Goal: Task Accomplishment & Management: Manage account settings

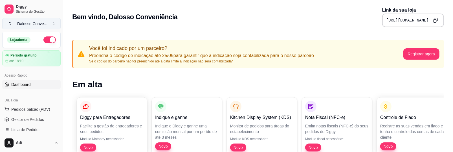
click at [18, 21] on div "Dalosso Conve ..." at bounding box center [32, 24] width 30 height 6
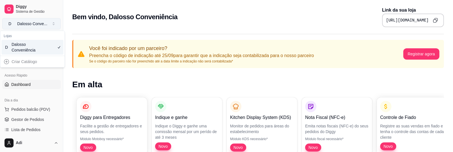
click at [12, 25] on span "D" at bounding box center [10, 24] width 6 height 6
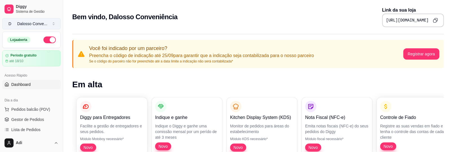
click at [12, 24] on span "D" at bounding box center [10, 24] width 6 height 6
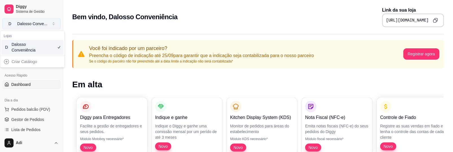
click at [12, 22] on span "D" at bounding box center [10, 24] width 6 height 6
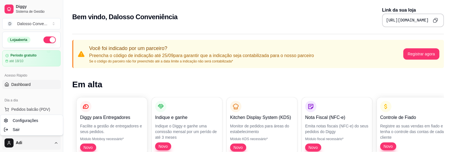
click at [52, 141] on html "Diggy Sistema de Gestão D Dalosso Conve ... Loja aberta Período gratuito até 18…" at bounding box center [226, 76] width 453 height 152
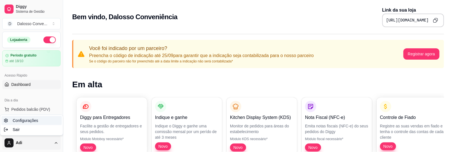
click at [38, 121] on link "Configurações" at bounding box center [31, 120] width 60 height 9
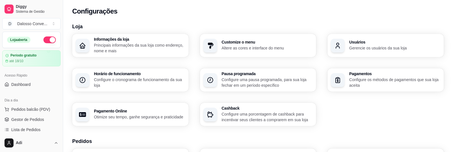
click at [137, 44] on p "Principais informações da sua loja como endereço, nome e mais" at bounding box center [139, 47] width 91 height 11
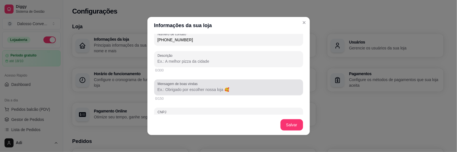
scroll to position [141, 0]
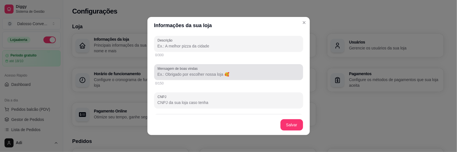
click at [233, 76] on input "Mensagem de boas vindas" at bounding box center [229, 74] width 142 height 6
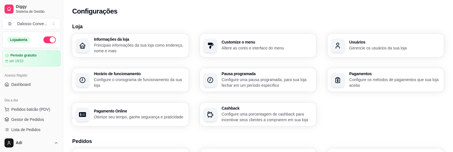
click at [119, 76] on h3 "Horário de funcionamento" at bounding box center [139, 74] width 91 height 4
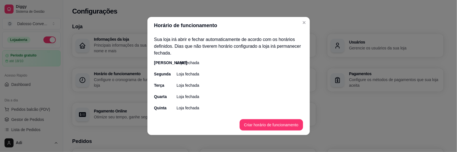
click at [179, 64] on p "Loja fechada" at bounding box center [188, 63] width 23 height 6
click at [166, 60] on div "[PERSON_NAME]" at bounding box center [159, 63] width 11 height 6
click at [180, 72] on p "Loja fechada" at bounding box center [188, 74] width 23 height 6
click at [179, 74] on p "Loja fechada" at bounding box center [188, 74] width 23 height 6
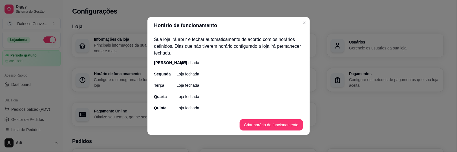
click at [187, 74] on p "Loja fechada" at bounding box center [188, 74] width 23 height 6
click at [268, 124] on button "Criar horário de funcionamento" at bounding box center [272, 124] width 62 height 11
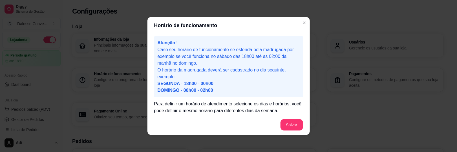
click at [190, 86] on span "SEGUNDA - 18h00 - 00h00" at bounding box center [186, 83] width 56 height 5
click at [188, 85] on span "SEGUNDA - 18h00 - 00h00" at bounding box center [186, 83] width 56 height 5
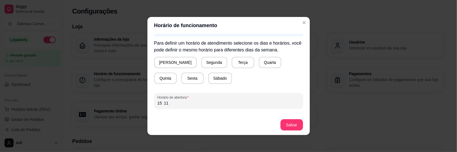
scroll to position [53, 0]
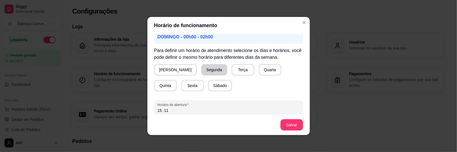
click at [201, 70] on button "Segunda" at bounding box center [214, 69] width 26 height 11
click at [231, 71] on button "Terça" at bounding box center [242, 69] width 23 height 11
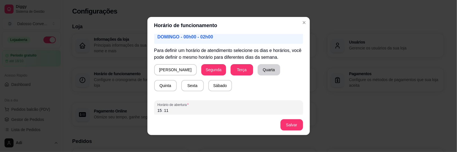
click at [258, 71] on button "Quarta" at bounding box center [269, 69] width 23 height 11
click at [177, 80] on button "Quinta" at bounding box center [165, 85] width 23 height 11
click at [176, 107] on div "15 : 11" at bounding box center [229, 110] width 142 height 7
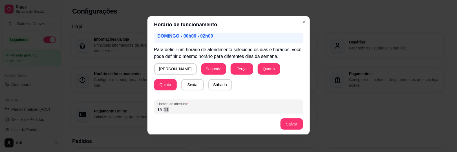
click at [150, 106] on div "Atenção! Caso seu horário de funcionamento se estenda pela madrugada por exempl…" at bounding box center [229, 73] width 163 height 81
click at [157, 108] on div "15" at bounding box center [160, 110] width 6 height 6
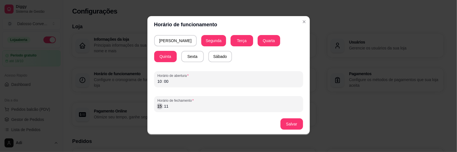
click at [159, 104] on div "15" at bounding box center [160, 106] width 6 height 6
click at [291, 122] on button "Salvar" at bounding box center [292, 124] width 22 height 11
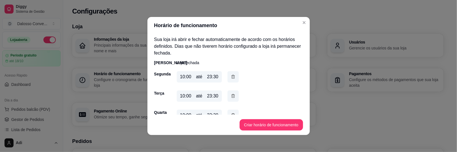
scroll to position [52, 0]
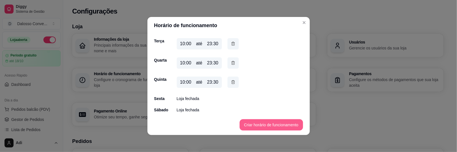
click at [253, 123] on button "Criar horário de funcionamento" at bounding box center [271, 124] width 63 height 11
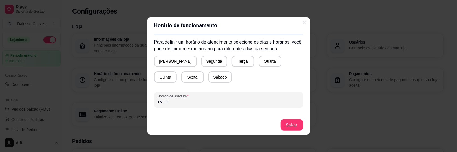
scroll to position [53, 0]
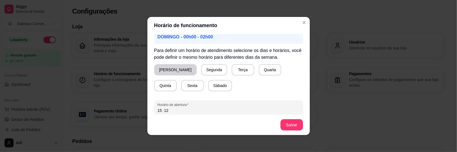
click at [162, 67] on button "[PERSON_NAME]" at bounding box center [175, 69] width 43 height 11
click at [162, 67] on button "[PERSON_NAME]" at bounding box center [174, 69] width 41 height 11
click at [177, 80] on button "Quinta" at bounding box center [165, 85] width 23 height 11
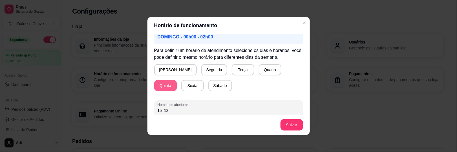
click at [177, 80] on button "Quinta" at bounding box center [165, 85] width 23 height 11
click at [181, 88] on button "Sexta" at bounding box center [192, 85] width 23 height 11
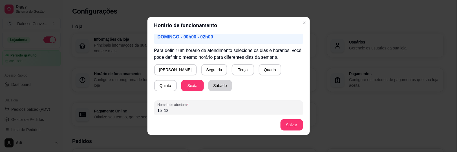
click at [209, 87] on button "Sábado" at bounding box center [221, 85] width 24 height 11
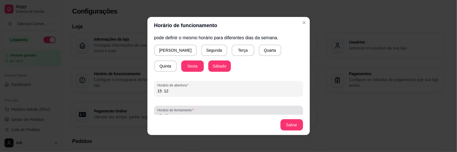
scroll to position [82, 0]
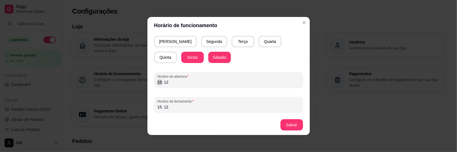
click at [162, 82] on div ":" at bounding box center [163, 82] width 2 height 6
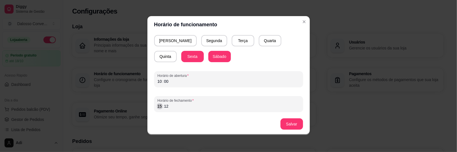
click at [157, 104] on div "15" at bounding box center [160, 106] width 6 height 6
click at [284, 122] on button "Salvar" at bounding box center [292, 123] width 23 height 11
click at [283, 121] on button "Salvar" at bounding box center [292, 124] width 22 height 11
click at [283, 121] on button "Salvar" at bounding box center [292, 123] width 23 height 11
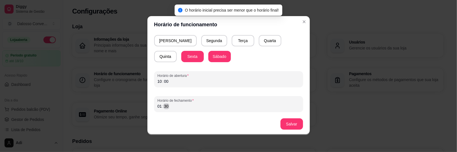
click at [140, 105] on div "Horário de funcionamento Atenção! Caso seu horário de funcionamento se estenda …" at bounding box center [228, 76] width 457 height 152
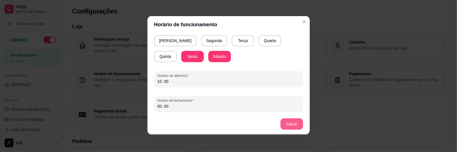
click at [290, 126] on button "Salvar" at bounding box center [292, 123] width 23 height 11
click at [158, 80] on div "10" at bounding box center [160, 81] width 6 height 6
click at [288, 122] on button "Salvar" at bounding box center [292, 123] width 23 height 11
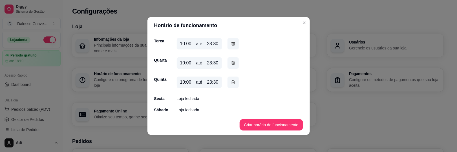
click at [178, 101] on div "[PERSON_NAME] fechada Segunda 10:00 até 23:30 Terça 10:00 até 23:30 Quarta 10:0…" at bounding box center [228, 60] width 149 height 105
click at [254, 119] on footer "Criar horário de funcionamento" at bounding box center [229, 125] width 163 height 20
click at [256, 121] on button "Criar horário de funcionamento" at bounding box center [272, 124] width 62 height 11
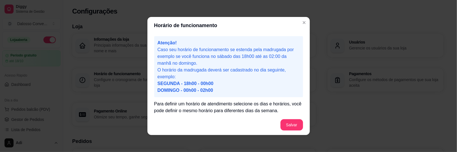
scroll to position [82, 0]
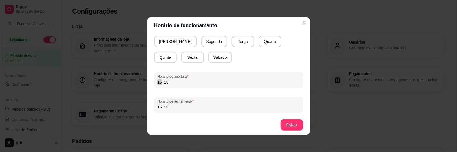
click at [157, 84] on div "15" at bounding box center [160, 82] width 6 height 6
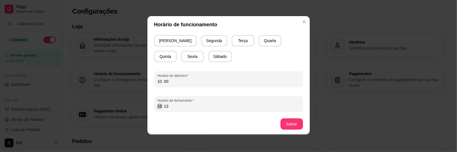
click at [157, 107] on div "15" at bounding box center [160, 106] width 6 height 6
click at [181, 59] on button "Sexta" at bounding box center [192, 56] width 23 height 11
click at [209, 59] on button "Sábado" at bounding box center [221, 56] width 24 height 11
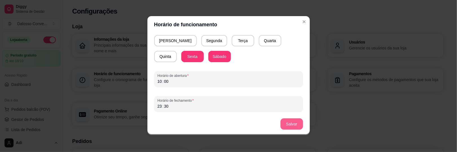
click at [284, 119] on button "Salvar" at bounding box center [292, 123] width 23 height 11
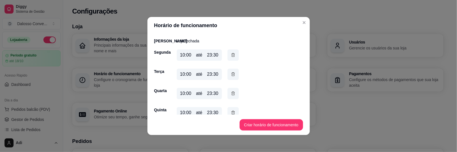
scroll to position [0, 0]
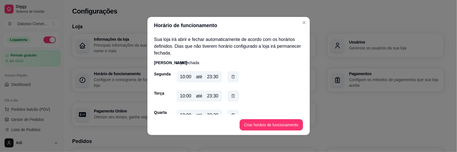
click at [264, 120] on button "Criar horário de funcionamento" at bounding box center [271, 124] width 63 height 11
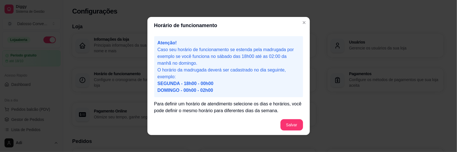
scroll to position [82, 0]
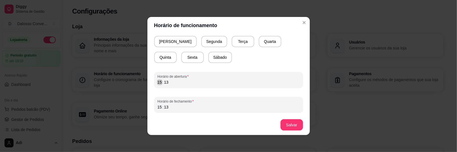
click at [157, 83] on div "15" at bounding box center [160, 82] width 6 height 6
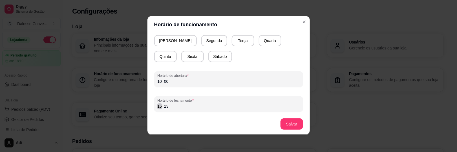
drag, startPoint x: 157, startPoint y: 107, endPoint x: 163, endPoint y: 103, distance: 6.7
click at [157, 107] on div "15" at bounding box center [160, 106] width 6 height 6
click at [297, 126] on button "Salvar" at bounding box center [292, 123] width 23 height 11
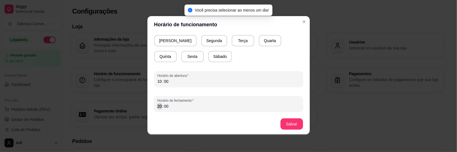
click at [157, 105] on div "20" at bounding box center [160, 106] width 6 height 6
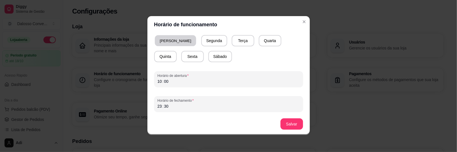
click at [164, 39] on button "[PERSON_NAME]" at bounding box center [175, 40] width 41 height 11
click at [157, 106] on div "23" at bounding box center [160, 106] width 6 height 6
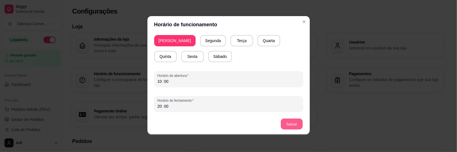
click at [289, 122] on button "Salvar" at bounding box center [292, 124] width 22 height 11
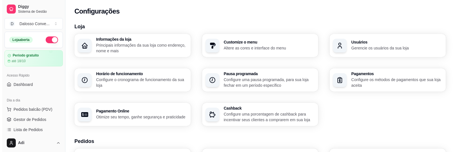
scroll to position [56, 0]
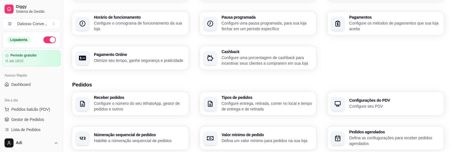
click at [242, 137] on h3 "Valor mínimo de pedido" at bounding box center [267, 135] width 91 height 4
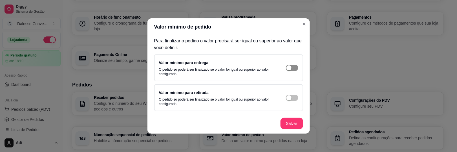
click at [291, 67] on div "button" at bounding box center [289, 67] width 5 height 5
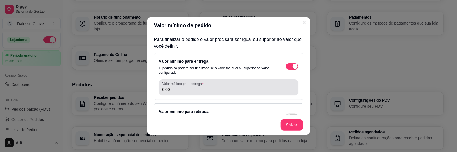
click at [169, 92] on div "0,00" at bounding box center [229, 87] width 133 height 11
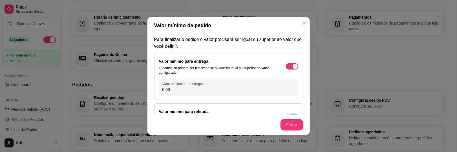
click at [168, 92] on input "0,00" at bounding box center [229, 90] width 133 height 6
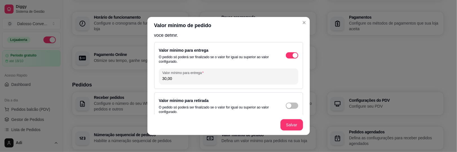
scroll to position [17, 0]
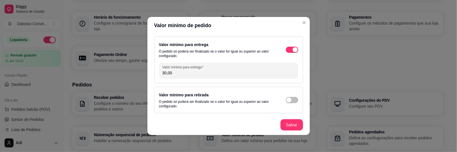
type input "30,00"
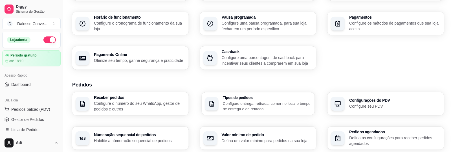
click at [258, 110] on p "Configure entrega, retirada, comer no local e tempo de entrega e de retirada" at bounding box center [267, 105] width 89 height 11
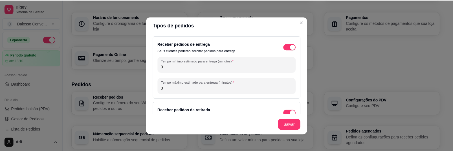
scroll to position [28, 0]
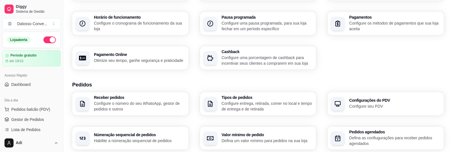
click at [301, 18] on h3 "Pausa programada" at bounding box center [267, 17] width 91 height 4
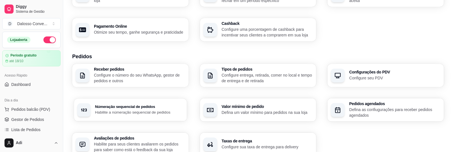
click at [147, 110] on p "Habilite a númeração sequencial de pedidos" at bounding box center [139, 111] width 89 height 5
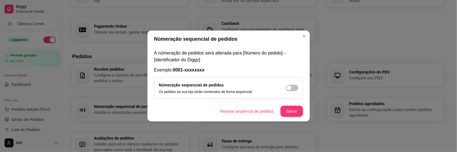
click at [298, 91] on div "Númeração sequencial de pedidos Os pedidos da sua loja serão númerados de forma…" at bounding box center [228, 88] width 139 height 12
click at [292, 89] on span "button" at bounding box center [292, 88] width 12 height 6
click at [285, 113] on button "Salvar" at bounding box center [292, 111] width 23 height 11
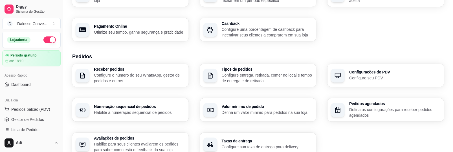
click at [227, 140] on h3 "Taxas de entrega" at bounding box center [267, 141] width 91 height 4
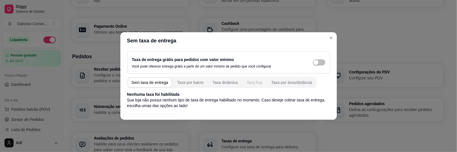
click at [256, 84] on div "Taxa fixa" at bounding box center [255, 83] width 16 height 6
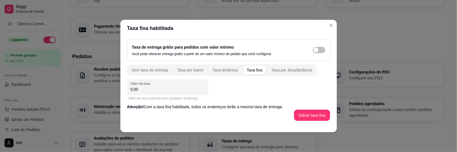
click at [167, 88] on input "0,00" at bounding box center [168, 89] width 74 height 6
type input "10,00"
click at [310, 116] on button "Salvar taxa fixa" at bounding box center [312, 115] width 35 height 11
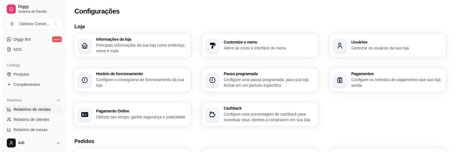
scroll to position [113, 0]
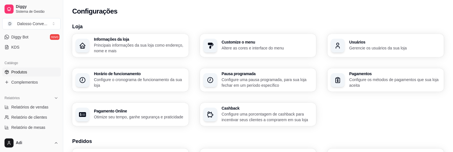
click at [12, 72] on span "Produtos" at bounding box center [19, 72] width 16 height 6
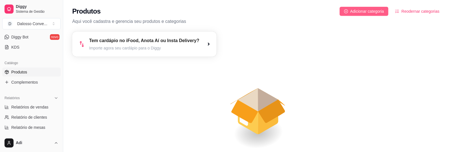
click at [357, 13] on span "Adicionar categoria" at bounding box center [367, 11] width 34 height 6
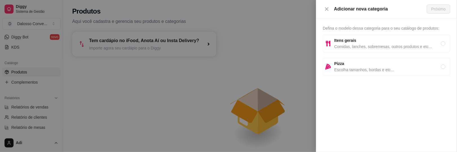
click at [356, 43] on span "Comidas, lanches, sobremesas, outros produtos e etc..." at bounding box center [388, 46] width 107 height 6
radio input "true"
click at [434, 12] on span "Próximo" at bounding box center [439, 9] width 14 height 6
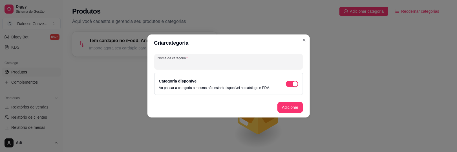
click at [168, 61] on div "Nome da categoria" at bounding box center [228, 62] width 149 height 16
type input "BEBIDAS"
click at [288, 104] on button "Adicionar" at bounding box center [290, 107] width 25 height 11
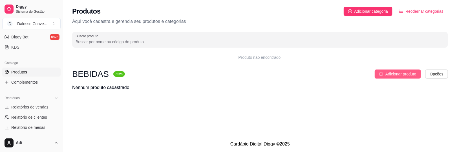
click at [397, 72] on span "Adicionar produto" at bounding box center [401, 74] width 31 height 6
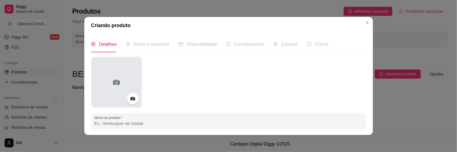
click at [110, 69] on div at bounding box center [116, 82] width 51 height 51
click at [126, 85] on div at bounding box center [116, 82] width 51 height 51
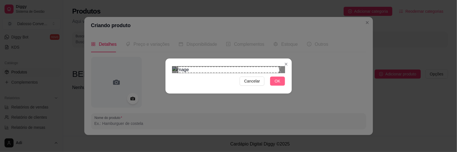
click at [277, 84] on span "OK" at bounding box center [278, 81] width 6 height 6
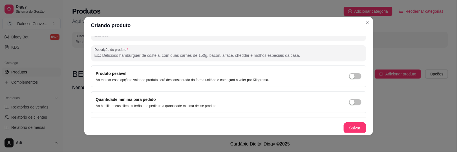
scroll to position [24, 0]
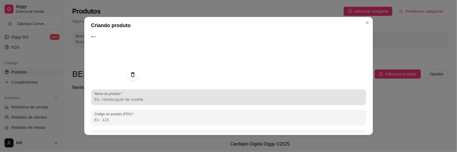
click at [103, 99] on input "Nome do produto" at bounding box center [229, 99] width 269 height 6
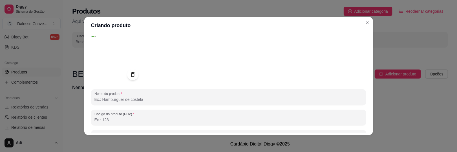
type input "s"
type input "S"
drag, startPoint x: 98, startPoint y: 99, endPoint x: 86, endPoint y: 98, distance: 12.2
click at [86, 98] on div "Detalhes Preço e variações Disponibilidade Complementos Estoque Outros Nome do …" at bounding box center [228, 84] width 289 height 101
click at [131, 100] on input "CX SKOL LATA" at bounding box center [229, 99] width 269 height 6
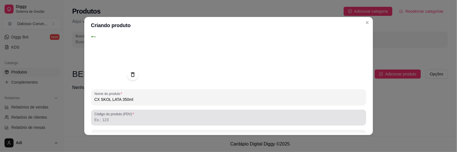
type input "CX SKOL LATA 350ml"
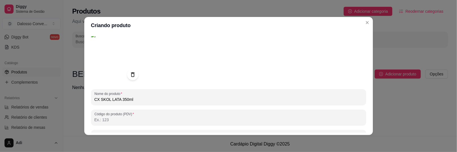
click at [95, 120] on input "Código do produto (PDV)" at bounding box center [229, 120] width 269 height 6
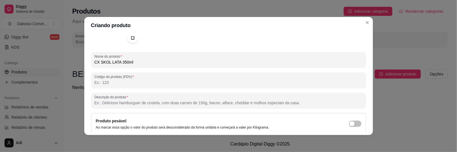
scroll to position [80, 0]
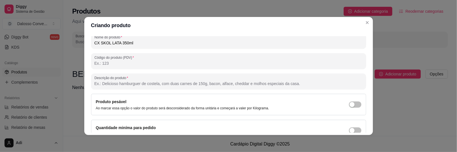
click at [101, 84] on input "Descrição do produto" at bounding box center [229, 84] width 269 height 6
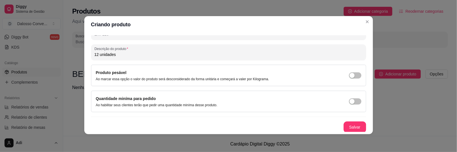
scroll to position [1, 0]
type input "12 unidades"
click at [344, 128] on button "Salvar" at bounding box center [355, 127] width 22 height 11
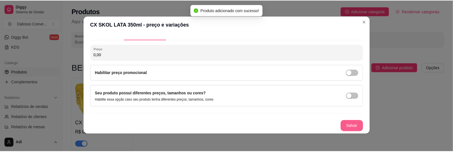
scroll to position [10, 0]
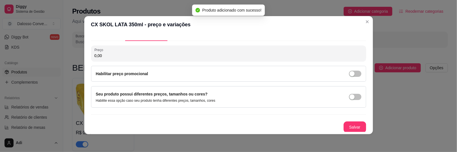
click at [109, 53] on input "0,00" at bounding box center [229, 56] width 269 height 6
drag, startPoint x: 109, startPoint y: 52, endPoint x: 40, endPoint y: 50, distance: 68.6
click at [39, 51] on div "CX SKOL LATA 350ml - preço e variações Detalhes Preço e variações Disponibilida…" at bounding box center [228, 76] width 457 height 152
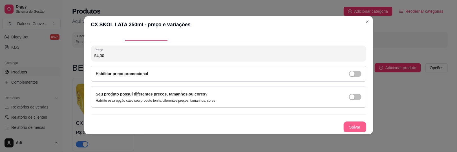
type input "54,00"
click at [344, 123] on button "Salvar" at bounding box center [355, 127] width 22 height 11
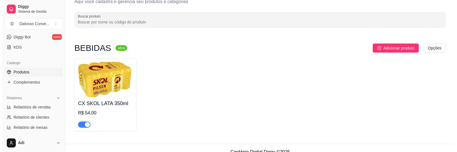
scroll to position [27, 0]
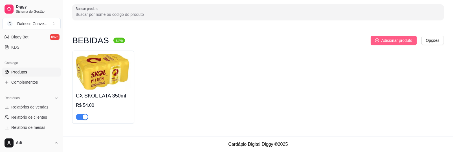
click at [395, 39] on span "Adicionar produto" at bounding box center [396, 40] width 31 height 6
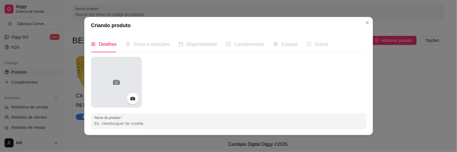
click at [111, 92] on div at bounding box center [116, 82] width 51 height 51
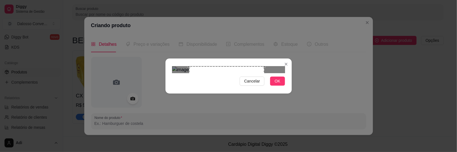
click at [251, 95] on div "Use the arrow keys to move the crop selection area" at bounding box center [226, 103] width 75 height 75
click at [265, 98] on div "Use the arrow keys to move the crop selection area" at bounding box center [227, 103] width 75 height 75
click at [282, 85] on button "OK" at bounding box center [277, 80] width 15 height 9
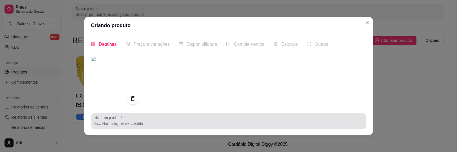
click at [105, 122] on input "Nome do produto" at bounding box center [229, 123] width 269 height 6
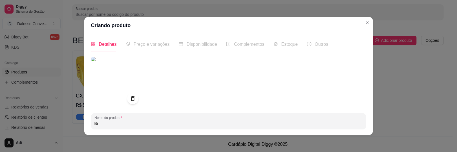
type input "B"
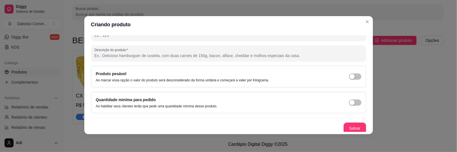
scroll to position [109, 0]
type input "CX BRAHMA DUPLO MALTE"
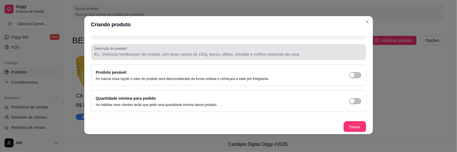
click at [106, 50] on label "Descrição do produto" at bounding box center [113, 48] width 36 height 5
click at [106, 51] on input "Descrição do produto" at bounding box center [229, 54] width 269 height 6
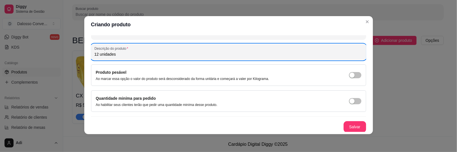
scroll to position [52, 0]
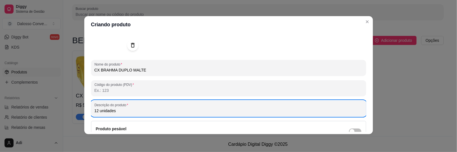
type input "12 unidades"
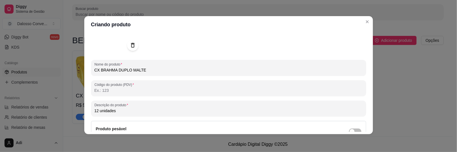
click at [150, 72] on input "CX BRAHMA DUPLO MALTE" at bounding box center [229, 70] width 269 height 6
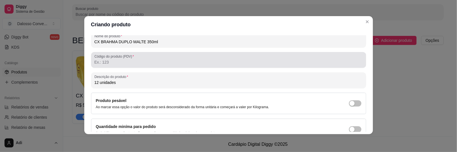
scroll to position [109, 0]
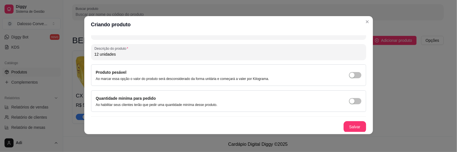
type input "CX BRAHMA DUPLO MALTE 350ml"
click at [344, 122] on button "Salvar" at bounding box center [355, 126] width 22 height 11
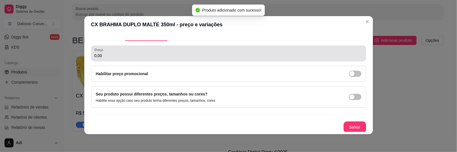
click at [111, 57] on input "0,00" at bounding box center [229, 56] width 269 height 6
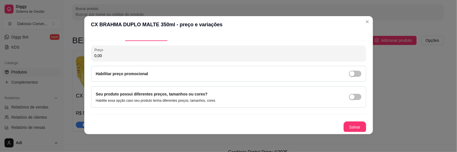
drag, startPoint x: 97, startPoint y: 56, endPoint x: 16, endPoint y: 46, distance: 81.1
click at [16, 46] on div "CX BRAHMA DUPLO MALTE 350ml - preço e variações Detalhes Preço e variações Disp…" at bounding box center [228, 76] width 457 height 152
type input "55,00"
click at [349, 126] on button "Salvar" at bounding box center [355, 126] width 23 height 11
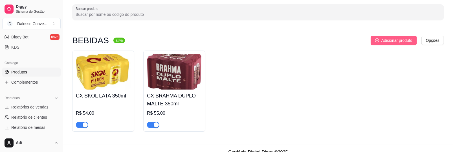
click at [387, 36] on button "Adicionar produto" at bounding box center [394, 40] width 46 height 9
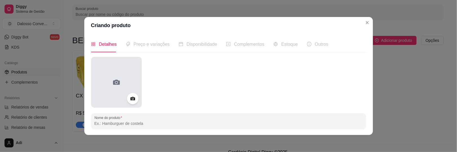
click at [121, 89] on div at bounding box center [116, 82] width 51 height 51
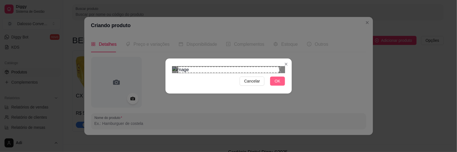
click at [273, 85] on button "OK" at bounding box center [277, 80] width 15 height 9
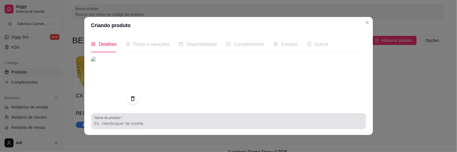
click at [113, 123] on input "Nome do produto" at bounding box center [229, 123] width 269 height 6
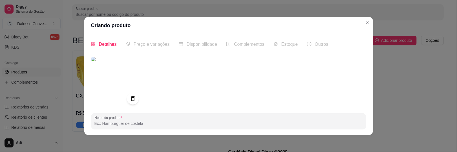
click at [130, 97] on icon at bounding box center [133, 98] width 6 height 6
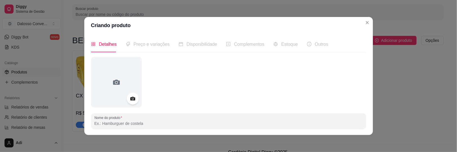
click at [132, 98] on circle at bounding box center [132, 98] width 1 height 1
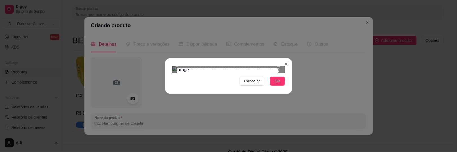
click at [219, 74] on div "Use the arrow keys to move the crop selection area" at bounding box center [228, 119] width 102 height 102
click at [283, 58] on section "Cancelar OK" at bounding box center [229, 75] width 126 height 35
click at [203, 86] on div "Use the arrow keys to move the crop selection area" at bounding box center [226, 117] width 103 height 103
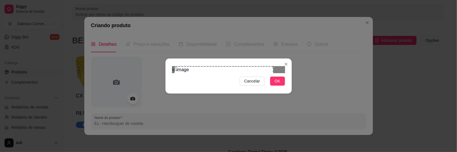
click at [271, 102] on div "Use the arrow keys to move the crop selection area" at bounding box center [224, 115] width 99 height 99
click at [261, 103] on div "Use the arrow keys to move the crop selection area" at bounding box center [228, 115] width 99 height 99
click at [275, 84] on span "OK" at bounding box center [278, 81] width 6 height 6
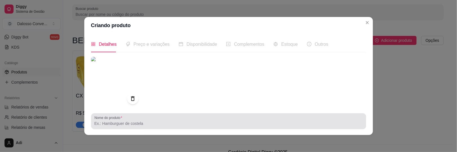
click at [131, 117] on div at bounding box center [229, 120] width 269 height 11
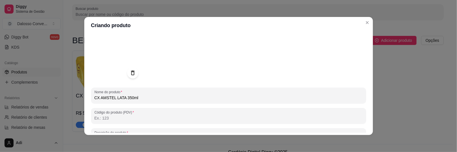
scroll to position [85, 0]
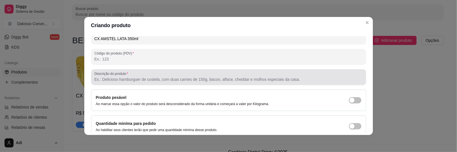
type input "CX AMSTEL LATA 350ml"
click at [102, 73] on label "Descrição do produto" at bounding box center [113, 73] width 36 height 5
click at [102, 76] on input "Descrição do produto" at bounding box center [229, 79] width 269 height 6
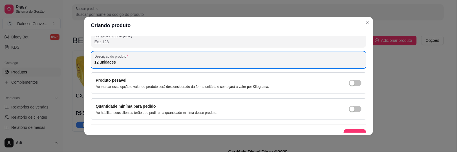
scroll to position [109, 0]
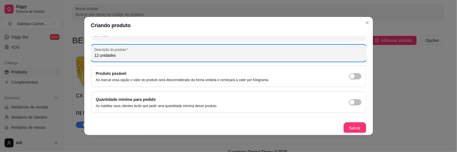
type input "12 unidades"
click at [346, 121] on div "Nome do produto CX AMSTEL LATA 350ml Código do produto (PDV) Descrição do produ…" at bounding box center [228, 40] width 275 height 185
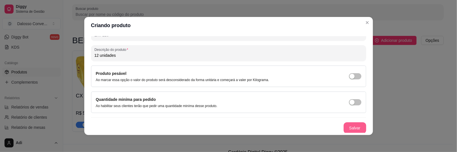
click at [344, 126] on button "Salvar" at bounding box center [355, 127] width 23 height 11
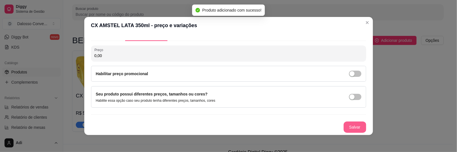
scroll to position [10, 0]
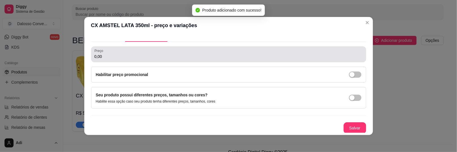
click at [104, 55] on input "0,00" at bounding box center [229, 57] width 269 height 6
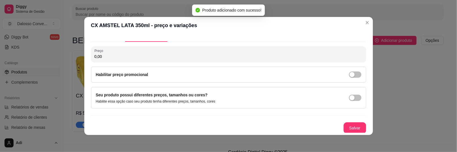
click at [104, 55] on input "0,00" at bounding box center [229, 57] width 269 height 6
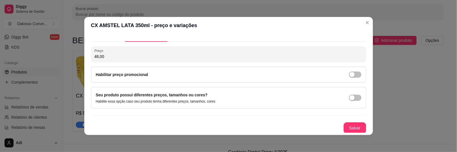
type input "48,00"
click at [344, 129] on button "Salvar" at bounding box center [355, 127] width 22 height 11
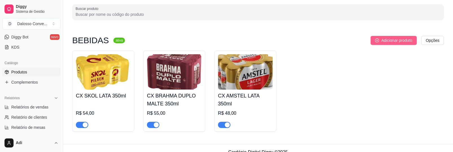
click at [382, 40] on span "Adicionar produto" at bounding box center [396, 40] width 31 height 6
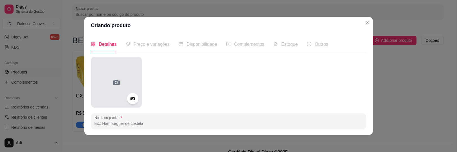
click at [124, 92] on div at bounding box center [116, 82] width 51 height 51
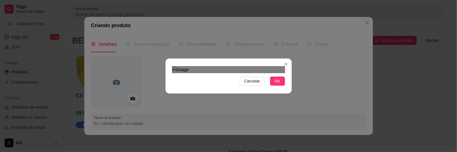
click at [265, 86] on div "Use the arrow keys to move the north east drag handle to change the crop select…" at bounding box center [265, 86] width 0 height 0
click at [247, 82] on div "Use the arrow keys to move the crop selection area" at bounding box center [231, 125] width 86 height 86
click at [272, 85] on button "OK" at bounding box center [277, 80] width 15 height 9
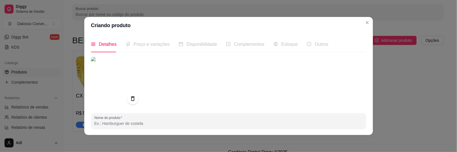
click at [108, 122] on input "Nome do produto" at bounding box center [229, 123] width 269 height 6
type input "c"
type input "V"
type input "CX ITAIPAVA LATA 350ml"
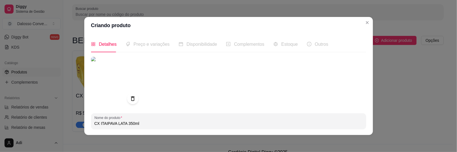
scroll to position [59, 0]
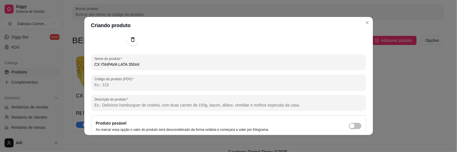
click at [108, 105] on input "Descrição do produto" at bounding box center [229, 105] width 269 height 6
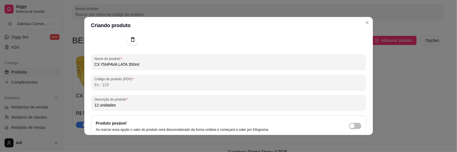
scroll to position [109, 0]
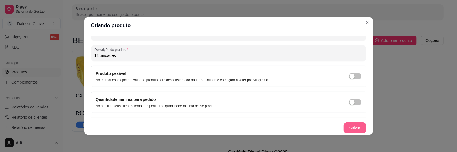
type input "12 unidades"
click at [356, 125] on button "Salvar" at bounding box center [355, 127] width 23 height 11
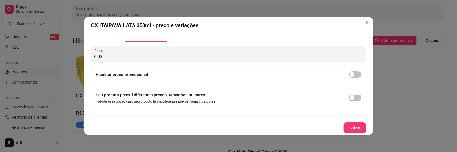
click at [103, 58] on input "0,00" at bounding box center [229, 57] width 269 height 6
type input "42,00"
click at [346, 126] on button "Salvar" at bounding box center [355, 127] width 23 height 11
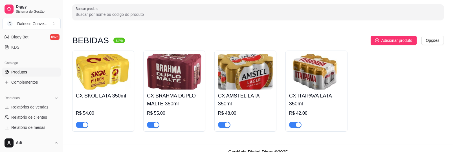
drag, startPoint x: 173, startPoint y: 97, endPoint x: 165, endPoint y: 113, distance: 18.3
click at [165, 113] on div "R$ 55,00" at bounding box center [174, 113] width 55 height 7
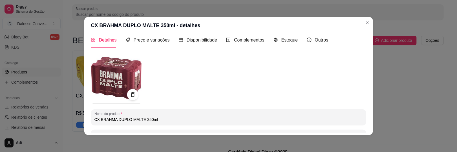
scroll to position [0, 0]
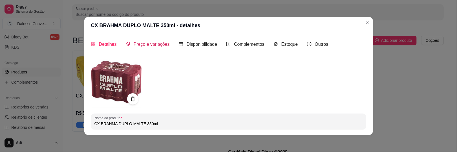
click at [148, 47] on span "Preço e variações" at bounding box center [152, 44] width 36 height 5
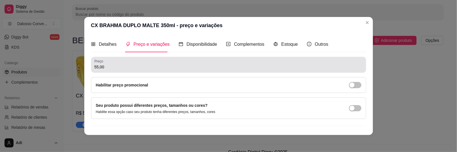
drag, startPoint x: 78, startPoint y: 68, endPoint x: 44, endPoint y: 66, distance: 34.5
click at [44, 66] on div "CX BRAHMA DUPLO MALTE 350ml - preço e variações Detalhes Preço e variações Disp…" at bounding box center [228, 76] width 457 height 152
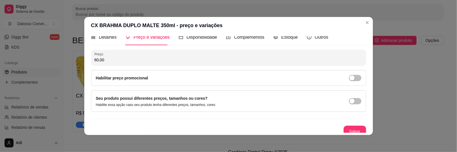
scroll to position [10, 0]
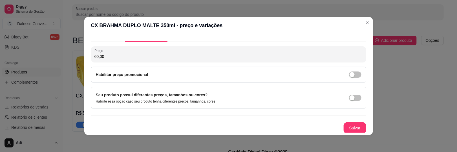
type input "60,00"
click at [344, 128] on button "Salvar" at bounding box center [355, 127] width 23 height 11
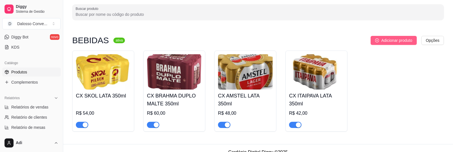
click at [387, 38] on span "Adicionar produto" at bounding box center [396, 40] width 31 height 6
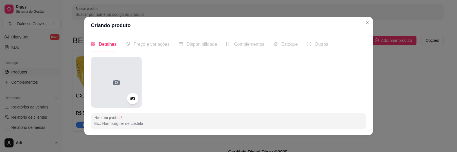
click at [115, 90] on div at bounding box center [116, 82] width 51 height 51
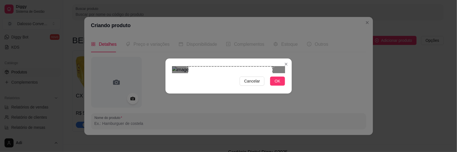
click at [248, 96] on div "Use the arrow keys to move the crop selection area" at bounding box center [230, 108] width 85 height 85
click at [281, 85] on button "OK" at bounding box center [277, 80] width 15 height 9
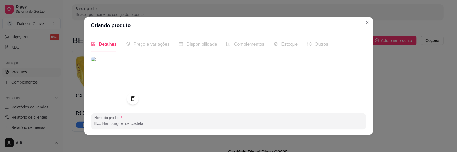
click at [133, 102] on div at bounding box center [133, 99] width 12 height 12
click at [130, 97] on icon at bounding box center [133, 98] width 6 height 6
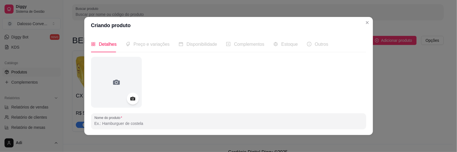
click at [134, 96] on div at bounding box center [133, 99] width 12 height 12
click at [130, 100] on icon at bounding box center [132, 99] width 5 height 4
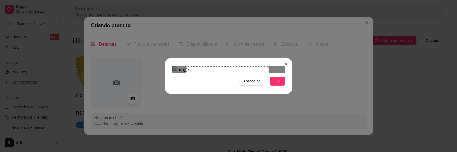
click at [268, 108] on div "Use the arrow keys to move the crop selection area" at bounding box center [227, 107] width 83 height 83
click at [262, 98] on div "Use the arrow keys to move the crop selection area" at bounding box center [232, 107] width 83 height 83
click at [278, 84] on span "OK" at bounding box center [278, 81] width 6 height 6
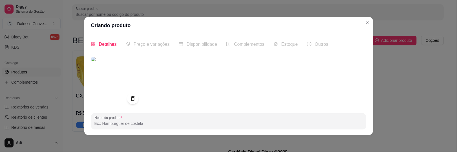
click at [127, 124] on input "Nome do produto" at bounding box center [229, 123] width 269 height 6
type input "c"
type input "V"
type input "CX ORIGINAL LATA 350 ml"
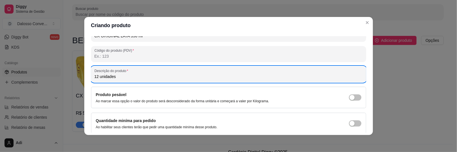
scroll to position [109, 0]
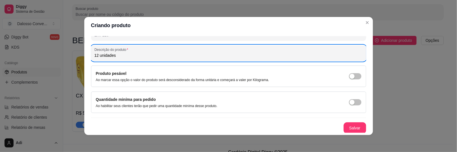
type input "12 unidades"
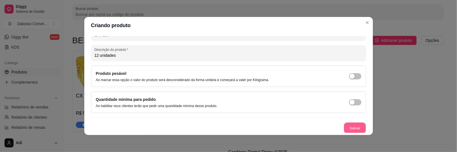
click at [344, 125] on button "Salvar" at bounding box center [355, 127] width 22 height 11
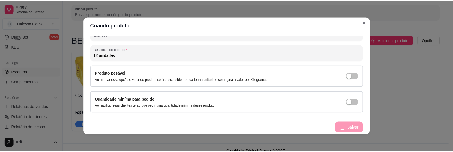
scroll to position [10, 0]
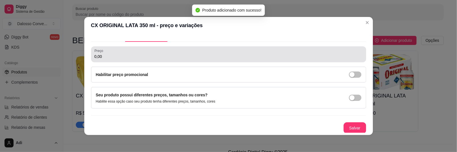
click at [105, 51] on div "0,00" at bounding box center [229, 54] width 269 height 11
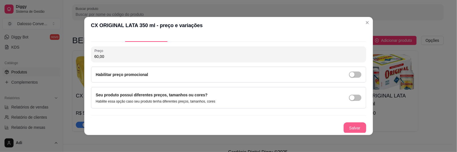
type input "60,00"
click at [345, 131] on button "Salvar" at bounding box center [355, 127] width 23 height 11
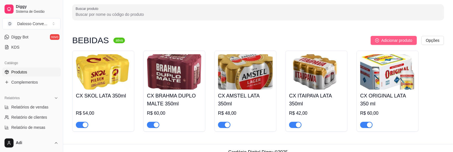
click at [388, 41] on span "Adicionar produto" at bounding box center [396, 40] width 31 height 6
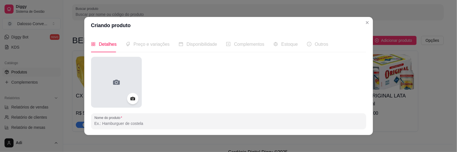
click at [105, 76] on div at bounding box center [116, 82] width 51 height 51
click at [134, 71] on div at bounding box center [116, 82] width 51 height 51
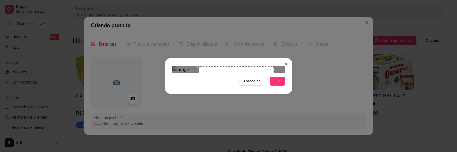
click at [269, 98] on div "Use the arrow keys to move the crop selection area" at bounding box center [236, 103] width 75 height 75
click at [277, 84] on span "OK" at bounding box center [278, 81] width 6 height 6
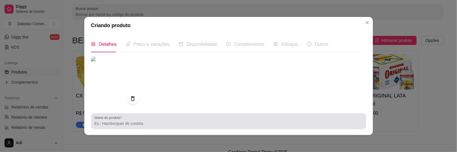
click at [112, 122] on input "Nome do produto" at bounding box center [229, 123] width 269 height 6
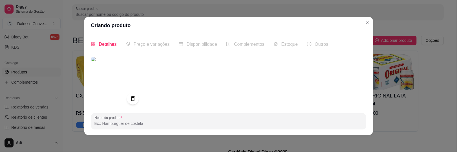
click at [129, 102] on div at bounding box center [133, 99] width 12 height 12
click at [130, 101] on icon at bounding box center [133, 98] width 6 height 6
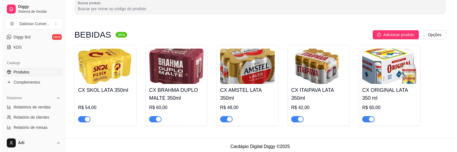
scroll to position [35, 0]
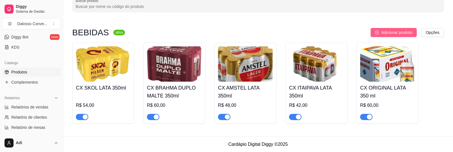
click at [393, 30] on span "Adicionar produto" at bounding box center [396, 32] width 31 height 6
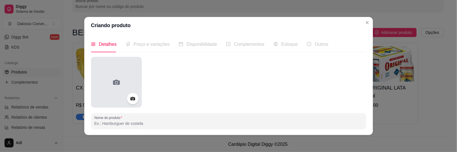
click at [117, 71] on div at bounding box center [116, 82] width 51 height 51
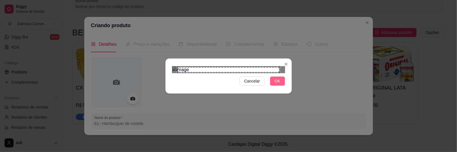
click at [275, 84] on span "OK" at bounding box center [278, 81] width 6 height 6
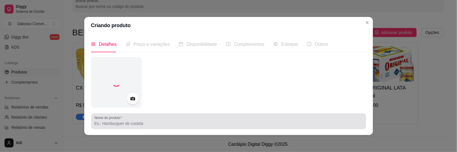
drag, startPoint x: 109, startPoint y: 120, endPoint x: 112, endPoint y: 118, distance: 3.2
click at [109, 120] on input "Nome do produto" at bounding box center [229, 123] width 269 height 6
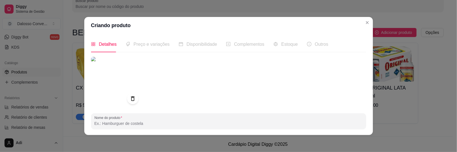
type input "c"
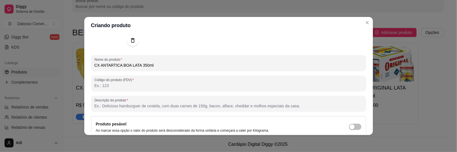
scroll to position [85, 0]
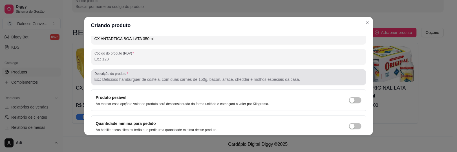
type input "CX ANTARTICA BOA LATA 350ml"
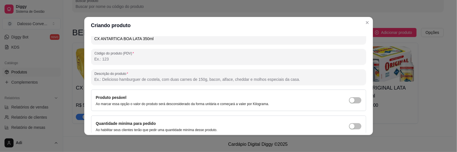
click at [108, 81] on input "Descrição do produto" at bounding box center [229, 79] width 269 height 6
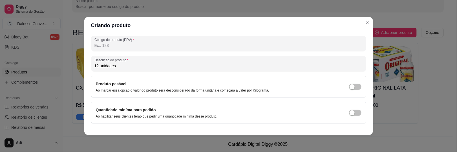
scroll to position [109, 0]
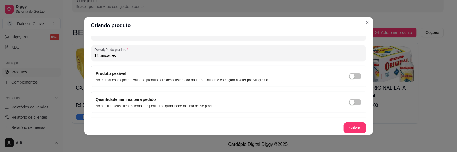
type input "12 unidades"
click at [344, 126] on button "Salvar" at bounding box center [355, 127] width 23 height 11
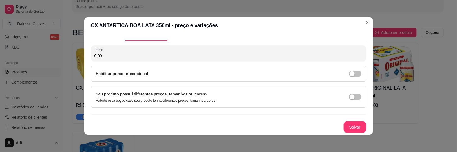
scroll to position [10, 0]
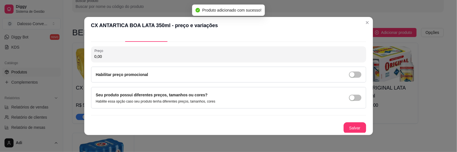
click at [108, 56] on input "0,00" at bounding box center [229, 57] width 269 height 6
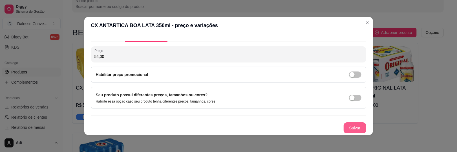
type input "54,00"
click at [347, 126] on button "Salvar" at bounding box center [355, 127] width 23 height 11
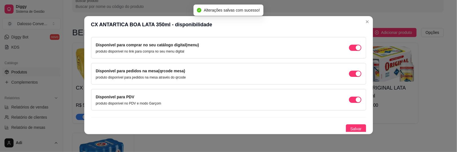
scroll to position [1, 0]
click at [352, 133] on div "Detalhes Preço e variações Disponibilidade Complementos Estoque Outros Nome do …" at bounding box center [228, 83] width 289 height 101
click at [351, 131] on button "Salvar" at bounding box center [356, 128] width 20 height 9
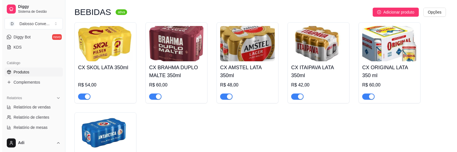
scroll to position [35, 0]
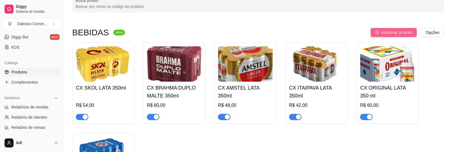
click at [384, 32] on span "Adicionar produto" at bounding box center [396, 32] width 31 height 6
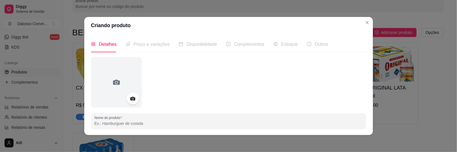
click at [131, 102] on div at bounding box center [133, 99] width 12 height 12
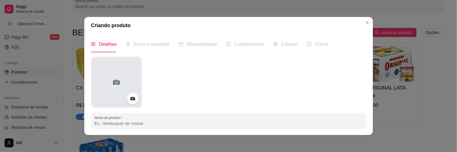
click at [125, 90] on div at bounding box center [116, 82] width 51 height 51
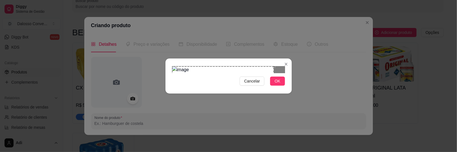
click at [269, 109] on div "Use the arrow keys to move the crop selection area" at bounding box center [223, 117] width 102 height 102
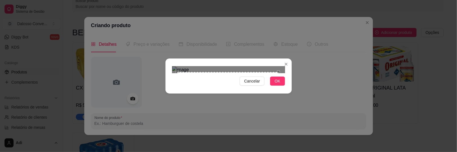
click at [252, 102] on div "Use the arrow keys to move the crop selection area" at bounding box center [228, 123] width 102 height 102
click at [272, 73] on div at bounding box center [228, 69] width 113 height 7
click at [254, 99] on div "Use the arrow keys to move the crop selection area" at bounding box center [229, 126] width 96 height 96
click at [275, 84] on span "OK" at bounding box center [278, 81] width 6 height 6
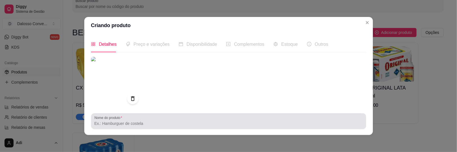
click at [141, 119] on div at bounding box center [229, 120] width 269 height 11
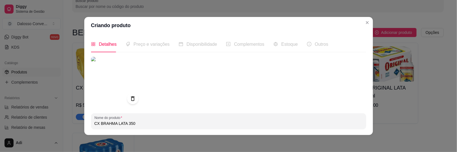
type input "CX BRAHMA LATA 350"
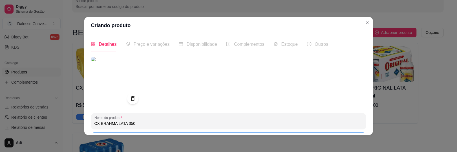
scroll to position [59, 0]
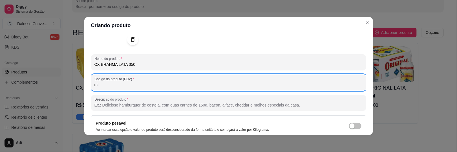
type input "m"
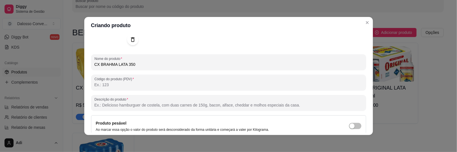
click at [147, 65] on input "CX BRAHMA LATA 350" at bounding box center [229, 65] width 269 height 6
type input "CX BRAHMA LATA 350ml"
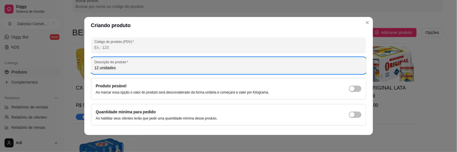
scroll to position [109, 0]
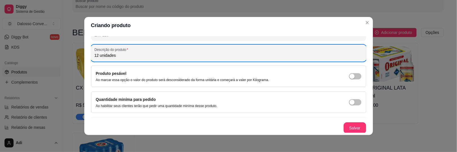
type input "12 unidades"
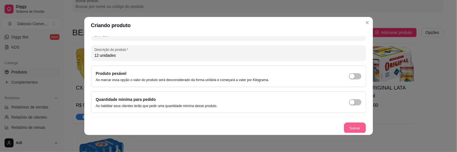
click at [358, 122] on button "Salvar" at bounding box center [355, 127] width 22 height 11
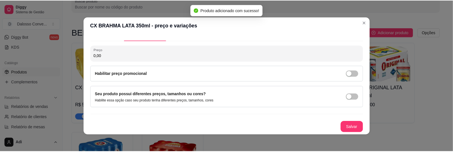
scroll to position [10, 0]
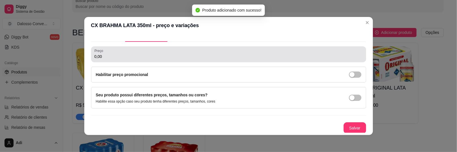
click at [109, 58] on input "0,00" at bounding box center [229, 57] width 269 height 6
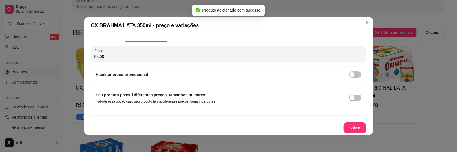
type input "54,00"
click at [344, 130] on button "Salvar" at bounding box center [355, 127] width 23 height 11
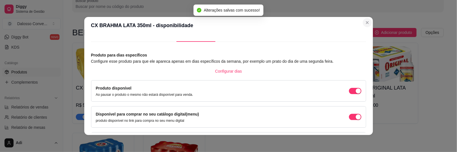
click at [368, 19] on section "CX BRAHMA LATA 350ml - disponibilidade Detalhes Preço e variações Disponibilida…" at bounding box center [228, 76] width 289 height 118
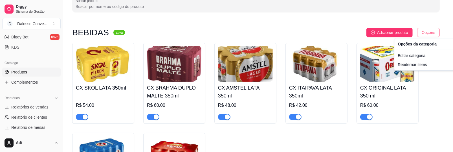
click at [444, 33] on html "Diggy Sistema de Gestão D Dalosso Conve ... Loja aberta Período gratuito até 18…" at bounding box center [226, 41] width 453 height 152
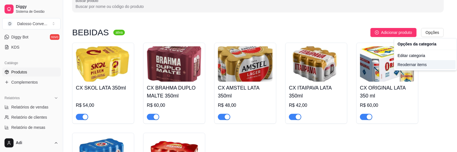
click at [406, 65] on div "Reodernar items" at bounding box center [426, 64] width 60 height 9
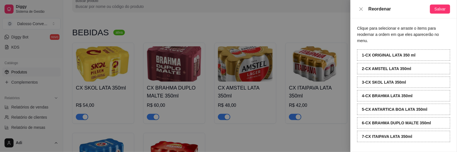
click at [380, 120] on div "6 - CX BRAHMA DUPLO MALTE 350ml" at bounding box center [403, 122] width 93 height 11
click at [441, 9] on span "Salvar" at bounding box center [440, 9] width 11 height 6
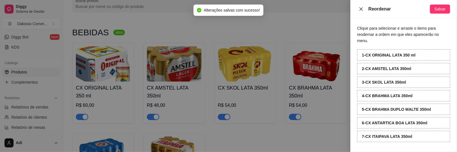
click at [361, 10] on icon "close" at bounding box center [361, 9] width 5 height 5
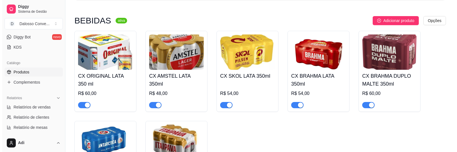
scroll to position [14, 0]
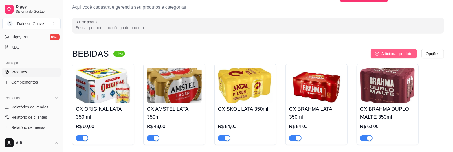
click at [386, 51] on span "Adicionar produto" at bounding box center [396, 54] width 31 height 6
click at [433, 56] on html "Diggy Sistema de Gestão D Dalosso Conve ... Loja aberta Período gratuito até 18…" at bounding box center [226, 62] width 453 height 152
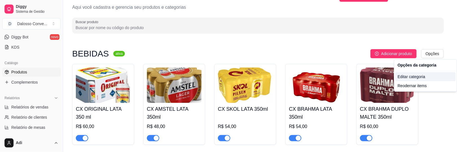
click at [406, 77] on div "Editar categoria" at bounding box center [426, 76] width 60 height 9
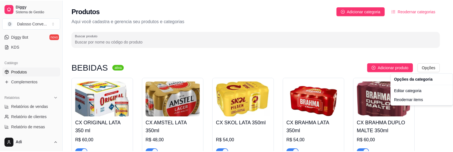
scroll to position [0, 0]
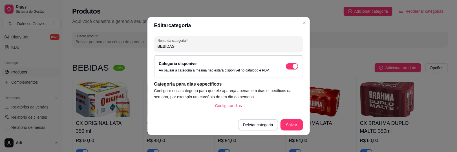
click at [99, 46] on div "Editar categoria Nome da categoria BEBIDAS Categoria disponível Ao pausar a cat…" at bounding box center [228, 76] width 457 height 152
type input "c"
click at [172, 46] on input "CERVEJAS LATA" at bounding box center [229, 46] width 142 height 6
type input "CERVEJA LATA"
click at [286, 128] on button "Salvar" at bounding box center [292, 124] width 22 height 11
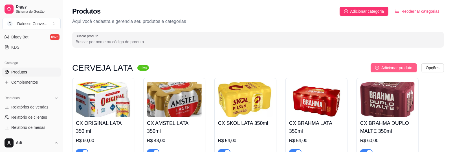
click at [384, 70] on span "Adicionar produto" at bounding box center [396, 68] width 31 height 6
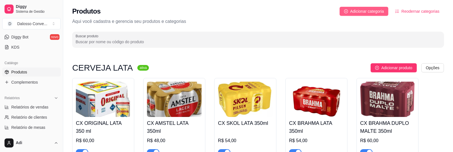
click at [356, 8] on span "Adicionar categoria" at bounding box center [367, 11] width 34 height 6
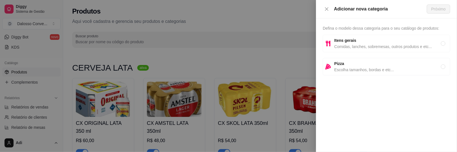
click at [343, 48] on span "Comidas, lanches, sobremesas, outros produtos e etc..." at bounding box center [388, 46] width 107 height 6
radio input "true"
click at [438, 6] on span "Próximo" at bounding box center [439, 9] width 14 height 6
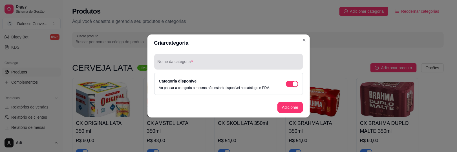
click at [199, 64] on input "Nome da categoria" at bounding box center [229, 64] width 142 height 6
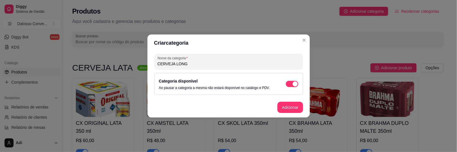
type input "CERVEJA LONG"
click at [279, 104] on button "Adicionar" at bounding box center [290, 107] width 25 height 11
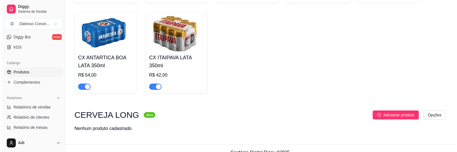
scroll to position [164, 0]
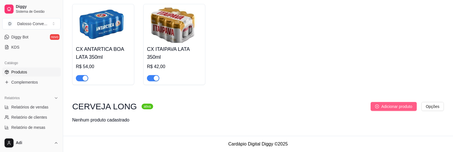
click at [399, 102] on button "Adicionar produto" at bounding box center [394, 106] width 46 height 9
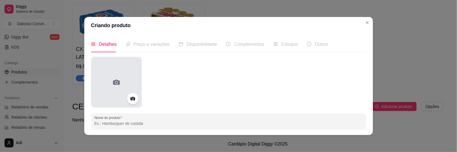
click at [122, 91] on div at bounding box center [116, 82] width 51 height 51
click at [117, 89] on div at bounding box center [116, 82] width 51 height 51
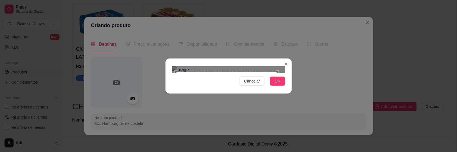
click at [234, 72] on div "Use the arrow keys to move the crop selection area" at bounding box center [227, 123] width 102 height 102
click at [272, 85] on button "OK" at bounding box center [277, 80] width 15 height 9
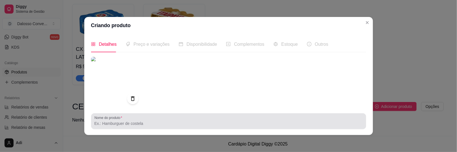
click at [121, 126] on div at bounding box center [229, 120] width 269 height 11
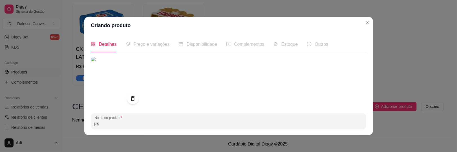
type input "p"
type input "P"
type input "F"
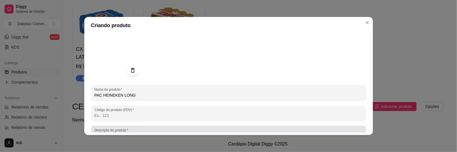
type input "PAC HEINEKEN LONG"
click at [103, 129] on label "Descrição do produto" at bounding box center [113, 130] width 36 height 5
click at [103, 133] on input "Descrição do produto" at bounding box center [229, 136] width 269 height 6
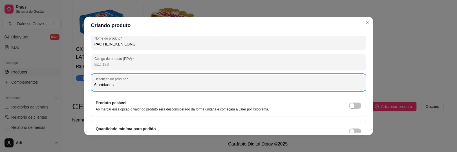
scroll to position [109, 0]
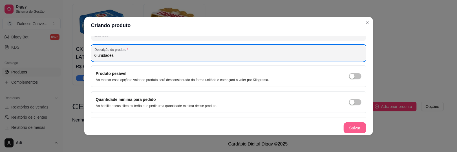
type input "6 unidades"
click at [352, 125] on button "Salvar" at bounding box center [355, 127] width 23 height 11
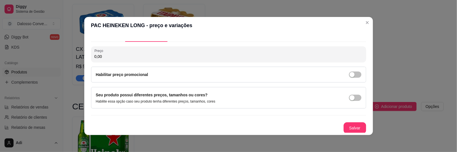
scroll to position [0, 0]
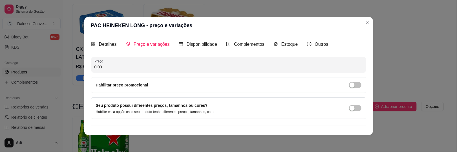
drag, startPoint x: 108, startPoint y: 66, endPoint x: 66, endPoint y: 65, distance: 42.1
click at [66, 65] on div "PAC HEINEKEN LONG - preço e variações Detalhes Preço e variações Disponibilidad…" at bounding box center [228, 76] width 457 height 152
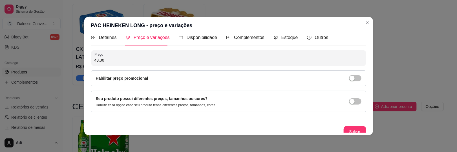
scroll to position [10, 0]
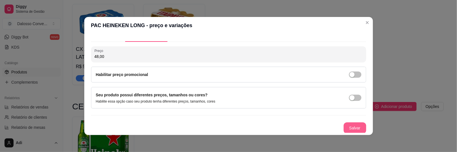
type input "48,00"
click at [353, 125] on button "Salvar" at bounding box center [355, 127] width 23 height 11
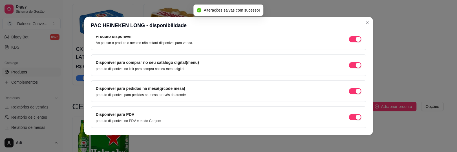
scroll to position [67, 0]
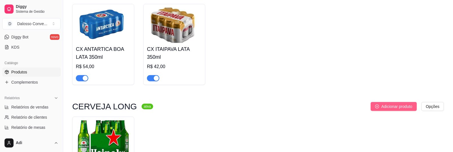
click at [375, 106] on button "Adicionar produto" at bounding box center [394, 106] width 46 height 9
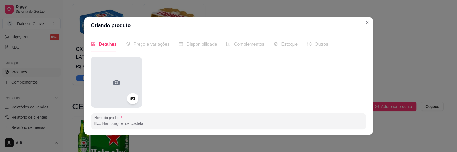
click at [117, 80] on icon at bounding box center [116, 82] width 9 height 9
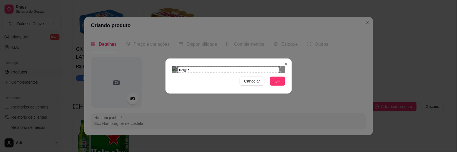
click at [275, 67] on div "Use the arrow keys to move the crop selection area" at bounding box center [229, 70] width 102 height 6
click at [288, 58] on section "Cancelar OK" at bounding box center [229, 75] width 126 height 35
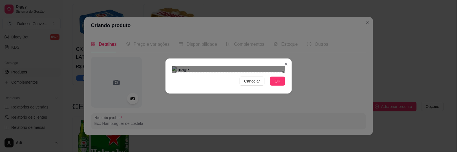
click at [271, 72] on div "Use the arrow keys to move the crop selection area" at bounding box center [229, 125] width 107 height 107
click at [277, 75] on div "Use the arrow keys to move the crop selection area" at bounding box center [228, 127] width 104 height 104
click at [276, 66] on img at bounding box center [228, 69] width 113 height 7
click at [293, 57] on div "Cancelar OK" at bounding box center [228, 76] width 457 height 152
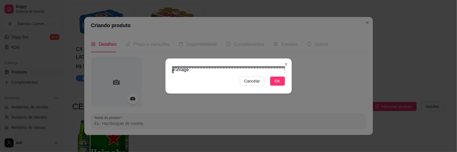
click at [166, 93] on section "Cancelar OK" at bounding box center [229, 75] width 126 height 35
click at [212, 91] on div "Use the arrow keys to move the crop selection area" at bounding box center [228, 123] width 111 height 111
click at [275, 84] on span "OK" at bounding box center [278, 81] width 6 height 6
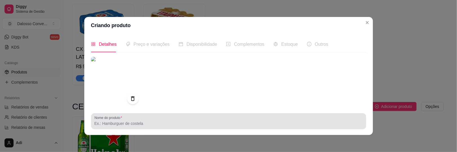
click at [133, 125] on input "Nome do produto" at bounding box center [229, 123] width 269 height 6
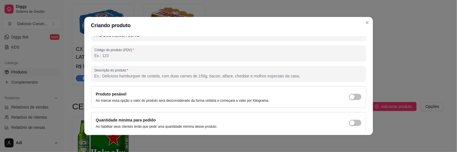
scroll to position [80, 0]
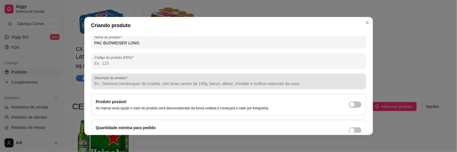
type input "PAC BUDWEISER LONG"
click at [106, 85] on input "Descrição do produto" at bounding box center [229, 84] width 269 height 6
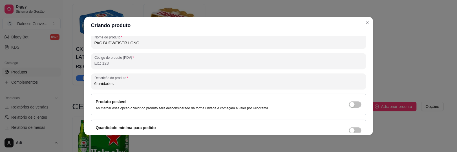
scroll to position [109, 0]
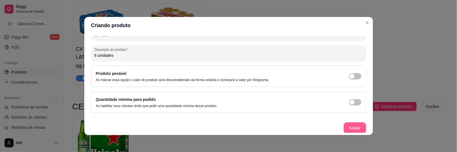
type input "6 unidades"
click at [352, 128] on button "Salvar" at bounding box center [355, 127] width 23 height 11
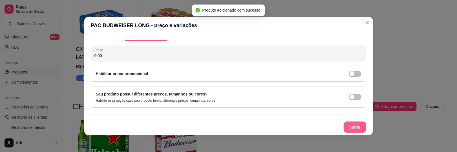
scroll to position [10, 0]
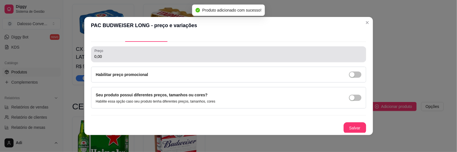
click at [114, 56] on input "0,00" at bounding box center [229, 57] width 269 height 6
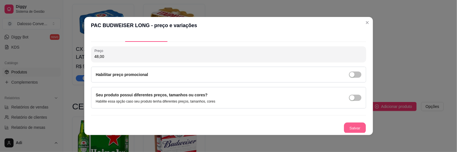
click at [348, 128] on button "Salvar" at bounding box center [355, 127] width 22 height 11
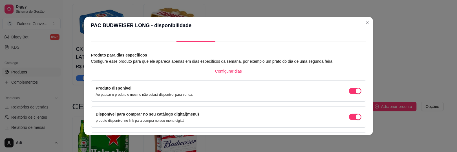
click at [170, 63] on article "Configure esse produto para que ele apareca apenas em dias específicos da seman…" at bounding box center [228, 61] width 275 height 6
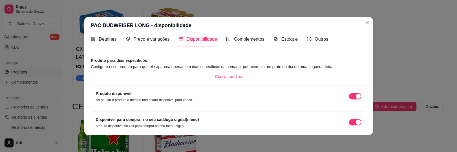
scroll to position [0, 0]
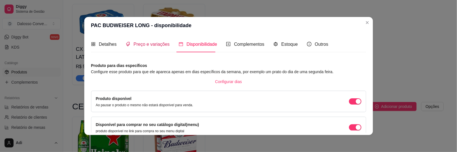
click at [154, 43] on span "Preço e variações" at bounding box center [152, 44] width 36 height 5
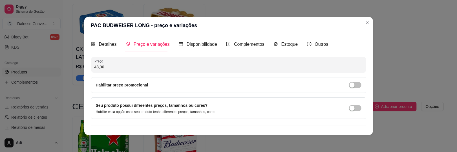
drag, startPoint x: 111, startPoint y: 68, endPoint x: 43, endPoint y: 57, distance: 68.8
click at [43, 57] on div "PAC BUDWEISER LONG - preço e variações Detalhes Preço e variações Disponibilida…" at bounding box center [228, 76] width 457 height 152
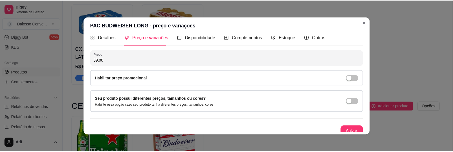
scroll to position [10, 0]
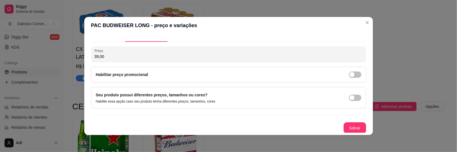
type input "39,00"
click at [344, 126] on button "Salvar" at bounding box center [355, 127] width 22 height 11
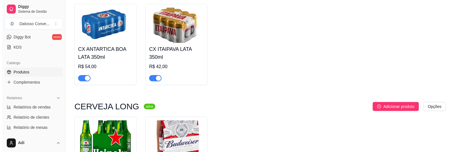
scroll to position [230, 0]
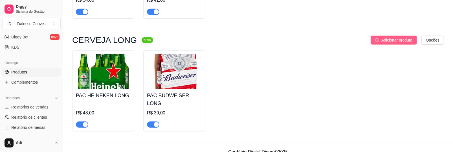
click at [392, 42] on span "Adicionar produto" at bounding box center [396, 40] width 31 height 6
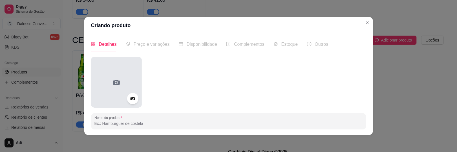
click at [118, 86] on icon at bounding box center [116, 82] width 9 height 9
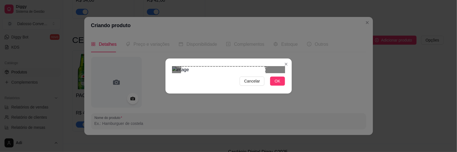
click at [219, 68] on div "Use the arrow keys to move the crop selection area" at bounding box center [223, 108] width 85 height 85
click at [278, 84] on span "OK" at bounding box center [278, 81] width 6 height 6
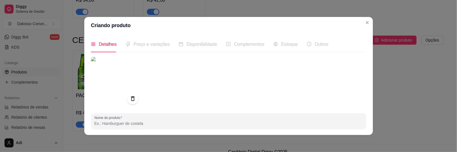
click at [172, 94] on div at bounding box center [228, 82] width 275 height 51
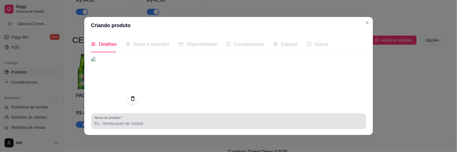
click at [134, 123] on input "Nome do produto" at bounding box center [229, 123] width 269 height 6
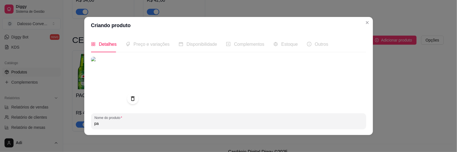
type input "p"
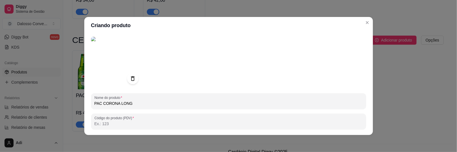
scroll to position [56, 0]
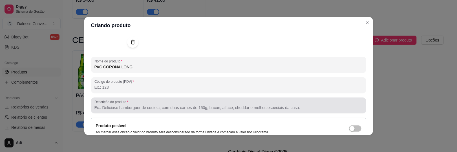
type input "PAC CORONA LONG"
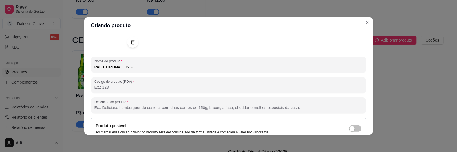
click at [104, 105] on input "Descrição do produto" at bounding box center [229, 108] width 269 height 6
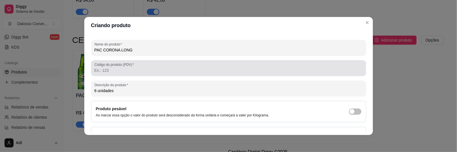
scroll to position [108, 0]
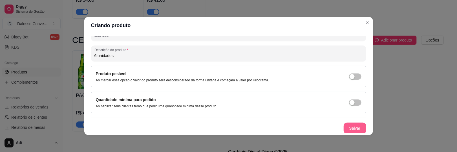
type input "6 unidades"
click at [346, 125] on button "Salvar" at bounding box center [355, 128] width 22 height 11
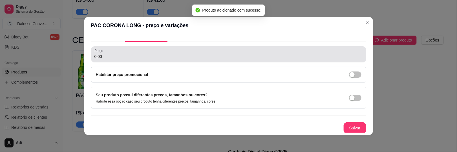
click at [106, 55] on input "0,00" at bounding box center [229, 57] width 269 height 6
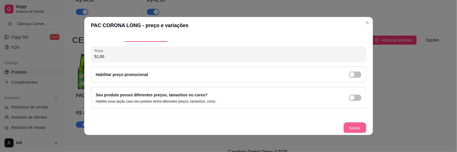
type input "51,00"
click at [355, 132] on button "Salvar" at bounding box center [355, 127] width 23 height 11
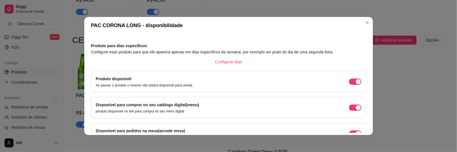
scroll to position [79, 0]
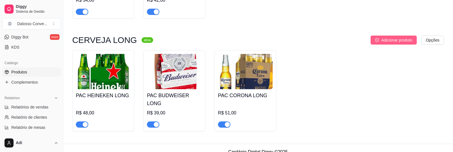
click at [396, 40] on span "Adicionar produto" at bounding box center [396, 40] width 31 height 6
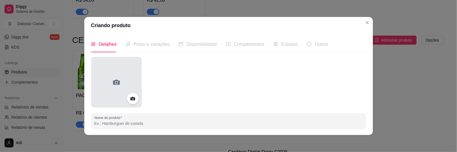
click at [98, 73] on div at bounding box center [116, 82] width 51 height 51
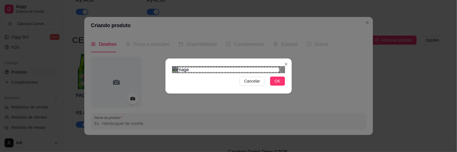
click at [276, 88] on div "Cancelar OK" at bounding box center [229, 76] width 126 height 24
click at [273, 85] on button "OK" at bounding box center [277, 80] width 15 height 9
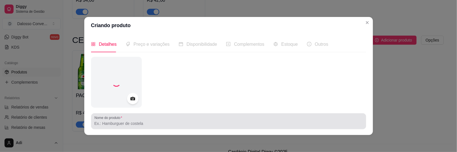
click at [108, 123] on input "Nome do produto" at bounding box center [229, 123] width 269 height 6
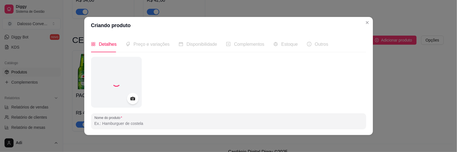
type input "p"
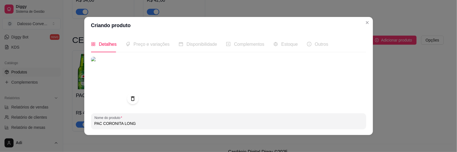
type input "PAC CORONITA LONG"
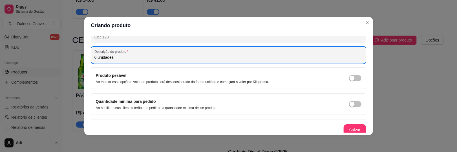
scroll to position [109, 0]
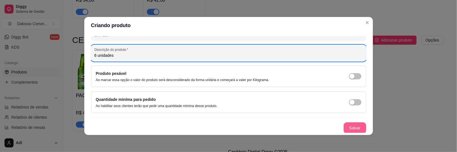
type input "6 unidades"
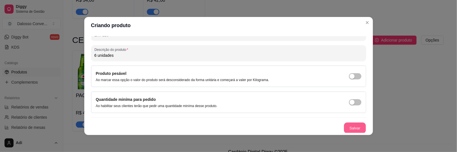
click at [356, 127] on button "Salvar" at bounding box center [355, 127] width 22 height 11
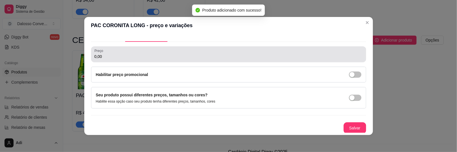
click at [139, 61] on div "Preço 0,00" at bounding box center [228, 54] width 275 height 16
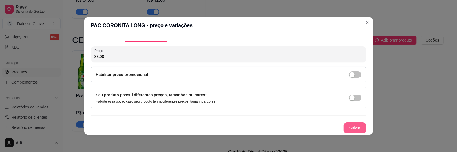
type input "33,00"
click at [347, 126] on button "Salvar" at bounding box center [355, 127] width 23 height 11
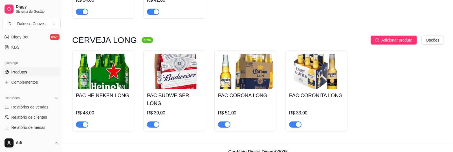
click at [377, 41] on icon "plus-circle" at bounding box center [377, 40] width 4 height 4
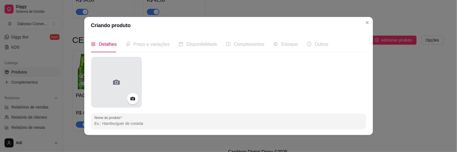
click at [115, 71] on div at bounding box center [116, 82] width 51 height 51
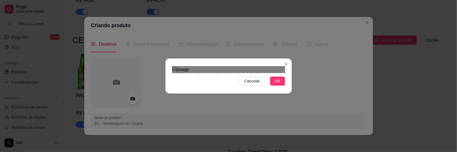
click at [239, 87] on div "Use the arrow keys to move the crop selection area" at bounding box center [235, 124] width 102 height 102
click at [276, 84] on span "OK" at bounding box center [278, 81] width 6 height 6
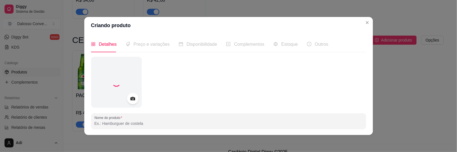
click at [109, 125] on input "Nome do produto" at bounding box center [229, 123] width 269 height 6
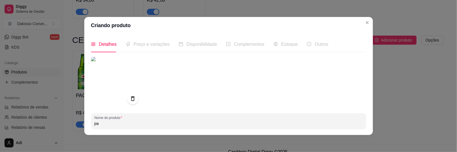
type input "p"
type input "PAC AMSTEL ULTRA LONG"
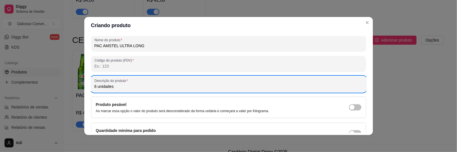
scroll to position [109, 0]
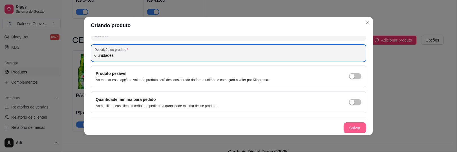
type input "6 unidades"
click at [344, 124] on button "Salvar" at bounding box center [355, 127] width 23 height 11
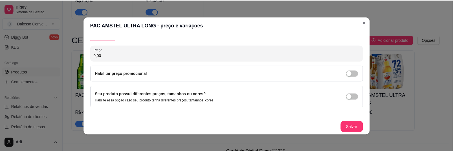
scroll to position [10, 0]
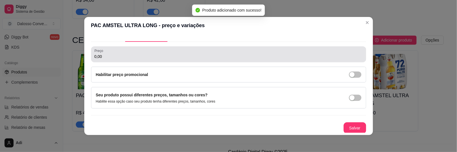
click at [117, 54] on input "0,00" at bounding box center [229, 57] width 269 height 6
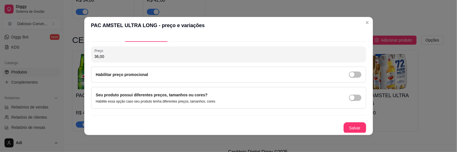
type input "36,00"
click at [344, 125] on button "Salvar" at bounding box center [355, 127] width 22 height 11
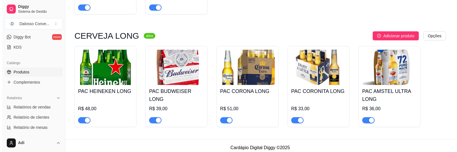
scroll to position [238, 0]
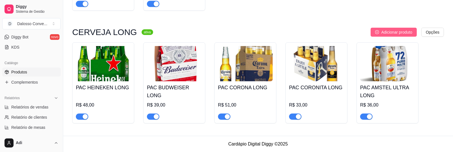
click at [408, 31] on span "Adicionar produto" at bounding box center [396, 32] width 31 height 6
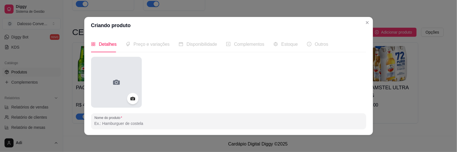
click at [102, 69] on div at bounding box center [116, 82] width 51 height 51
click at [113, 81] on icon at bounding box center [116, 82] width 7 height 5
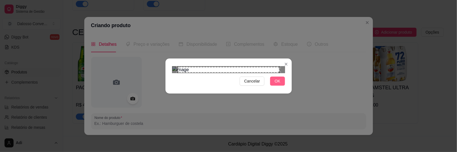
click at [280, 85] on button "OK" at bounding box center [277, 80] width 15 height 9
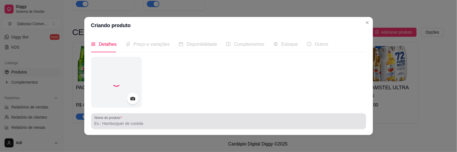
click at [120, 124] on input "Nome do produto" at bounding box center [229, 123] width 269 height 6
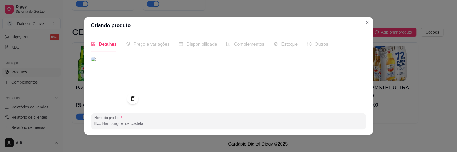
type input "p"
type input "PAC SOL LONG"
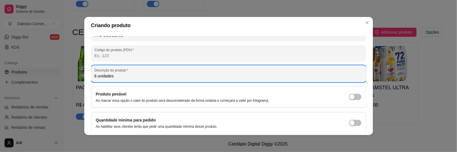
scroll to position [109, 0]
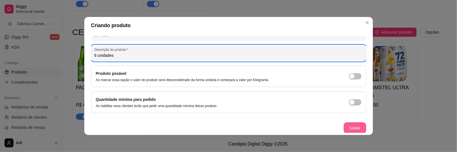
type input "6 unidades"
click at [349, 126] on button "Salvar" at bounding box center [355, 127] width 23 height 11
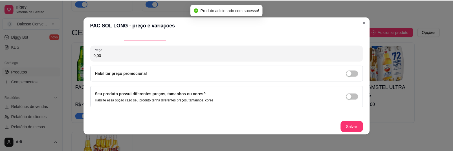
scroll to position [10, 0]
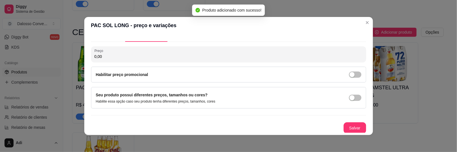
click at [121, 56] on input "0,00" at bounding box center [229, 57] width 269 height 6
type input "42,00"
click at [347, 123] on button "Salvar" at bounding box center [355, 127] width 23 height 11
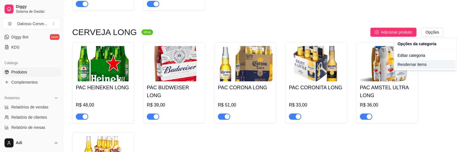
click at [405, 67] on div "Reodernar items" at bounding box center [426, 64] width 60 height 9
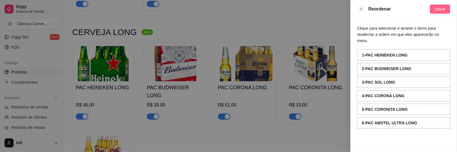
click at [433, 5] on button "Salvar" at bounding box center [440, 9] width 20 height 9
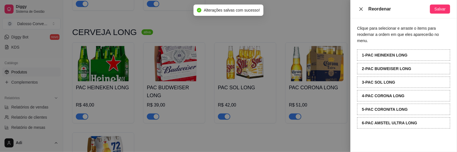
click at [358, 7] on button "Close" at bounding box center [361, 8] width 8 height 5
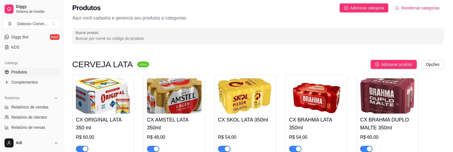
scroll to position [0, 0]
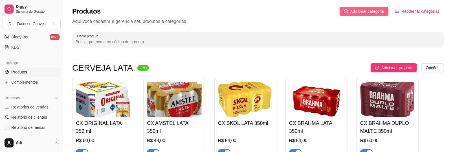
click at [364, 12] on span "Adicionar categoria" at bounding box center [367, 11] width 34 height 6
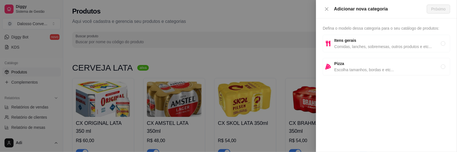
click at [348, 43] on span "Comidas, lanches, sobremesas, outros produtos e etc..." at bounding box center [388, 46] width 107 height 6
radio input "true"
click at [436, 11] on span "Próximo" at bounding box center [439, 9] width 14 height 6
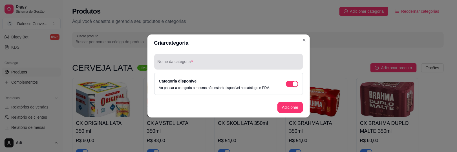
click at [197, 67] on div "Nome da categoria" at bounding box center [228, 62] width 149 height 16
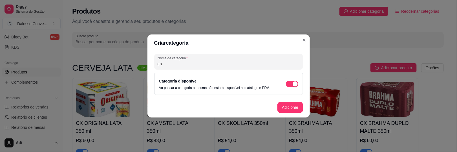
type input "e"
type input "ENERGETICO"
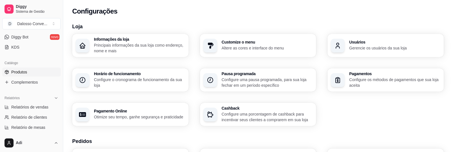
click at [17, 68] on link "Produtos" at bounding box center [31, 71] width 58 height 9
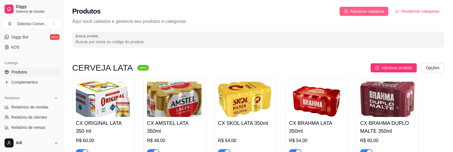
click at [361, 13] on span "Adicionar categoria" at bounding box center [367, 11] width 34 height 6
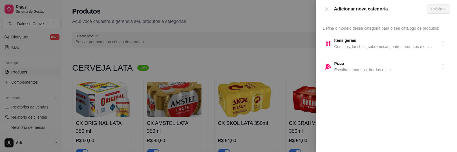
click at [343, 51] on div "Itens gerais Comidas, lanches, sobremesas, outros produtos e etc..." at bounding box center [387, 43] width 128 height 17
radio input "true"
click at [438, 12] on span "Próximo" at bounding box center [439, 9] width 14 height 6
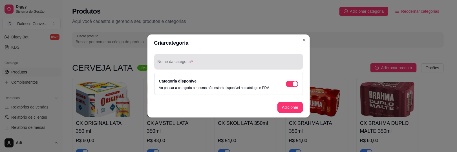
click at [178, 61] on div at bounding box center [229, 61] width 142 height 11
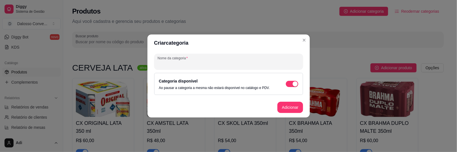
type input "e"
type input "ENERGÉTICO"
click at [301, 109] on button "Adicionar" at bounding box center [290, 107] width 25 height 11
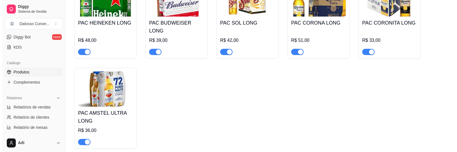
scroll to position [359, 0]
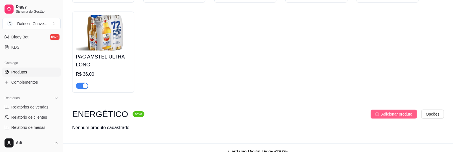
click at [393, 111] on span "Adicionar produto" at bounding box center [396, 114] width 31 height 6
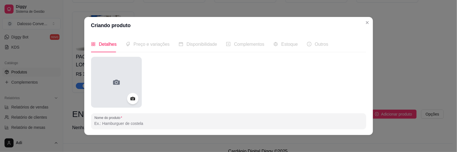
click at [116, 67] on div at bounding box center [116, 82] width 51 height 51
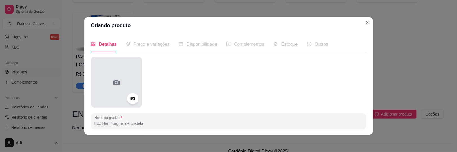
click at [112, 59] on div at bounding box center [116, 82] width 51 height 51
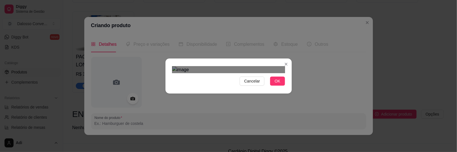
click at [167, 88] on div "Cancelar OK" at bounding box center [229, 76] width 126 height 24
click at [188, 73] on img at bounding box center [228, 69] width 113 height 7
click at [261, 66] on img at bounding box center [228, 69] width 113 height 7
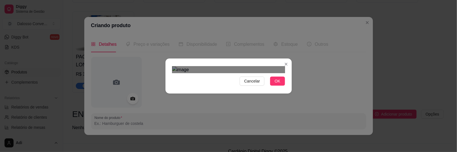
click at [224, 85] on div "Use the arrow keys to move the crop selection area" at bounding box center [228, 141] width 113 height 113
click at [271, 88] on div "Cancelar OK" at bounding box center [229, 76] width 126 height 24
click at [272, 85] on button "OK" at bounding box center [277, 80] width 15 height 9
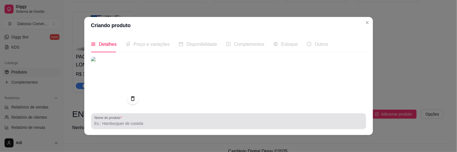
click at [145, 126] on input "Nome do produto" at bounding box center [229, 123] width 269 height 6
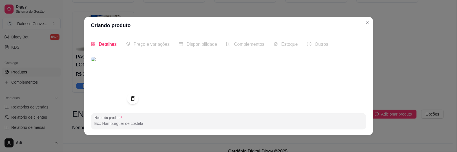
type input "H"
type input "F"
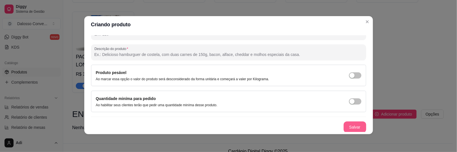
type input "ENERGETICO FURIOSO 2L"
click at [348, 122] on button "Salvar" at bounding box center [355, 126] width 23 height 11
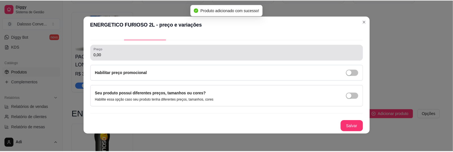
scroll to position [10, 0]
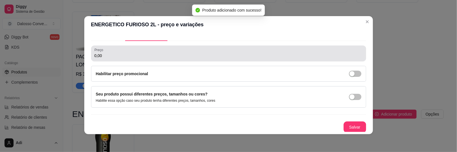
click at [95, 53] on input "0,00" at bounding box center [229, 56] width 269 height 6
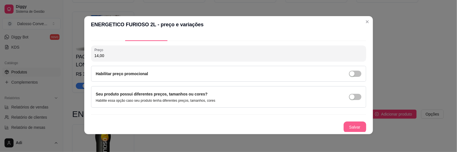
type input "14,00"
click at [350, 122] on button "Salvar" at bounding box center [355, 126] width 23 height 11
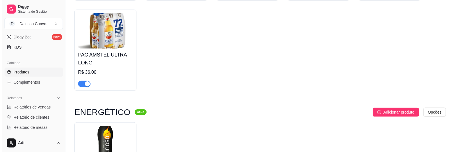
scroll to position [433, 0]
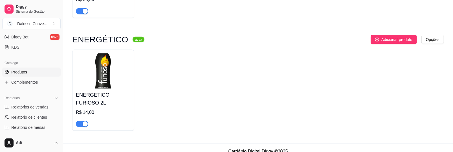
click at [397, 36] on span "Adicionar produto" at bounding box center [396, 39] width 31 height 6
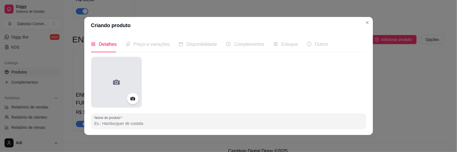
click at [120, 72] on div at bounding box center [116, 82] width 51 height 51
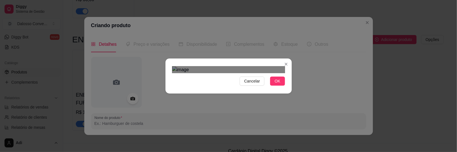
click at [291, 5] on div "Cancelar OK" at bounding box center [228, 76] width 457 height 152
click at [166, 88] on div "Cancelar OK" at bounding box center [229, 76] width 126 height 24
click at [208, 89] on div "Use the arrow keys to move the crop selection area" at bounding box center [228, 139] width 113 height 113
click at [278, 84] on span "OK" at bounding box center [278, 81] width 6 height 6
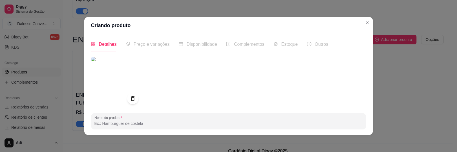
click at [118, 121] on input "Nome do produto" at bounding box center [229, 123] width 269 height 6
type input "F"
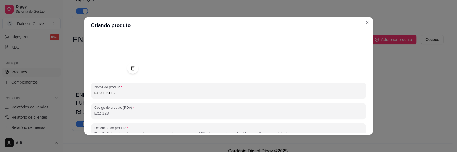
scroll to position [56, 0]
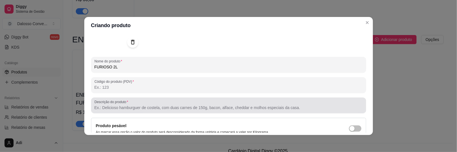
type input "FURIOSO 2L"
click at [113, 108] on input "Descrição do produto" at bounding box center [229, 108] width 269 height 6
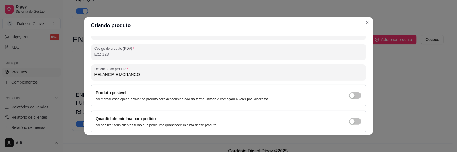
scroll to position [109, 0]
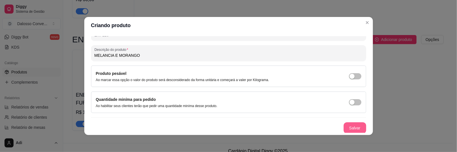
type input "MELANCIA E MORANGO"
click at [344, 126] on button "Salvar" at bounding box center [355, 127] width 23 height 11
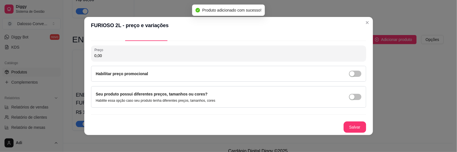
scroll to position [10, 0]
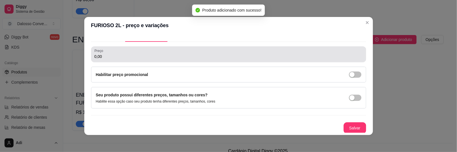
click at [117, 54] on input "0,00" at bounding box center [229, 57] width 269 height 6
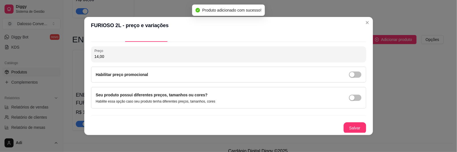
type input "14,00"
click at [349, 126] on button "Salvar" at bounding box center [355, 127] width 22 height 11
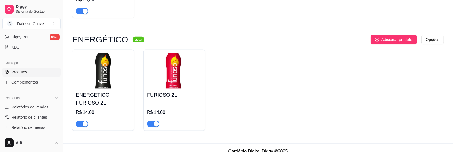
click at [100, 74] on img at bounding box center [103, 70] width 55 height 35
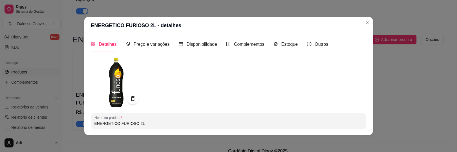
drag, startPoint x: 115, startPoint y: 123, endPoint x: 71, endPoint y: 122, distance: 43.2
click at [73, 123] on div "ENERGETICO FURIOSO 2L - detalhes Detalhes Preço e variações Disponibilidade Com…" at bounding box center [228, 76] width 457 height 152
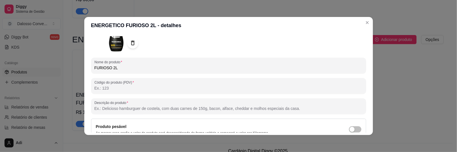
scroll to position [56, 0]
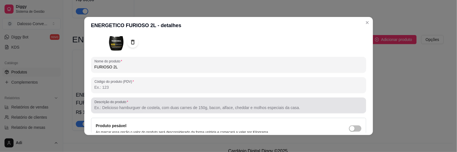
type input "FURIOSO 2L"
click at [107, 109] on input "Descrição do produto" at bounding box center [229, 108] width 269 height 6
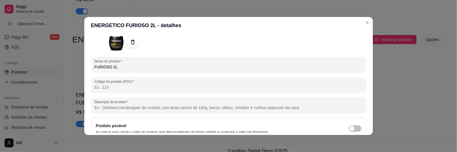
type input "T"
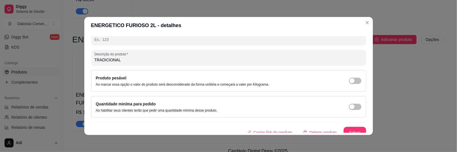
scroll to position [109, 0]
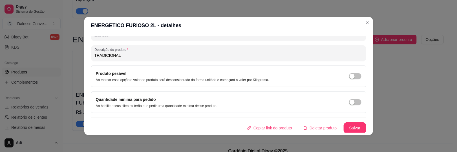
type input "TRADICIONAL"
click at [344, 123] on button "Salvar" at bounding box center [355, 127] width 22 height 11
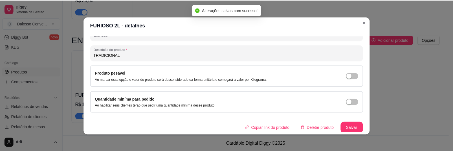
scroll to position [425, 0]
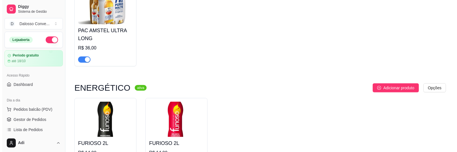
scroll to position [425, 0]
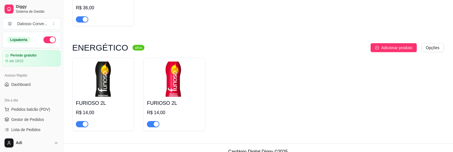
click at [123, 73] on img at bounding box center [103, 79] width 55 height 35
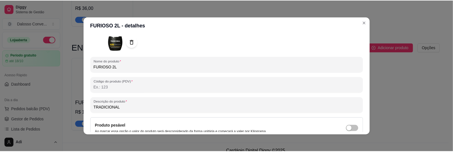
scroll to position [85, 0]
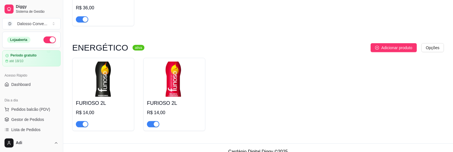
click at [96, 80] on img at bounding box center [103, 79] width 55 height 35
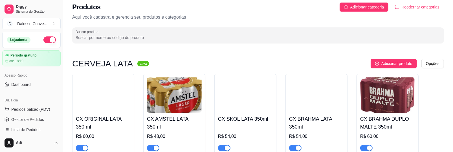
scroll to position [0, 0]
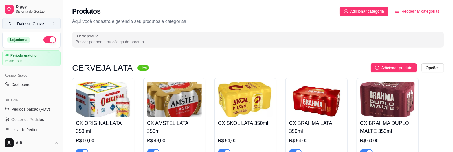
click at [27, 23] on div "Dalosso Conve ..." at bounding box center [32, 24] width 30 height 6
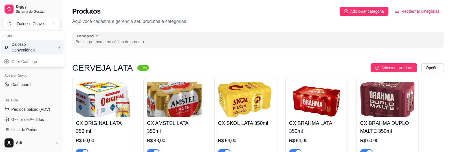
click at [36, 89] on div "Acesso Rápido Dashboard" at bounding box center [31, 80] width 63 height 23
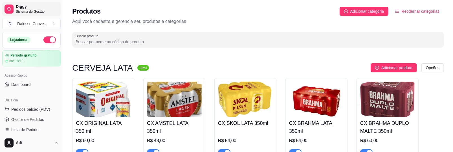
click at [21, 12] on span "Sistema de Gestão" at bounding box center [37, 11] width 43 height 5
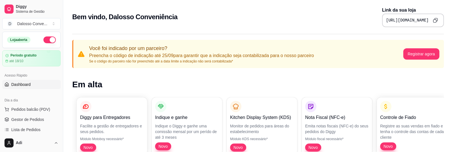
click at [435, 20] on icon "Copy to clipboard" at bounding box center [435, 20] width 5 height 5
click at [21, 109] on span "Pedidos balcão (PDV)" at bounding box center [30, 109] width 39 height 6
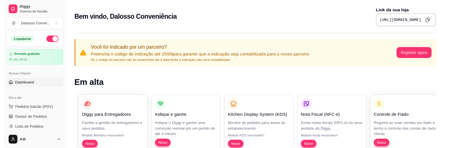
scroll to position [56, 0]
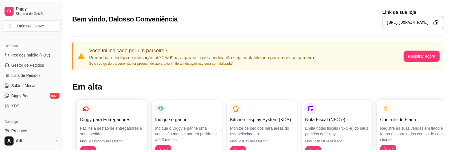
scroll to position [85, 0]
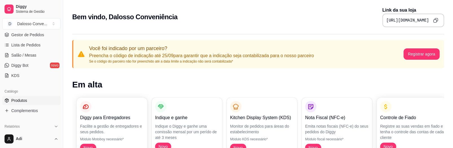
click at [23, 100] on span "Produtos" at bounding box center [19, 100] width 16 height 6
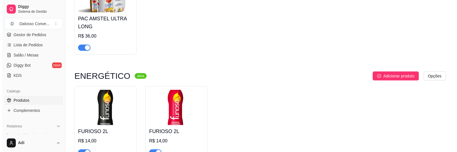
scroll to position [425, 0]
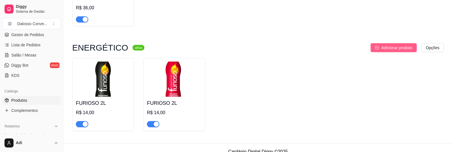
click at [383, 45] on span "Adicionar produto" at bounding box center [396, 48] width 31 height 6
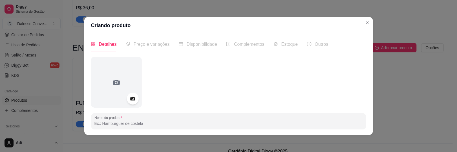
click at [130, 99] on icon at bounding box center [133, 98] width 6 height 6
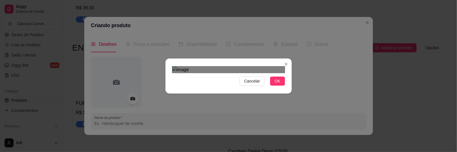
click at [278, 88] on div "Cancelar OK" at bounding box center [229, 76] width 126 height 24
click at [290, 139] on div "Cancelar OK" at bounding box center [228, 76] width 457 height 152
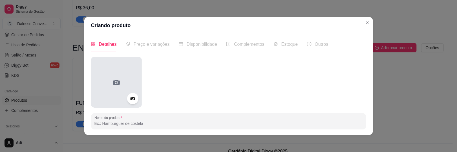
click at [119, 84] on icon at bounding box center [116, 82] width 9 height 9
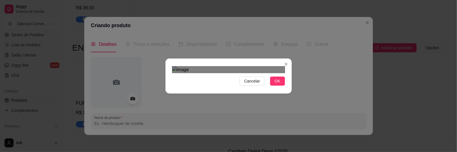
click at [168, 64] on div "Cancelar OK" at bounding box center [229, 76] width 126 height 24
click at [288, 88] on div "Cancelar OK" at bounding box center [229, 76] width 126 height 24
click at [249, 88] on div "Use the arrow keys to move the crop selection area" at bounding box center [228, 142] width 113 height 113
click at [271, 85] on button "OK" at bounding box center [277, 80] width 15 height 9
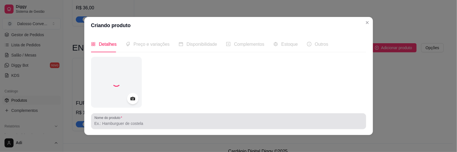
click at [117, 123] on input "Nome do produto" at bounding box center [229, 123] width 269 height 6
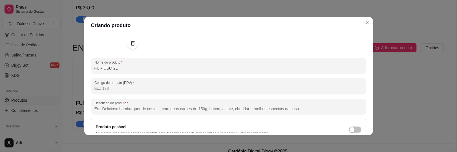
scroll to position [56, 0]
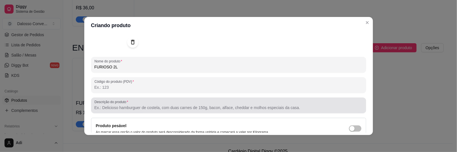
type input "FURIOSO 2L"
click at [114, 108] on input "Descrição do produto" at bounding box center [229, 108] width 269 height 6
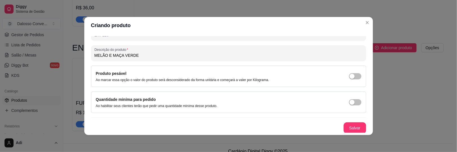
scroll to position [1, 0]
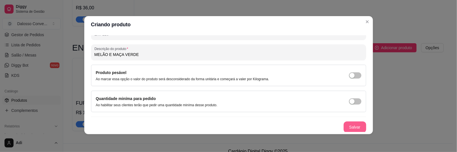
type input "MELÃO E MAÇA VERDE"
click at [355, 128] on button "Salvar" at bounding box center [355, 127] width 22 height 11
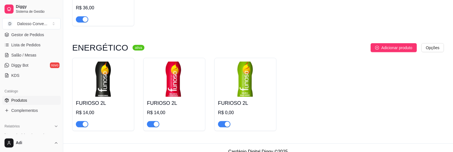
click at [228, 88] on img at bounding box center [245, 79] width 55 height 35
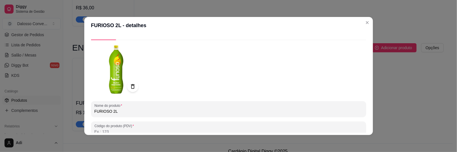
scroll to position [0, 0]
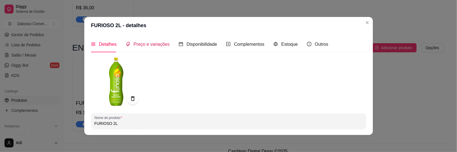
click at [141, 43] on span "Preço e variações" at bounding box center [152, 44] width 36 height 5
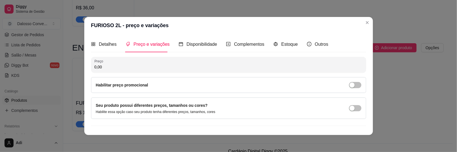
drag, startPoint x: 114, startPoint y: 64, endPoint x: 27, endPoint y: 61, distance: 87.2
click at [28, 61] on div "FURIOSO 2L - preço e variações Detalhes Preço e variações Disponibilidade Compl…" at bounding box center [228, 76] width 457 height 152
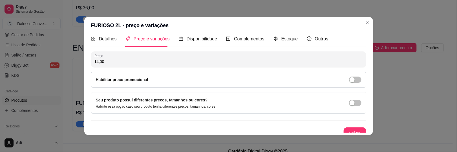
scroll to position [10, 0]
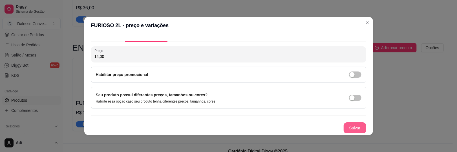
type input "14,00"
click at [359, 130] on button "Salvar" at bounding box center [355, 127] width 23 height 11
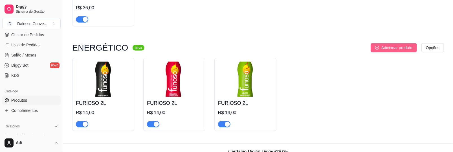
click at [382, 45] on span "Adicionar produto" at bounding box center [396, 48] width 31 height 6
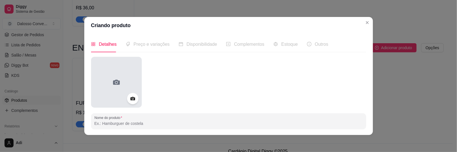
click at [118, 76] on div at bounding box center [116, 82] width 51 height 51
click at [96, 80] on div at bounding box center [116, 82] width 51 height 51
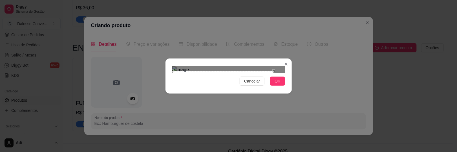
click at [224, 73] on div "Use the arrow keys to move the crop selection area" at bounding box center [223, 111] width 102 height 81
click at [280, 85] on button "OK" at bounding box center [277, 80] width 15 height 9
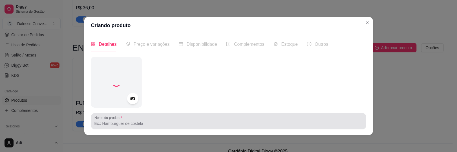
click at [130, 120] on div at bounding box center [229, 120] width 269 height 11
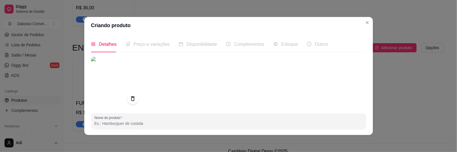
type input "f"
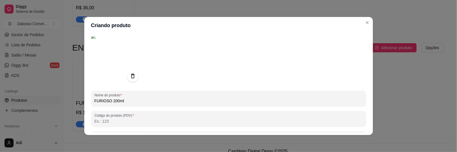
scroll to position [56, 0]
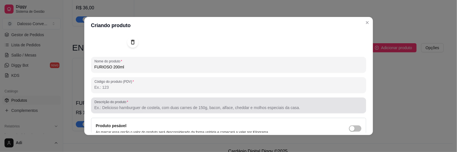
type input "FURIOSO 200ml"
click at [111, 105] on input "Descrição do produto" at bounding box center [229, 108] width 269 height 6
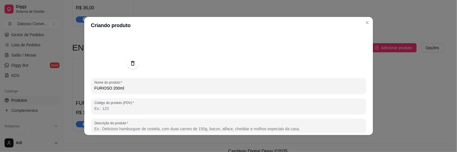
scroll to position [28, 0]
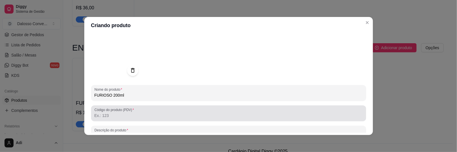
type input "t"
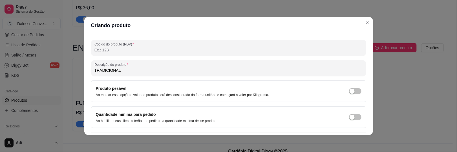
scroll to position [98, 0]
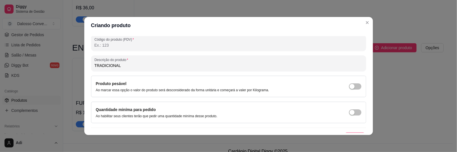
type input "TRADICIONAL"
click at [345, 132] on button "Salvar" at bounding box center [355, 137] width 23 height 11
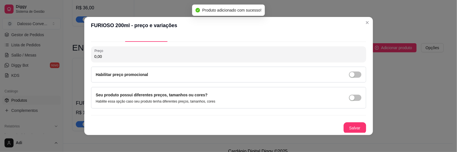
click at [105, 57] on input "0,00" at bounding box center [229, 57] width 269 height 6
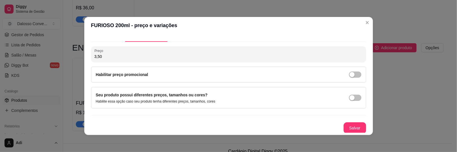
type input "3,50"
click at [344, 128] on button "Salvar" at bounding box center [355, 127] width 22 height 11
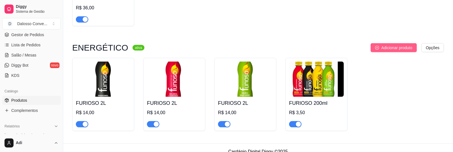
click at [390, 45] on span "Adicionar produto" at bounding box center [396, 48] width 31 height 6
click at [334, 67] on img at bounding box center [316, 79] width 55 height 35
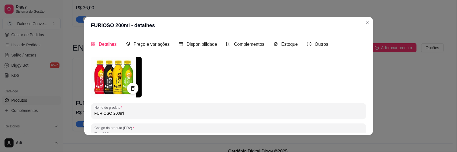
click at [116, 77] on img at bounding box center [116, 77] width 51 height 41
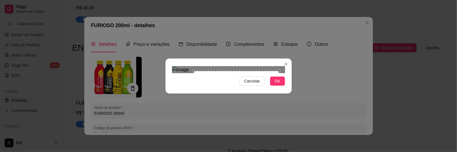
click at [172, 73] on div at bounding box center [228, 69] width 113 height 7
click at [263, 73] on div at bounding box center [228, 69] width 113 height 7
click at [223, 69] on div "Use the arrow keys to move the crop selection area" at bounding box center [218, 112] width 87 height 87
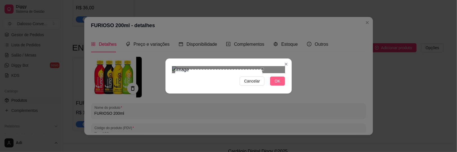
click at [276, 84] on span "OK" at bounding box center [278, 81] width 6 height 6
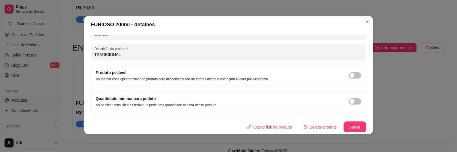
scroll to position [1, 0]
click at [348, 121] on button "Salvar" at bounding box center [355, 126] width 23 height 11
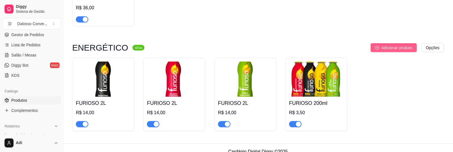
click at [383, 45] on span "Adicionar produto" at bounding box center [396, 48] width 31 height 6
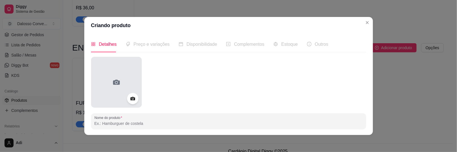
click at [113, 75] on div at bounding box center [116, 82] width 51 height 51
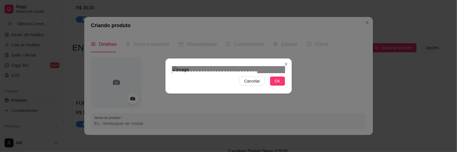
click at [267, 73] on div at bounding box center [228, 69] width 113 height 7
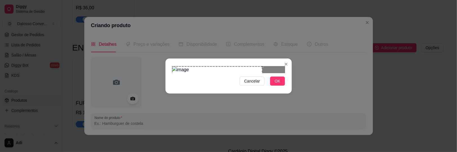
click at [262, 66] on div at bounding box center [228, 69] width 113 height 7
click at [239, 66] on div "Use the arrow keys to move the crop selection area" at bounding box center [219, 111] width 90 height 90
click at [281, 85] on button "OK" at bounding box center [277, 80] width 15 height 9
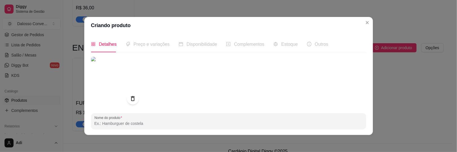
click at [130, 99] on icon at bounding box center [133, 98] width 6 height 6
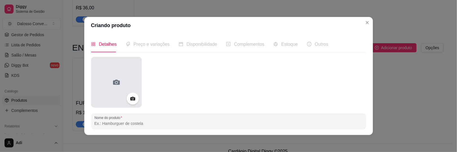
click at [115, 80] on icon at bounding box center [116, 82] width 7 height 5
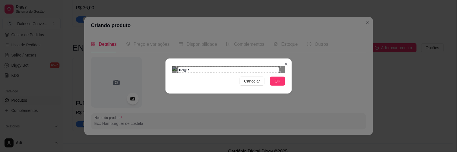
click at [200, 70] on div "Use the arrow keys to move the crop selection area" at bounding box center [229, 70] width 102 height 6
click at [247, 67] on div "Use the arrow keys to move the crop selection area" at bounding box center [229, 70] width 102 height 6
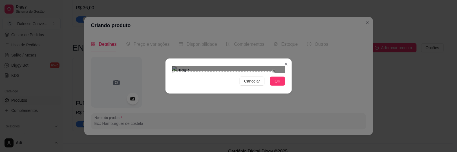
click at [235, 71] on div "Use the arrow keys to move the crop selection area" at bounding box center [223, 111] width 102 height 81
click at [267, 73] on div at bounding box center [228, 69] width 113 height 7
click at [260, 66] on div at bounding box center [228, 69] width 113 height 7
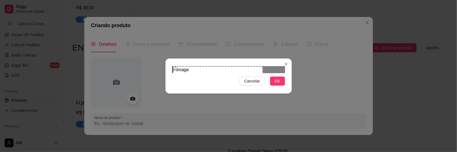
click at [241, 66] on div "Use the arrow keys to move the crop selection area" at bounding box center [218, 111] width 90 height 90
click at [275, 84] on span "OK" at bounding box center [278, 81] width 6 height 6
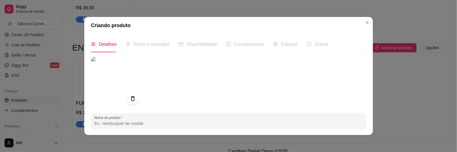
click at [127, 100] on div at bounding box center [133, 99] width 12 height 12
click at [130, 101] on icon at bounding box center [133, 98] width 6 height 6
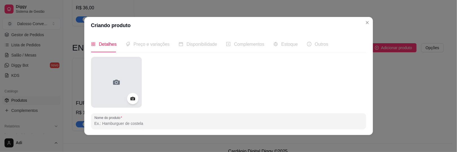
click at [118, 84] on icon at bounding box center [116, 82] width 7 height 5
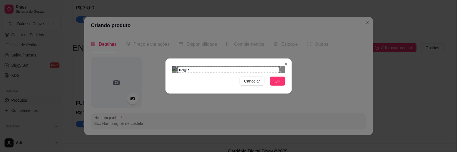
click at [241, 73] on div "Use the arrow keys to move the crop selection area" at bounding box center [229, 70] width 102 height 6
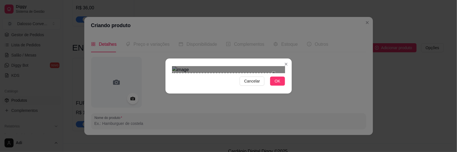
click at [229, 77] on div "Use the arrow keys to move the crop selection area" at bounding box center [223, 113] width 102 height 81
click at [279, 85] on button "OK" at bounding box center [277, 80] width 15 height 9
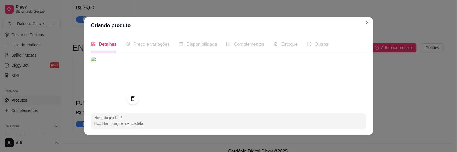
click at [130, 95] on icon at bounding box center [133, 98] width 6 height 6
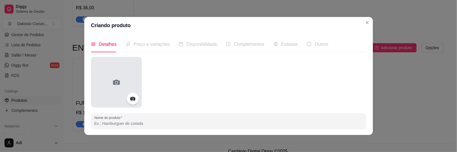
click at [127, 74] on div at bounding box center [116, 82] width 51 height 51
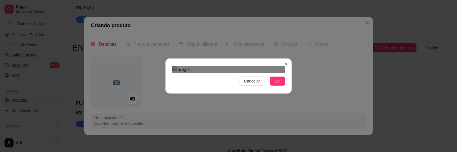
click at [172, 66] on img at bounding box center [228, 69] width 113 height 7
click at [257, 66] on img at bounding box center [228, 69] width 113 height 7
click at [267, 66] on div at bounding box center [228, 69] width 113 height 7
click at [261, 73] on div at bounding box center [228, 69] width 113 height 7
click at [232, 93] on div "Use the arrow keys to move the crop selection area" at bounding box center [217, 112] width 87 height 87
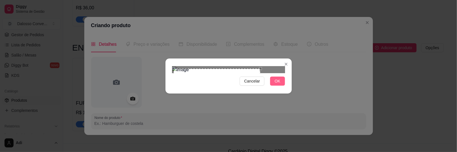
click at [279, 85] on button "OK" at bounding box center [277, 80] width 15 height 9
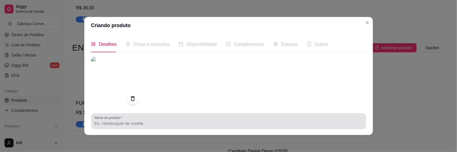
click at [115, 120] on input "Nome do produto" at bounding box center [229, 123] width 269 height 6
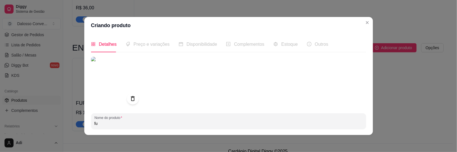
type input "f"
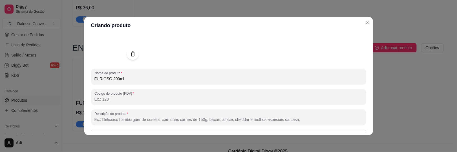
scroll to position [56, 0]
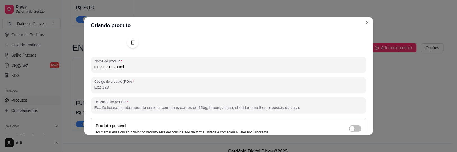
type input "FURIOSO 200ml"
click at [108, 107] on input "Descrição do produto" at bounding box center [229, 108] width 269 height 6
type input "t"
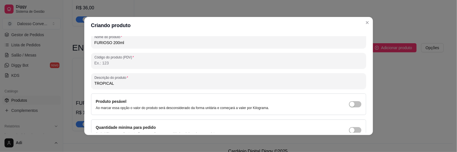
scroll to position [109, 0]
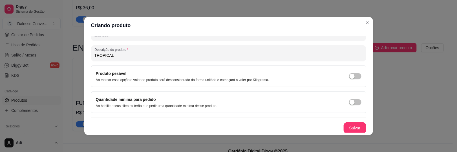
type input "TROPICAL"
click at [349, 126] on button "Salvar" at bounding box center [355, 127] width 23 height 11
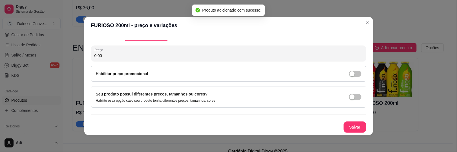
scroll to position [10, 0]
click at [102, 58] on input "0,00" at bounding box center [229, 57] width 269 height 6
type input "3,50"
click at [354, 128] on button "Salvar" at bounding box center [355, 127] width 22 height 11
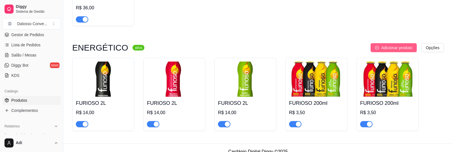
click at [393, 43] on button "Adicionar produto" at bounding box center [394, 47] width 46 height 9
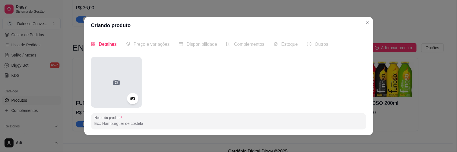
click at [115, 72] on div at bounding box center [116, 82] width 51 height 51
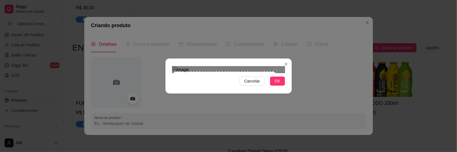
click at [200, 71] on div "Use the arrow keys to move the crop selection area" at bounding box center [225, 111] width 102 height 81
click at [269, 73] on div at bounding box center [228, 69] width 113 height 7
click at [264, 73] on div at bounding box center [228, 69] width 113 height 7
click at [272, 73] on div at bounding box center [228, 69] width 113 height 7
click at [255, 73] on img at bounding box center [228, 69] width 113 height 7
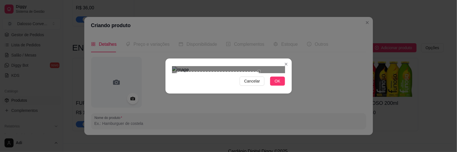
click at [249, 101] on div "Use the arrow keys to move the crop selection area" at bounding box center [218, 112] width 83 height 83
click at [271, 85] on button "OK" at bounding box center [277, 80] width 15 height 9
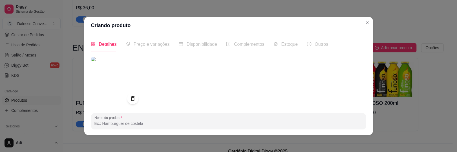
click at [108, 128] on div "Nome do produto" at bounding box center [228, 121] width 275 height 16
type input "f"
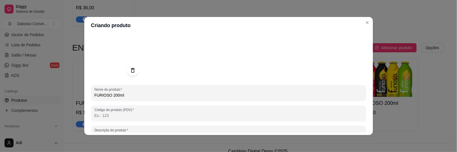
scroll to position [56, 0]
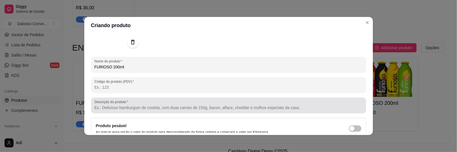
type input "FURIOSO 200ml"
click at [131, 105] on input "Descrição do produto" at bounding box center [229, 108] width 269 height 6
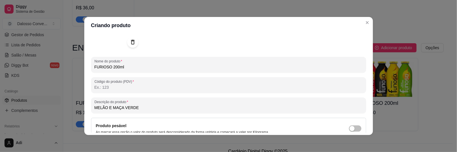
scroll to position [109, 0]
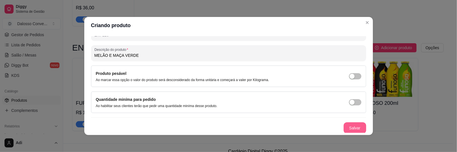
type input "MELÃO E MAÇA VERDE"
click at [347, 122] on button "Salvar" at bounding box center [355, 127] width 23 height 11
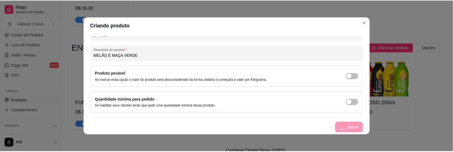
scroll to position [10, 0]
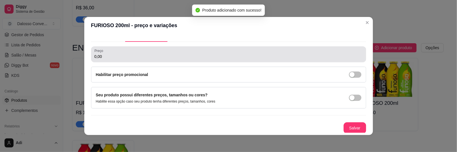
click at [95, 55] on input "0,00" at bounding box center [229, 57] width 269 height 6
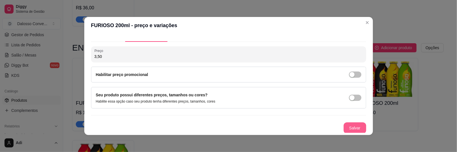
type input "3,50"
click at [354, 128] on button "Salvar" at bounding box center [355, 127] width 23 height 11
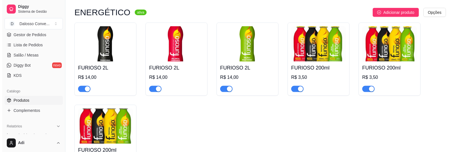
scroll to position [425, 0]
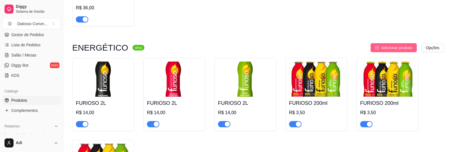
click at [386, 45] on span "Adicionar produto" at bounding box center [396, 48] width 31 height 6
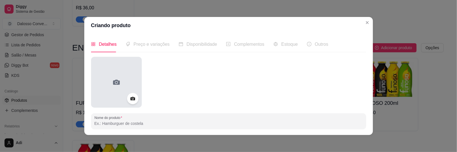
click at [101, 74] on div at bounding box center [116, 82] width 51 height 51
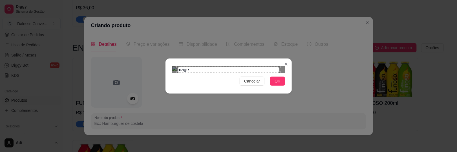
click at [174, 67] on img at bounding box center [228, 69] width 113 height 7
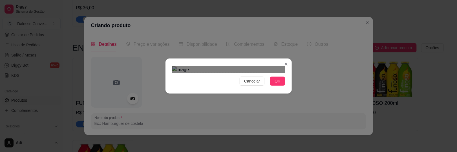
click at [256, 73] on img at bounding box center [228, 69] width 113 height 7
click at [245, 82] on div "Use the arrow keys to move the crop selection area" at bounding box center [218, 112] width 83 height 83
click at [275, 84] on span "OK" at bounding box center [278, 81] width 6 height 6
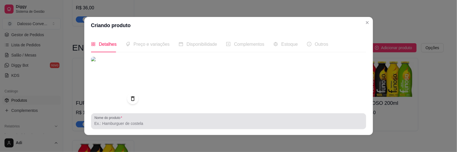
click at [153, 116] on div at bounding box center [229, 120] width 269 height 11
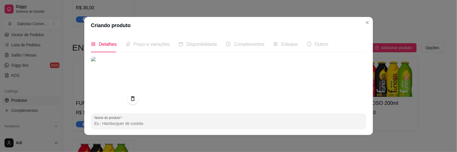
type input "f"
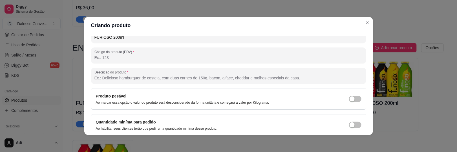
scroll to position [109, 0]
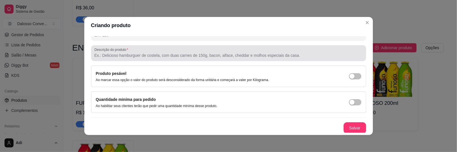
type input "FURIOSO 200ml"
click at [107, 52] on input "Descrição do produto" at bounding box center [229, 55] width 269 height 6
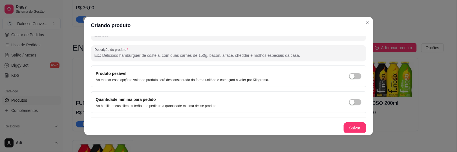
type input "M"
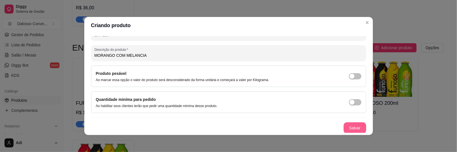
type input "MORANGO COM MELANCIA"
click at [355, 126] on button "Salvar" at bounding box center [355, 127] width 23 height 11
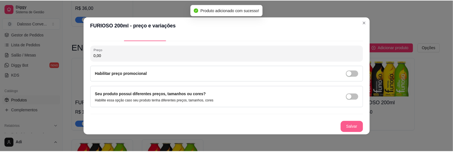
scroll to position [10, 0]
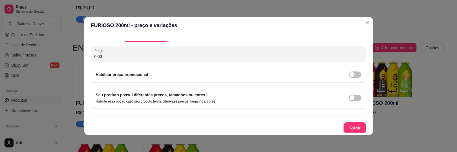
click at [117, 61] on div "Preço 0,00" at bounding box center [228, 54] width 275 height 16
type input "3,50"
click at [353, 128] on button "Salvar" at bounding box center [355, 127] width 22 height 11
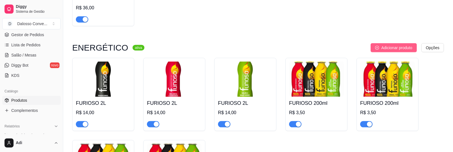
click at [388, 44] on button "Adicionar produto" at bounding box center [394, 47] width 46 height 9
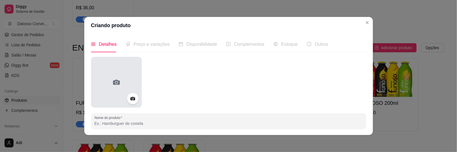
click at [123, 72] on div at bounding box center [116, 82] width 51 height 51
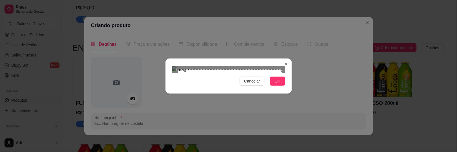
click at [281, 3] on div "Cancelar OK" at bounding box center [228, 76] width 457 height 152
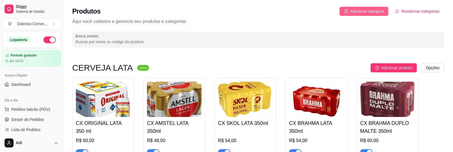
click at [380, 16] on button "Adicionar categoria" at bounding box center [364, 11] width 49 height 9
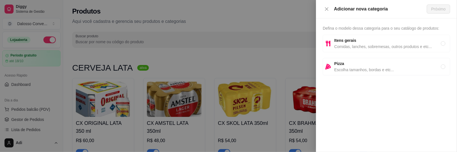
click at [352, 38] on strong "Itens gerais" at bounding box center [346, 40] width 22 height 5
radio input "true"
click at [435, 8] on span "Próximo" at bounding box center [439, 9] width 14 height 6
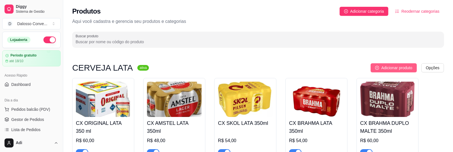
click at [381, 65] on button "Adicionar produto" at bounding box center [394, 67] width 46 height 9
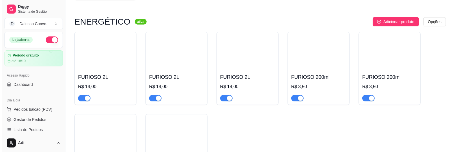
scroll to position [423, 0]
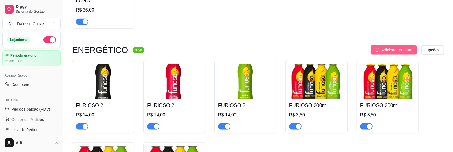
click at [391, 47] on span "Adicionar produto" at bounding box center [396, 50] width 31 height 6
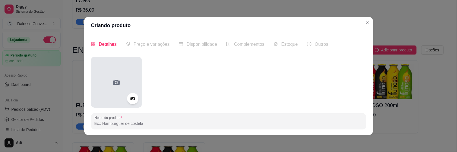
click at [135, 82] on div at bounding box center [116, 82] width 51 height 51
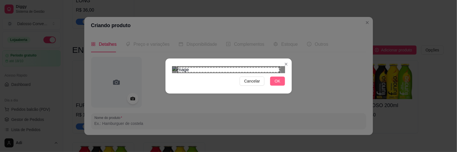
click at [275, 84] on span "OK" at bounding box center [278, 81] width 6 height 6
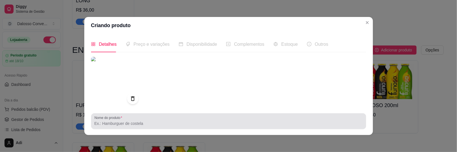
click at [118, 119] on label "Nome do produto" at bounding box center [110, 117] width 30 height 5
click at [118, 120] on input "Nome do produto" at bounding box center [229, 123] width 269 height 6
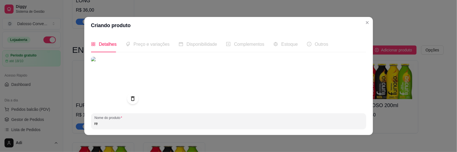
type input "r"
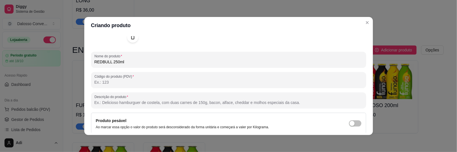
scroll to position [80, 0]
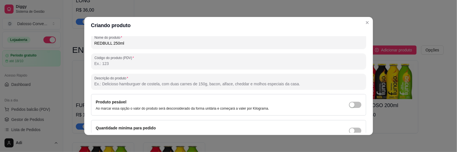
type input "REDBULL 250ml"
click at [107, 85] on input "Descrição do produto" at bounding box center [229, 84] width 269 height 6
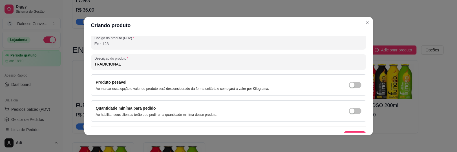
scroll to position [108, 0]
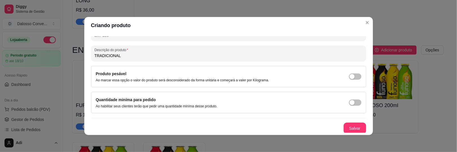
type input "TRADICIONAL"
click at [346, 125] on button "Salvar" at bounding box center [355, 128] width 22 height 11
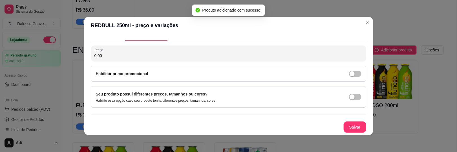
scroll to position [10, 0]
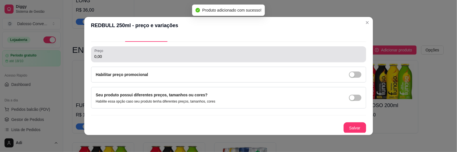
click at [95, 54] on input "0,00" at bounding box center [229, 57] width 269 height 6
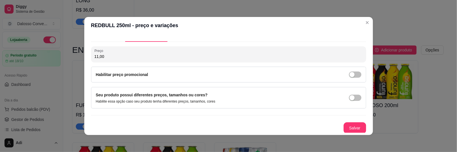
type input "11,00"
drag, startPoint x: 340, startPoint y: 119, endPoint x: 342, endPoint y: 122, distance: 3.2
click at [340, 120] on div "Preço 11,00 Habilitar preço promocional Seu produto possui diferentes preços, t…" at bounding box center [228, 89] width 275 height 87
click at [344, 131] on button "Salvar" at bounding box center [355, 127] width 23 height 11
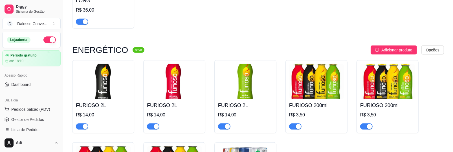
click at [312, 101] on h4 "FURIOSO 200ml" at bounding box center [316, 105] width 55 height 8
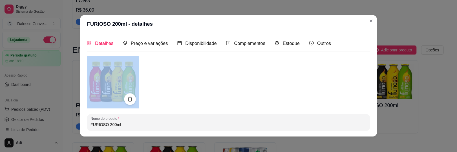
click at [312, 94] on div at bounding box center [228, 82] width 283 height 52
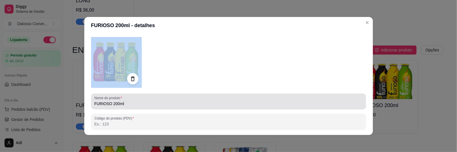
scroll to position [28, 0]
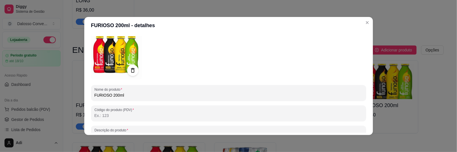
click at [114, 95] on input "FURIOSO 200ml" at bounding box center [229, 95] width 269 height 6
drag, startPoint x: 110, startPoint y: 96, endPoint x: 128, endPoint y: 96, distance: 18.1
click at [128, 96] on input "FURIOSO 200ml" at bounding box center [229, 95] width 269 height 6
drag, startPoint x: 120, startPoint y: 95, endPoint x: 111, endPoint y: 94, distance: 9.3
click at [110, 94] on input "FURIOSO 250ml" at bounding box center [229, 95] width 269 height 6
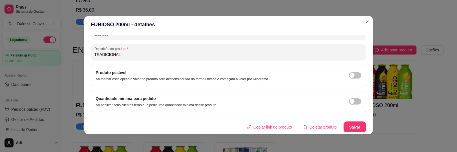
scroll to position [1, 0]
type input "FURIOSO 250ml"
click at [344, 127] on button "Salvar" at bounding box center [355, 126] width 23 height 11
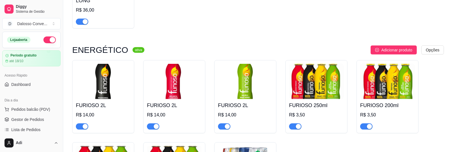
click at [382, 103] on div "FURIOSO 200ml R$ 3,50" at bounding box center [387, 114] width 55 height 30
click at [376, 79] on img at bounding box center [387, 81] width 55 height 35
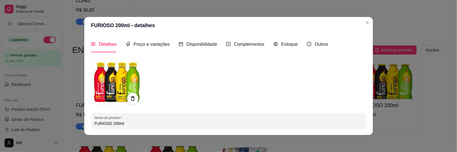
drag, startPoint x: 121, startPoint y: 123, endPoint x: 109, endPoint y: 123, distance: 11.3
click at [109, 123] on input "FURIOSO 200ml" at bounding box center [229, 123] width 269 height 6
paste input "5"
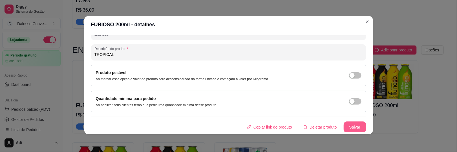
type input "FURIOSO 250ml"
click at [344, 123] on button "Salvar" at bounding box center [355, 126] width 23 height 11
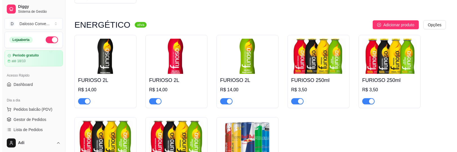
scroll to position [508, 0]
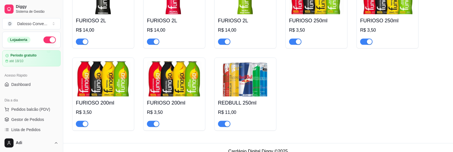
click at [104, 96] on div "FURIOSO 200ml R$ 3,50" at bounding box center [103, 111] width 55 height 30
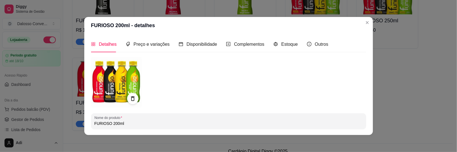
drag, startPoint x: 123, startPoint y: 124, endPoint x: 114, endPoint y: 123, distance: 9.1
click at [114, 123] on input "FURIOSO 200ml" at bounding box center [229, 123] width 269 height 6
click at [110, 124] on input "FURIOSO 200ml" at bounding box center [229, 123] width 269 height 6
drag, startPoint x: 110, startPoint y: 124, endPoint x: 119, endPoint y: 123, distance: 9.0
click at [119, 123] on input "FURIOSO 200ml" at bounding box center [229, 123] width 269 height 6
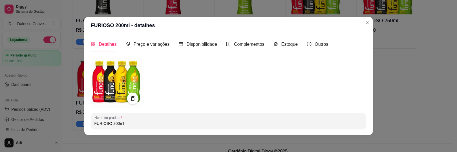
drag, startPoint x: 122, startPoint y: 123, endPoint x: 110, endPoint y: 124, distance: 12.7
click at [110, 124] on input "FURIOSO 200ml" at bounding box center [229, 123] width 269 height 6
paste input "5"
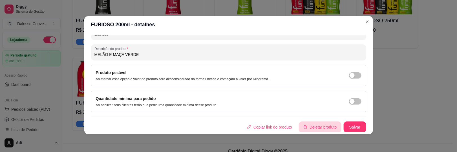
scroll to position [1, 0]
type input "FURIOSO 250ml"
click at [344, 127] on button "Salvar" at bounding box center [355, 126] width 23 height 11
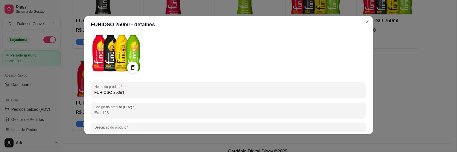
scroll to position [24, 0]
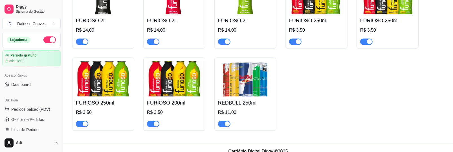
click at [177, 77] on img at bounding box center [174, 78] width 55 height 35
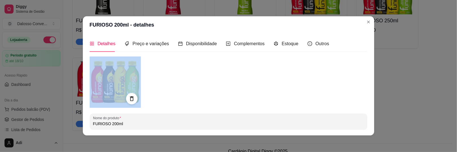
click at [177, 77] on div at bounding box center [229, 81] width 278 height 51
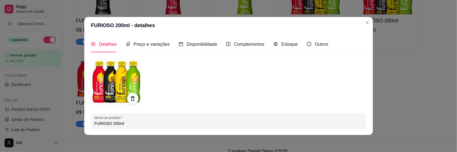
drag, startPoint x: 123, startPoint y: 124, endPoint x: 112, endPoint y: 124, distance: 11.0
click at [112, 124] on input "FURIOSO 200ml" at bounding box center [229, 123] width 269 height 6
drag, startPoint x: 121, startPoint y: 123, endPoint x: 111, endPoint y: 123, distance: 10.2
click at [113, 123] on input "FURIOSO 00ml2" at bounding box center [229, 123] width 269 height 6
click at [110, 124] on input "FURIOSO 00ml2" at bounding box center [229, 123] width 269 height 6
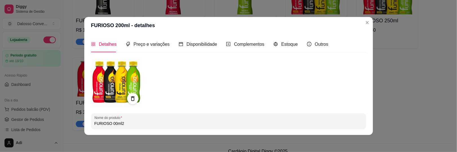
click at [123, 123] on input "FURIOSO 00ml2" at bounding box center [229, 123] width 269 height 6
drag, startPoint x: 116, startPoint y: 123, endPoint x: 109, endPoint y: 123, distance: 7.1
click at [109, 123] on input "FURIOSO 00ml2" at bounding box center [229, 123] width 269 height 6
paste input "250ml"
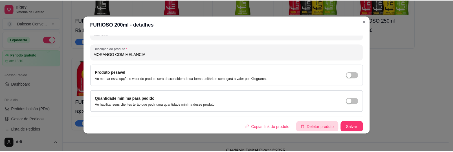
scroll to position [1, 0]
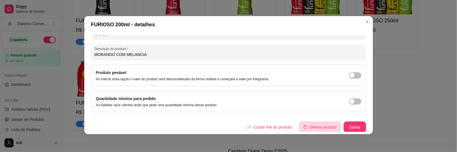
type input "FURIOSO 250ml"
click at [344, 126] on button "Salvar" at bounding box center [355, 126] width 23 height 11
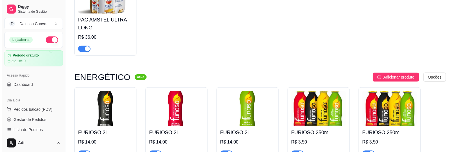
scroll to position [395, 0]
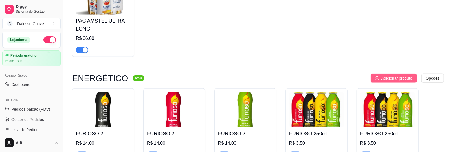
click at [388, 75] on span "Adicionar produto" at bounding box center [396, 78] width 31 height 6
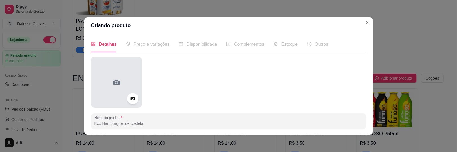
click at [99, 69] on div at bounding box center [116, 82] width 51 height 51
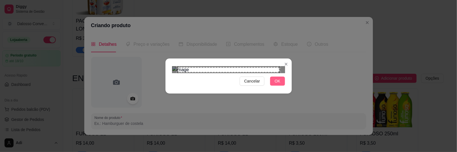
click at [275, 84] on span "OK" at bounding box center [278, 81] width 6 height 6
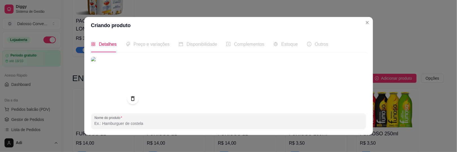
click at [121, 125] on input "Nome do produto" at bounding box center [229, 123] width 269 height 6
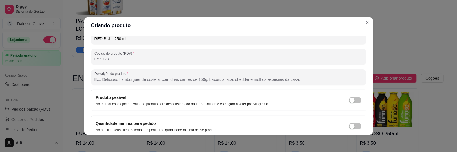
type input "RED BULL 250 ml"
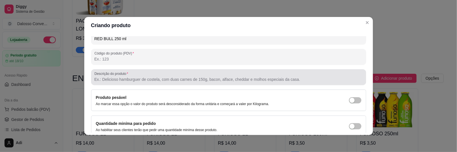
click at [110, 84] on div "Descrição do produto" at bounding box center [228, 77] width 275 height 16
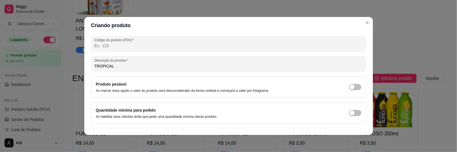
scroll to position [108, 0]
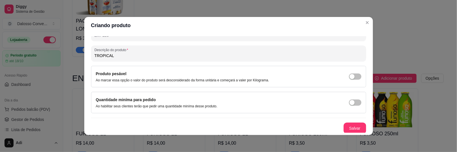
type input "TROPICAL"
click at [347, 126] on button "Salvar" at bounding box center [355, 127] width 23 height 11
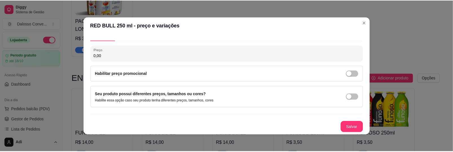
scroll to position [10, 0]
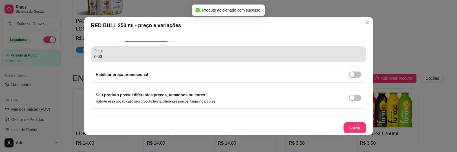
drag, startPoint x: 106, startPoint y: 56, endPoint x: 55, endPoint y: 47, distance: 52.0
click at [55, 47] on div "RED BULL 250 ml - preço e variações Detalhes Preço e variações Disponibilidade …" at bounding box center [228, 76] width 457 height 152
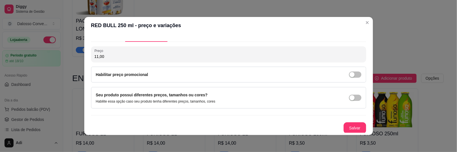
type input "11,00"
click at [350, 126] on button "Salvar" at bounding box center [355, 127] width 23 height 11
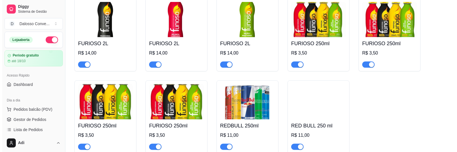
scroll to position [508, 0]
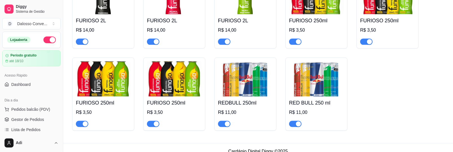
click at [239, 77] on img at bounding box center [245, 78] width 55 height 35
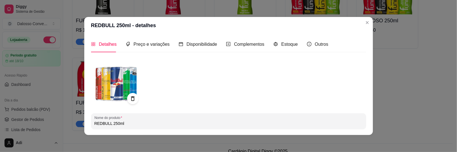
click at [100, 123] on input "REDBULL 250ml" at bounding box center [229, 123] width 269 height 6
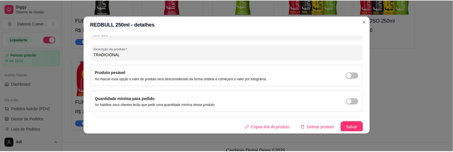
scroll to position [1, 0]
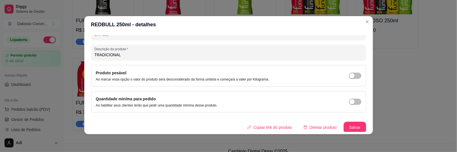
type input "RED BULL 250ml"
click at [344, 123] on button "Salvar" at bounding box center [355, 127] width 23 height 11
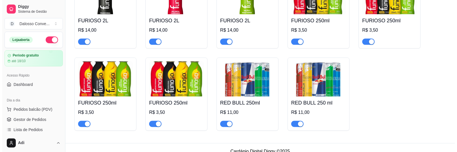
scroll to position [423, 0]
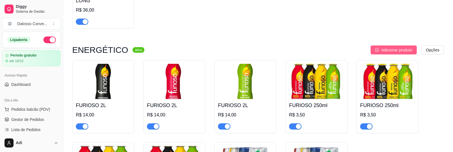
click at [403, 47] on span "Adicionar produto" at bounding box center [396, 50] width 31 height 6
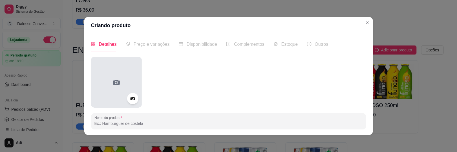
click at [95, 78] on div at bounding box center [116, 82] width 51 height 51
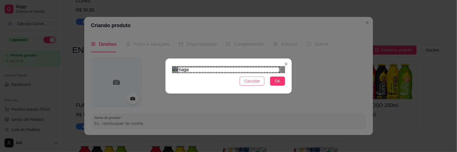
click at [242, 85] on button "Cancelar" at bounding box center [252, 80] width 25 height 9
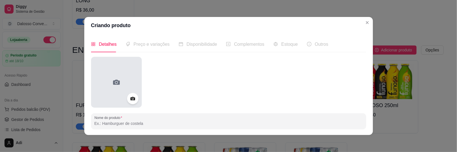
click at [127, 76] on div at bounding box center [116, 82] width 51 height 51
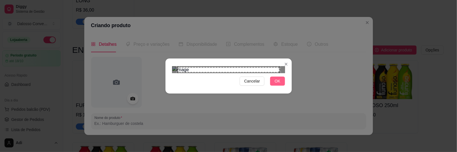
click at [278, 84] on span "OK" at bounding box center [278, 81] width 6 height 6
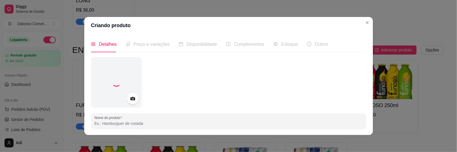
click at [114, 125] on input "Nome do produto" at bounding box center [229, 123] width 269 height 6
type input "r"
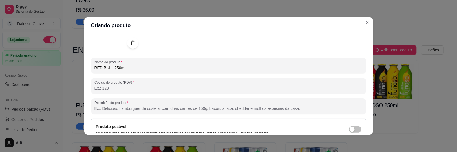
scroll to position [56, 0]
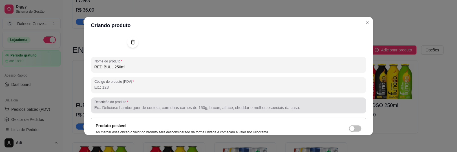
type input "RED BULL 250ml"
click at [124, 104] on div at bounding box center [229, 105] width 269 height 11
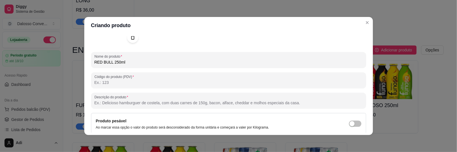
scroll to position [85, 0]
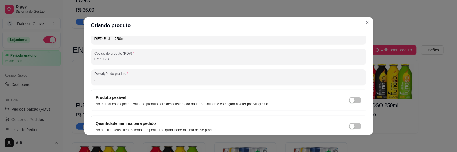
type input ","
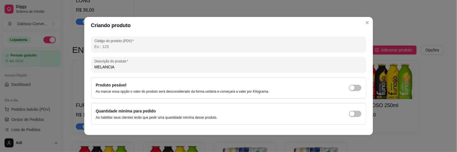
scroll to position [108, 0]
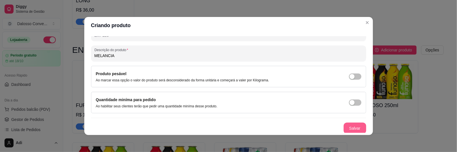
type input "MELANCIA"
click at [344, 126] on button "Salvar" at bounding box center [355, 127] width 23 height 11
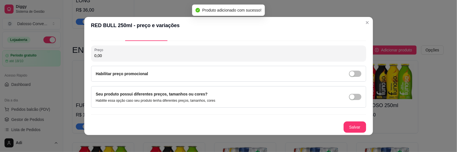
scroll to position [10, 0]
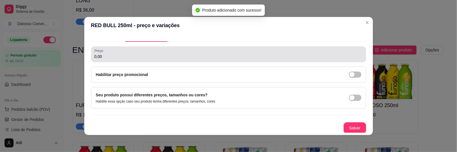
click at [95, 55] on input "0,00" at bounding box center [229, 57] width 269 height 6
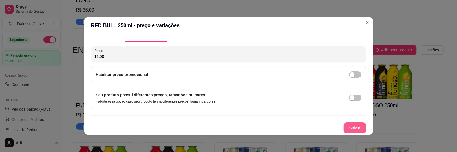
type input "11,00"
click at [346, 128] on button "Salvar" at bounding box center [355, 127] width 23 height 11
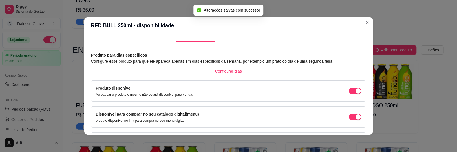
click at [359, 23] on header "RED BULL 250ml - disponibilidade" at bounding box center [228, 25] width 289 height 17
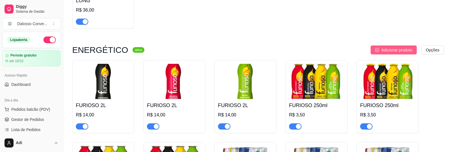
click at [387, 47] on span "Adicionar produto" at bounding box center [396, 50] width 31 height 6
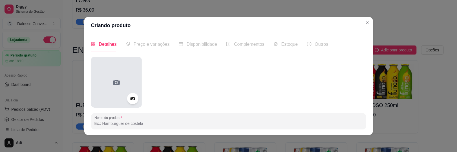
click at [98, 67] on div at bounding box center [116, 82] width 51 height 51
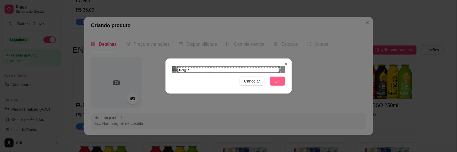
click at [277, 84] on span "OK" at bounding box center [278, 81] width 6 height 6
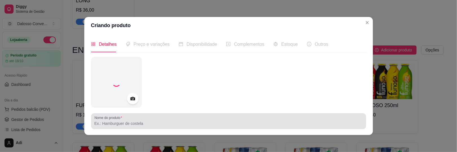
click at [105, 121] on input "Nome do produto" at bounding box center [229, 123] width 269 height 6
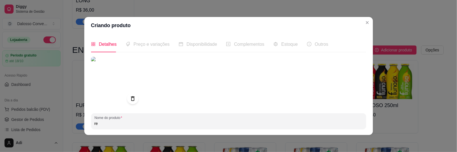
type input "r"
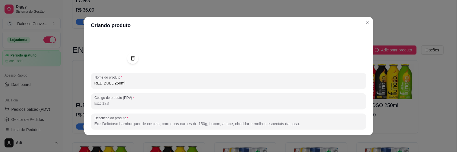
scroll to position [85, 0]
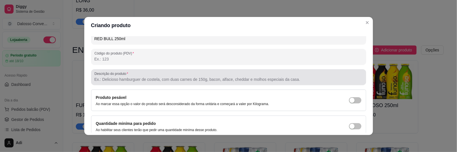
type input "RED BULL 250ml"
click at [107, 78] on input "Descrição do produto" at bounding box center [229, 79] width 269 height 6
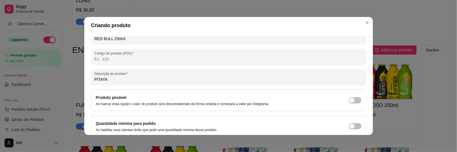
scroll to position [108, 0]
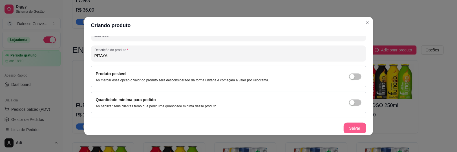
type input "PITAYA"
click at [355, 126] on button "Salvar" at bounding box center [355, 127] width 23 height 11
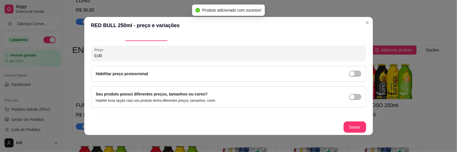
scroll to position [10, 0]
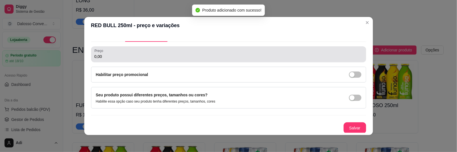
click at [115, 58] on input "0,00" at bounding box center [229, 57] width 269 height 6
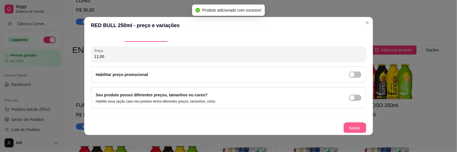
type input "11,00"
click at [344, 127] on button "Salvar" at bounding box center [355, 127] width 23 height 11
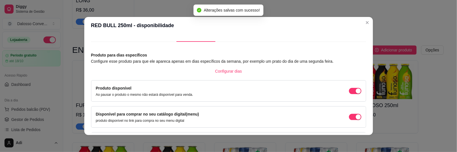
click at [360, 23] on header "RED BULL 250ml - disponibilidade" at bounding box center [228, 25] width 289 height 17
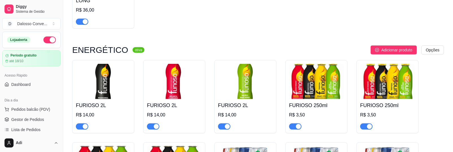
click at [390, 47] on span "Adicionar produto" at bounding box center [396, 50] width 31 height 6
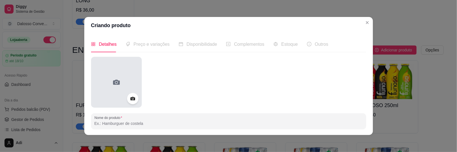
click at [119, 69] on div at bounding box center [116, 82] width 51 height 51
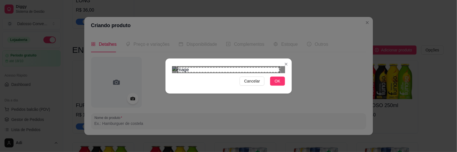
click at [273, 88] on div "Cancelar OK" at bounding box center [229, 76] width 126 height 24
click at [276, 84] on span "OK" at bounding box center [278, 81] width 6 height 6
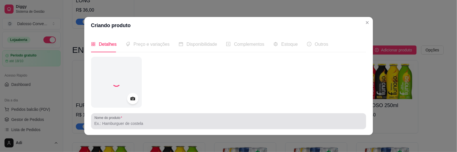
click at [113, 119] on label "Nome do produto" at bounding box center [110, 117] width 30 height 5
click at [113, 120] on input "Nome do produto" at bounding box center [229, 123] width 269 height 6
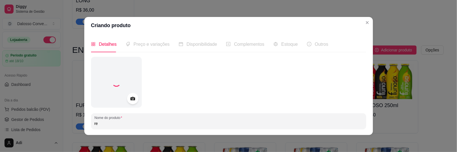
type input "r"
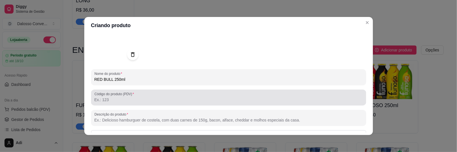
scroll to position [108, 0]
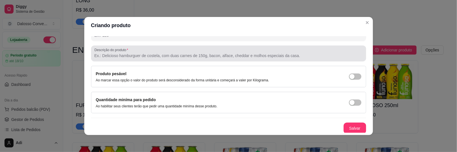
type input "RED BULL 250ml"
click at [108, 54] on input "Descrição do produto" at bounding box center [229, 56] width 269 height 6
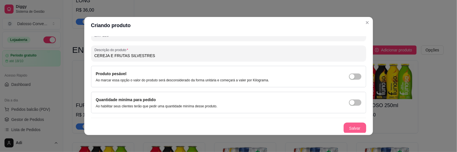
type input "CEREJA E FRUTAS SILVESTRES"
click at [349, 124] on button "Salvar" at bounding box center [355, 127] width 23 height 11
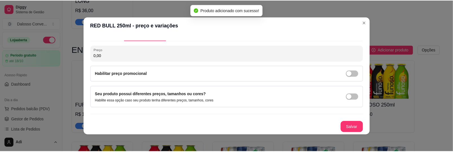
scroll to position [10, 0]
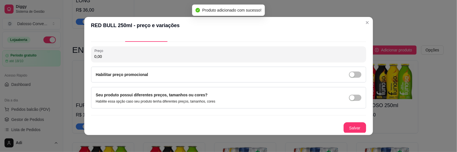
click at [97, 56] on input "0,00" at bounding box center [229, 57] width 269 height 6
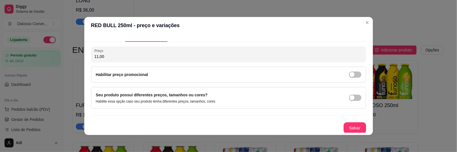
type input "11,00"
click at [344, 126] on button "Salvar" at bounding box center [355, 127] width 22 height 11
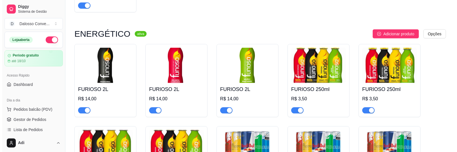
scroll to position [395, 0]
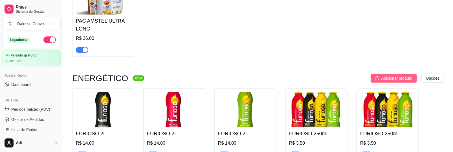
click at [383, 75] on span "Adicionar produto" at bounding box center [396, 78] width 31 height 6
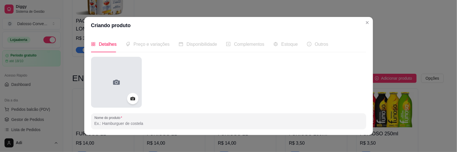
click at [108, 70] on div at bounding box center [116, 82] width 51 height 51
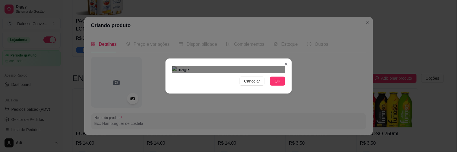
click at [242, 100] on div "Use the arrow keys to move the crop selection area" at bounding box center [225, 144] width 102 height 102
click at [274, 85] on button "OK" at bounding box center [277, 80] width 15 height 9
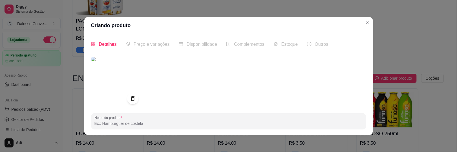
click at [116, 121] on input "Nome do produto" at bounding box center [229, 123] width 269 height 6
type input "f"
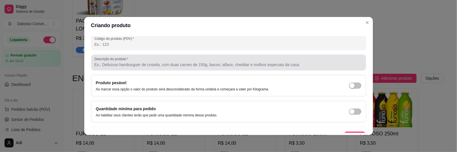
scroll to position [108, 0]
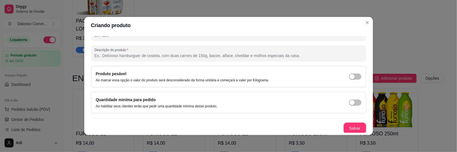
type input "FURIOSO 2L"
click at [106, 53] on input "Descrição do produto" at bounding box center [229, 56] width 269 height 6
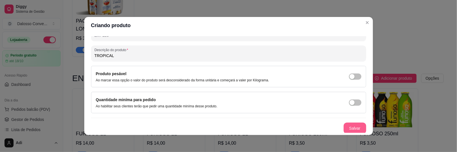
type input "TROPICAL"
click at [345, 126] on button "Salvar" at bounding box center [355, 127] width 23 height 11
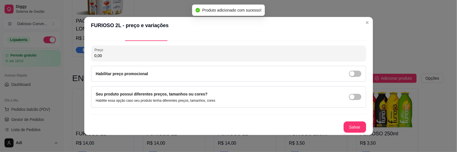
scroll to position [10, 0]
click at [95, 54] on input "0,00" at bounding box center [229, 57] width 269 height 6
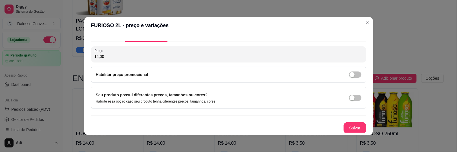
type input "14,00"
click at [348, 129] on button "Salvar" at bounding box center [355, 127] width 22 height 11
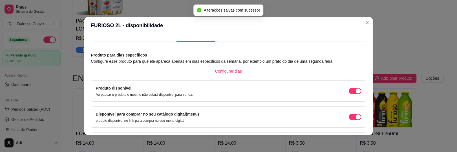
click at [362, 26] on header "FURIOSO 2L - disponibilidade" at bounding box center [228, 25] width 289 height 17
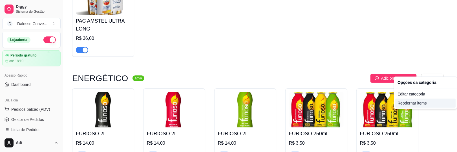
click at [406, 103] on div "Reodernar items" at bounding box center [426, 102] width 60 height 9
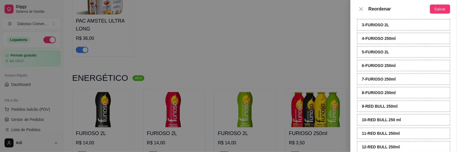
scroll to position [49, 0]
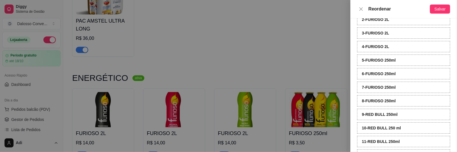
drag, startPoint x: 387, startPoint y: 34, endPoint x: 387, endPoint y: 28, distance: 5.9
click at [387, 28] on div "1 - FURIOSO 2L 2 - FURIOSO 2L 3 - FURIOSO 2L 4 - FURIOSO 2L 5 - FURIOSO 250ml 6…" at bounding box center [403, 87] width 93 height 174
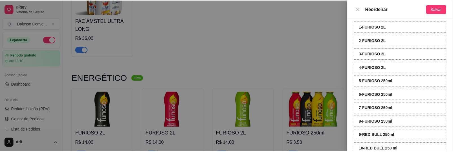
scroll to position [21, 0]
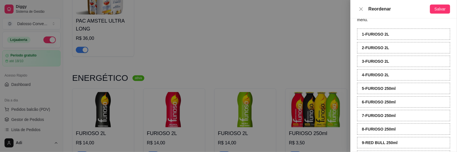
click at [384, 52] on div "2 - FURIOSO 2L" at bounding box center [403, 47] width 93 height 11
click at [435, 8] on button "Salvar" at bounding box center [440, 9] width 20 height 9
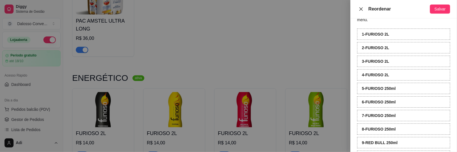
click at [363, 7] on icon "close" at bounding box center [361, 9] width 5 height 5
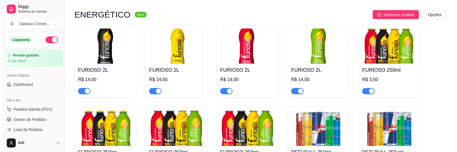
scroll to position [423, 0]
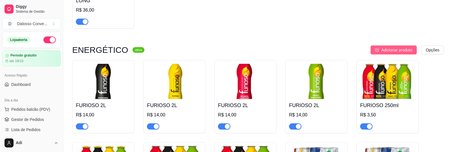
click at [398, 47] on span "Adicionar produto" at bounding box center [396, 50] width 31 height 6
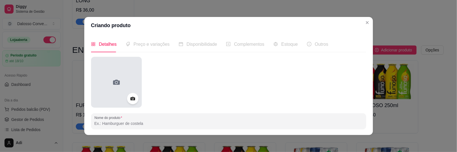
click at [111, 69] on div at bounding box center [116, 82] width 51 height 51
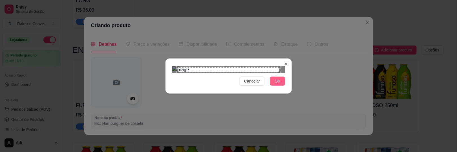
click at [281, 85] on button "OK" at bounding box center [277, 80] width 15 height 9
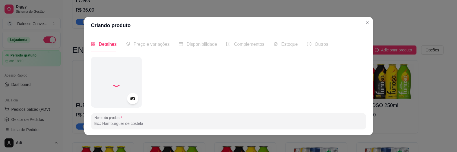
click at [105, 122] on input "Nome do produto" at bounding box center [229, 123] width 269 height 6
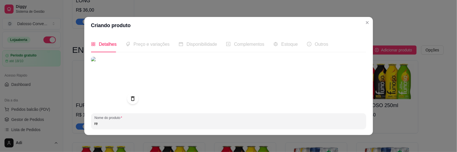
type input "r"
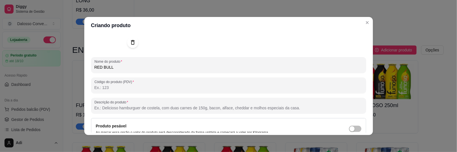
scroll to position [56, 0]
type input "RED BULL 250ml"
click at [112, 106] on input "Descrição do produto" at bounding box center [229, 108] width 269 height 6
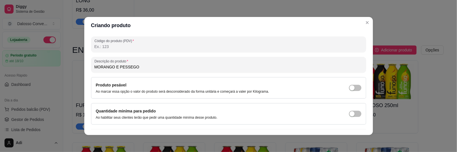
scroll to position [108, 0]
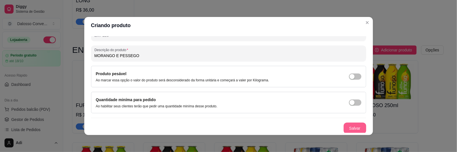
type input "MORANGO E PESSEGO"
click at [351, 126] on button "Salvar" at bounding box center [355, 127] width 23 height 11
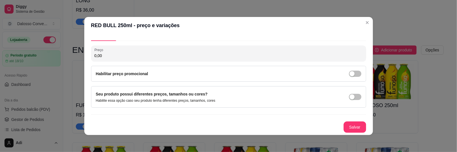
scroll to position [10, 0]
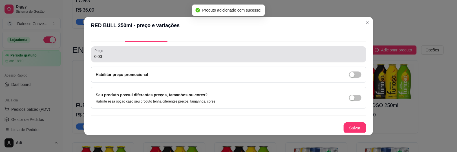
click at [108, 56] on input "0,00" at bounding box center [229, 57] width 269 height 6
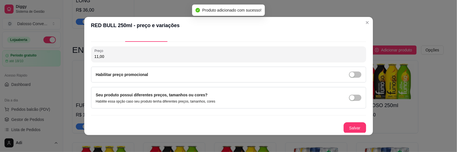
type input "11,00"
click at [344, 123] on button "Salvar" at bounding box center [355, 127] width 23 height 11
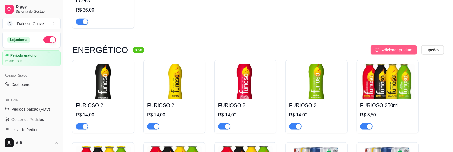
click at [386, 47] on span "Adicionar produto" at bounding box center [396, 50] width 31 height 6
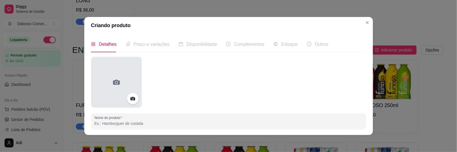
click at [106, 70] on div at bounding box center [116, 82] width 51 height 51
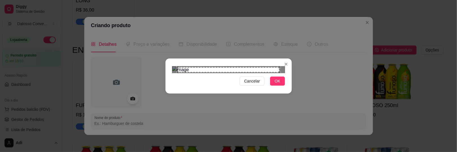
click at [282, 85] on button "OK" at bounding box center [277, 80] width 15 height 9
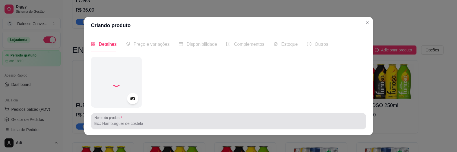
click at [136, 123] on input "Nome do produto" at bounding box center [229, 123] width 269 height 6
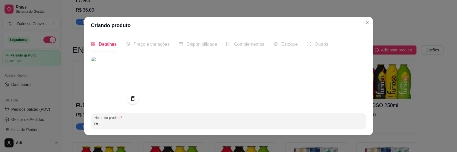
type input "r"
type input "RED BULL 250ml"
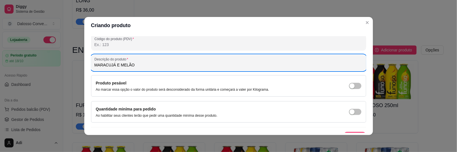
scroll to position [108, 0]
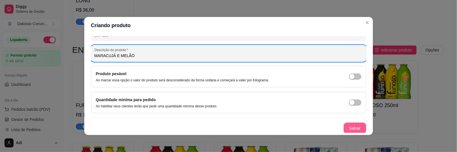
type input "MARACUJÁ E MELÃO"
click at [349, 124] on button "Salvar" at bounding box center [355, 127] width 23 height 11
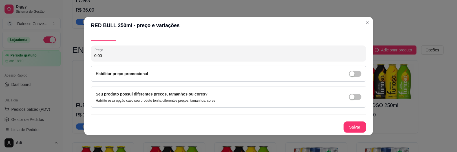
scroll to position [10, 0]
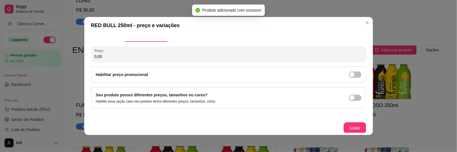
click at [120, 57] on input "0,00" at bounding box center [229, 57] width 269 height 6
type input "11,00"
click at [345, 124] on button "Salvar" at bounding box center [355, 127] width 22 height 11
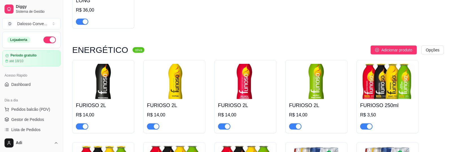
drag, startPoint x: 397, startPoint y: 30, endPoint x: 398, endPoint y: 34, distance: 4.0
click at [397, 47] on span "Adicionar produto" at bounding box center [396, 50] width 31 height 6
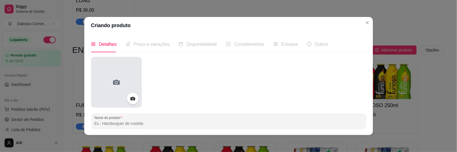
click at [102, 71] on div at bounding box center [116, 82] width 51 height 51
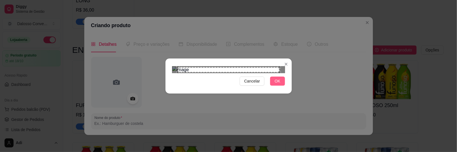
click at [275, 84] on span "OK" at bounding box center [278, 81] width 6 height 6
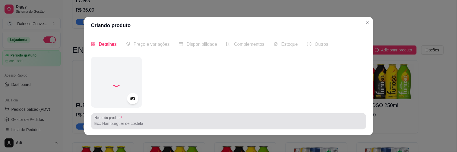
click at [104, 127] on div "Nome do produto" at bounding box center [228, 121] width 275 height 16
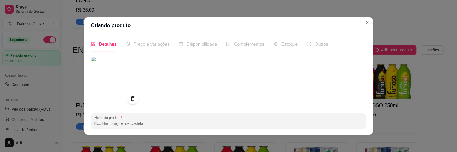
type input "r"
type input "RED BULL 250ml"
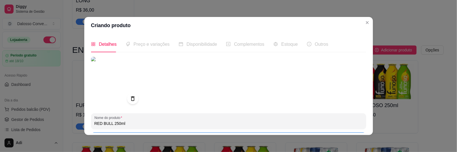
scroll to position [59, 0]
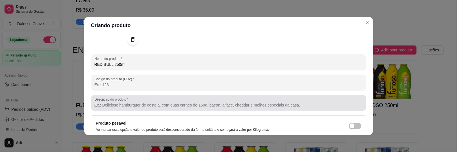
click at [106, 105] on input "Descrição do produto" at bounding box center [229, 105] width 269 height 6
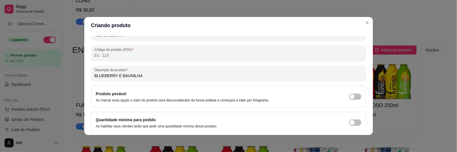
scroll to position [108, 0]
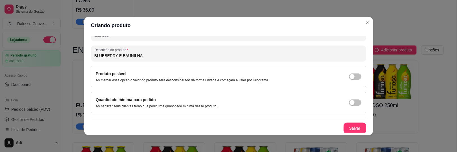
type input "BLUEBERRY E BAUNILHA"
click at [346, 128] on button "Salvar" at bounding box center [355, 127] width 23 height 11
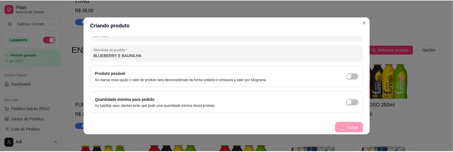
scroll to position [10, 0]
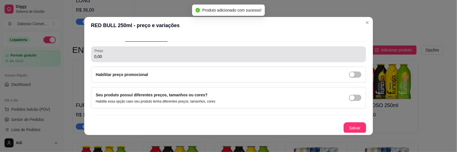
click at [117, 59] on div "0,00" at bounding box center [229, 54] width 269 height 11
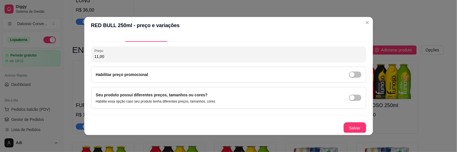
type input "11,00"
click at [347, 126] on button "Salvar" at bounding box center [355, 127] width 23 height 11
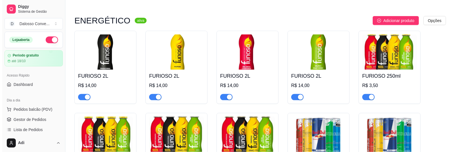
scroll to position [423, 0]
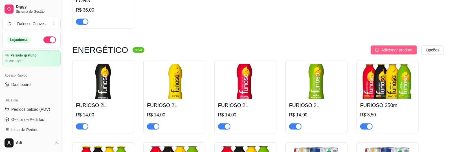
click at [398, 47] on span "Adicionar produto" at bounding box center [396, 50] width 31 height 6
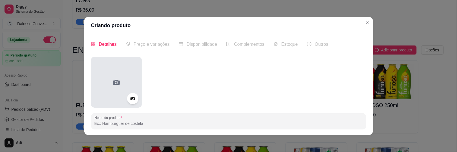
click at [107, 81] on div at bounding box center [116, 82] width 51 height 51
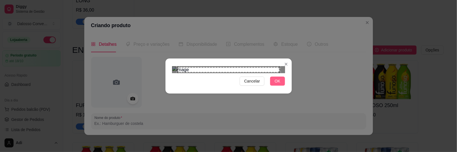
click at [278, 84] on span "OK" at bounding box center [278, 81] width 6 height 6
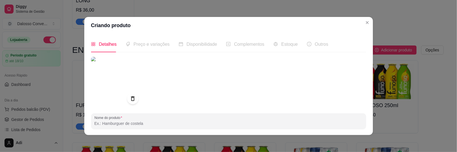
click at [107, 124] on input "Nome do produto" at bounding box center [229, 123] width 269 height 6
type input "f"
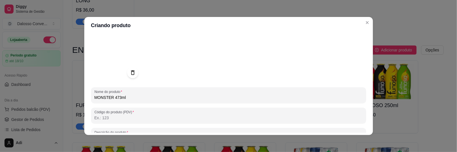
scroll to position [56, 0]
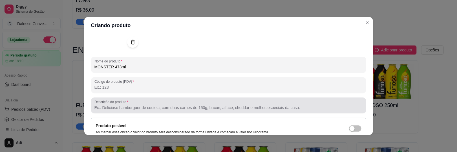
type input "MONSTER 473ml"
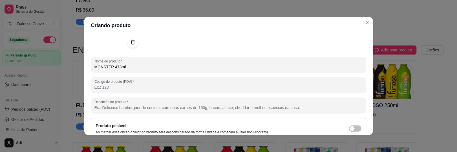
click at [106, 106] on input "Descrição do produto" at bounding box center [229, 108] width 269 height 6
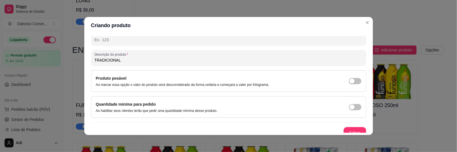
scroll to position [109, 0]
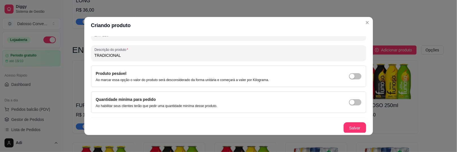
type input "TRADICIONAL"
click at [334, 126] on div "Salvar" at bounding box center [228, 127] width 275 height 11
click at [344, 127] on button "Salvar" at bounding box center [355, 127] width 23 height 11
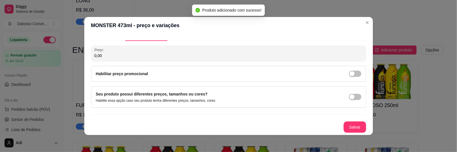
scroll to position [10, 0]
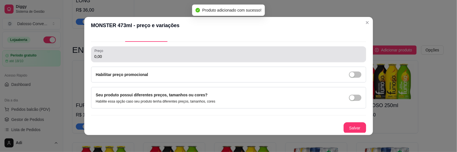
click at [102, 59] on div "0,00" at bounding box center [229, 54] width 269 height 11
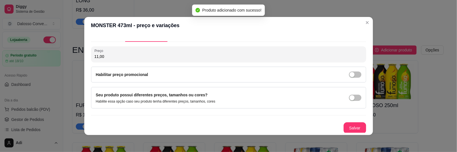
type input "11,00"
click at [354, 124] on button "Salvar" at bounding box center [355, 127] width 23 height 11
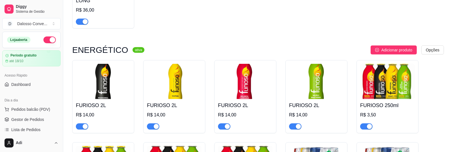
click at [391, 37] on div "CERVEJA LATA ativa Adicionar produto Opções CX ORIGINAL LATA 350 ml R$ 60,00 CX…" at bounding box center [258, 12] width 372 height 745
click at [393, 47] on span "Adicionar produto" at bounding box center [396, 50] width 31 height 6
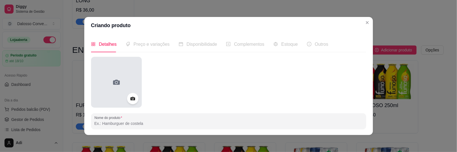
click at [109, 74] on div at bounding box center [116, 82] width 51 height 51
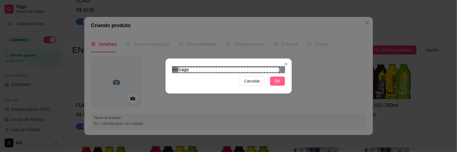
click at [276, 84] on span "OK" at bounding box center [278, 81] width 6 height 6
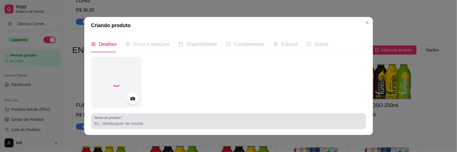
click at [116, 123] on input "Nome do produto" at bounding box center [229, 123] width 269 height 6
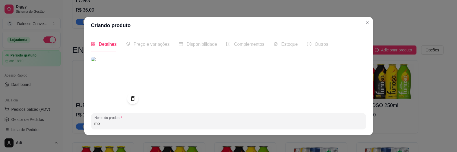
type input "m"
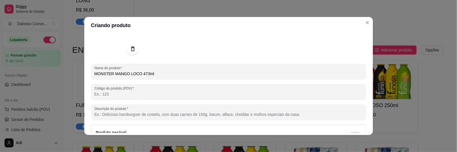
scroll to position [109, 0]
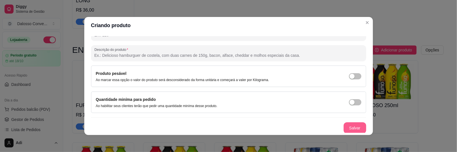
type input "MONSTER MANGO LOCO 473ml"
click at [349, 128] on button "Salvar" at bounding box center [355, 127] width 23 height 11
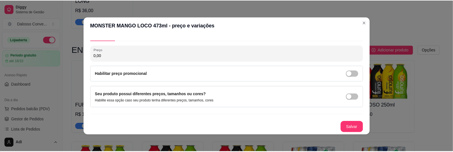
scroll to position [10, 0]
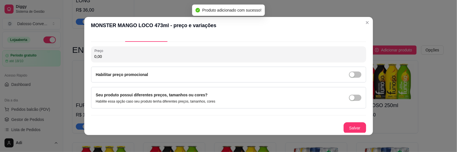
drag, startPoint x: 104, startPoint y: 59, endPoint x: 71, endPoint y: 54, distance: 33.6
click at [71, 54] on div "MONSTER MANGO LOCO 473ml - preço e variações Detalhes Preço e variações Disponi…" at bounding box center [228, 76] width 457 height 152
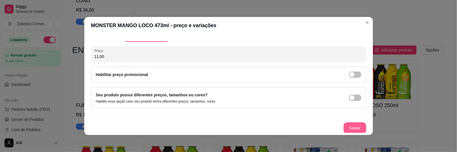
type input "11,00"
click at [344, 124] on button "Salvar" at bounding box center [355, 127] width 23 height 11
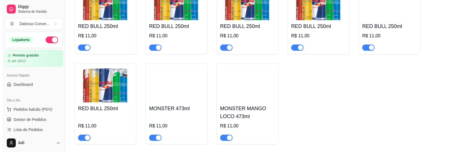
scroll to position [680, 0]
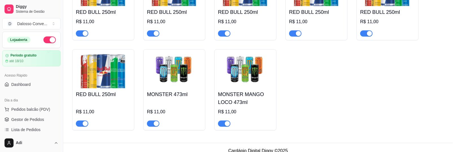
click at [184, 81] on img at bounding box center [174, 70] width 55 height 35
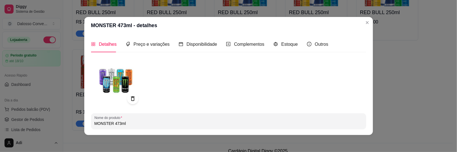
scroll to position [56, 0]
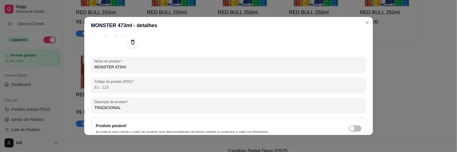
drag, startPoint x: 118, startPoint y: 108, endPoint x: 88, endPoint y: 108, distance: 29.9
click at [88, 108] on div "Detalhes Preço e variações Disponibilidade Complementos Estoque Outros Nome do …" at bounding box center [228, 84] width 289 height 101
click at [112, 67] on input "MONSTER 473ml" at bounding box center [229, 67] width 269 height 6
paste input "TRADICIONAL"
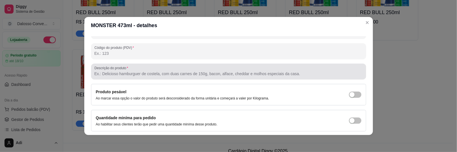
scroll to position [109, 0]
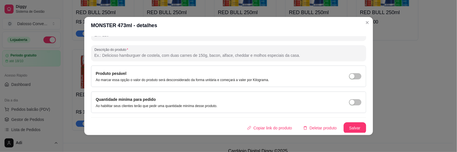
type input "MONSTER TRADICIONAL 473ml"
click at [344, 125] on button "Salvar" at bounding box center [355, 127] width 22 height 11
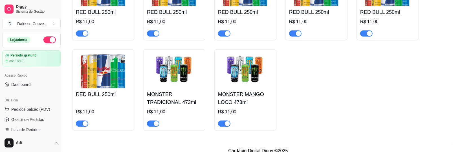
click at [379, 10] on div "RED BULL 250ml R$ 11,00" at bounding box center [387, 21] width 55 height 30
click at [170, 74] on img at bounding box center [174, 70] width 55 height 35
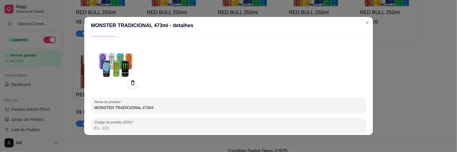
scroll to position [28, 0]
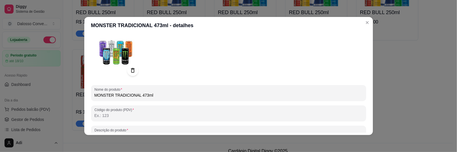
drag, startPoint x: 117, startPoint y: 95, endPoint x: 136, endPoint y: 94, distance: 19.5
click at [136, 94] on input "MONSTER TRADICIONAL 473ml" at bounding box center [229, 95] width 269 height 6
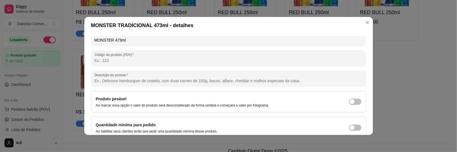
scroll to position [85, 0]
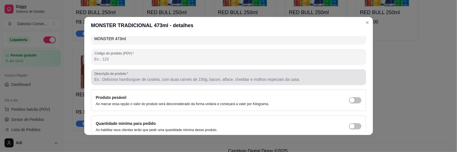
type input "MONSTER 473ml"
click at [117, 74] on label "Descrição do produto" at bounding box center [113, 73] width 36 height 5
click at [117, 76] on input "Descrição do produto" at bounding box center [229, 79] width 269 height 6
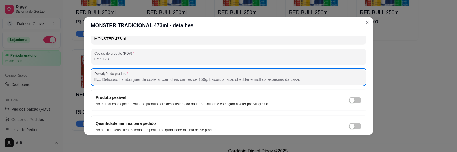
paste input "TRADICIONAL"
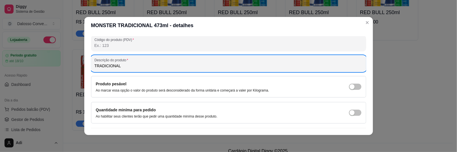
scroll to position [109, 0]
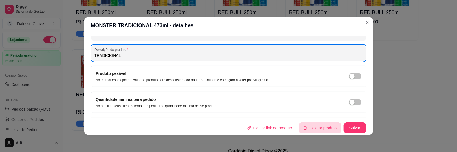
type input "TRADICIONAL"
click at [344, 124] on button "Salvar" at bounding box center [355, 127] width 23 height 11
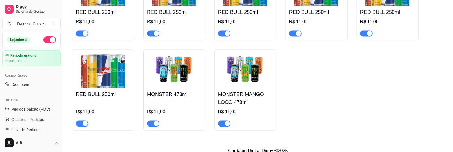
click at [227, 70] on img at bounding box center [245, 70] width 55 height 35
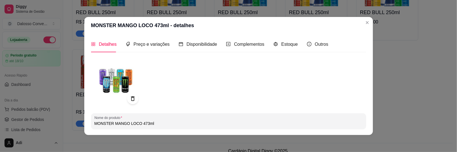
drag, startPoint x: 111, startPoint y: 123, endPoint x: 137, endPoint y: 122, distance: 25.7
click at [137, 122] on input "MONSTER MANGO LOCO 473ml" at bounding box center [229, 123] width 269 height 6
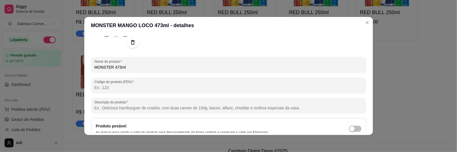
scroll to position [56, 0]
type input "MONSTER 473ml"
click at [112, 104] on div at bounding box center [229, 105] width 269 height 11
paste input "MANGO LOCO"
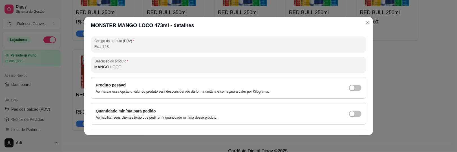
scroll to position [109, 0]
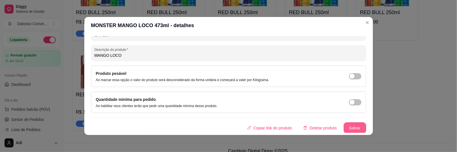
type input "MANGO LOCO"
click at [346, 128] on button "Salvar" at bounding box center [355, 127] width 23 height 11
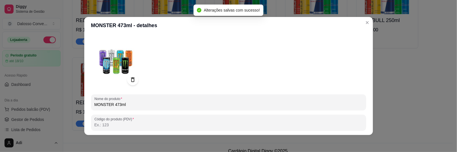
scroll to position [0, 0]
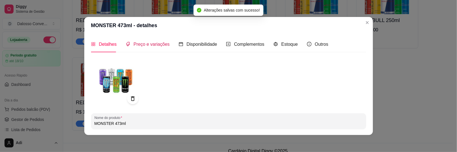
click at [154, 43] on span "Preço e variações" at bounding box center [152, 44] width 36 height 5
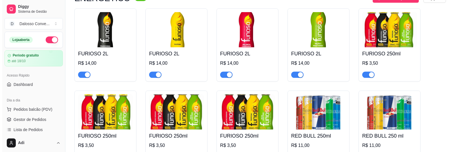
scroll to position [390, 0]
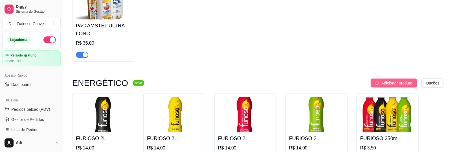
click at [388, 80] on span "Adicionar produto" at bounding box center [396, 83] width 31 height 6
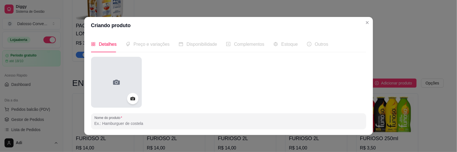
click at [130, 74] on div at bounding box center [116, 82] width 51 height 51
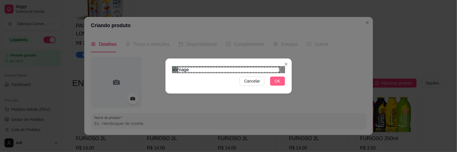
click at [280, 85] on button "OK" at bounding box center [277, 80] width 15 height 9
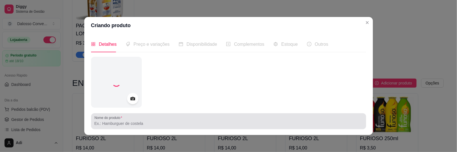
click at [119, 124] on input "Nome do produto" at bounding box center [229, 123] width 269 height 6
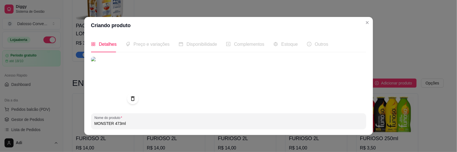
type input "MONSTER 473ml"
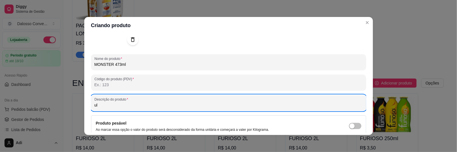
type input "u"
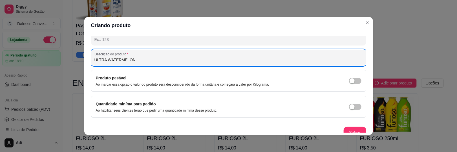
scroll to position [109, 0]
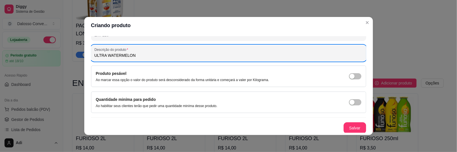
type input "ULTRA WATERMELON"
click at [344, 126] on button "Salvar" at bounding box center [355, 127] width 23 height 11
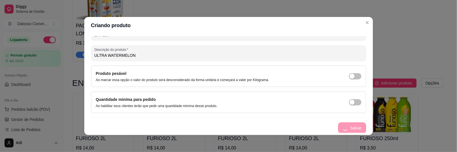
scroll to position [10, 0]
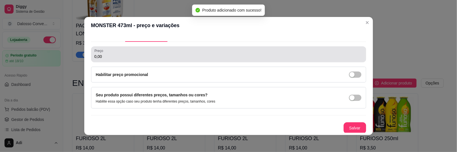
click at [107, 53] on div "0,00" at bounding box center [229, 54] width 269 height 11
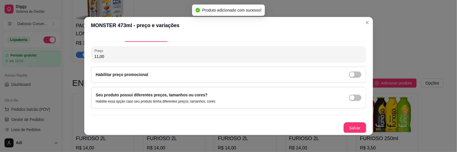
type input "11,00"
click at [344, 126] on button "Salvar" at bounding box center [355, 127] width 23 height 11
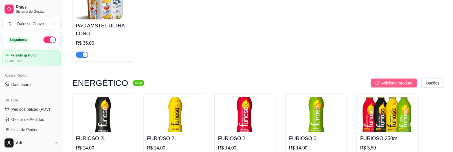
click at [400, 80] on span "Adicionar produto" at bounding box center [396, 83] width 31 height 6
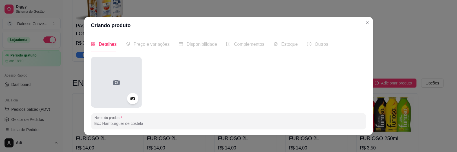
click at [114, 67] on div at bounding box center [116, 82] width 51 height 51
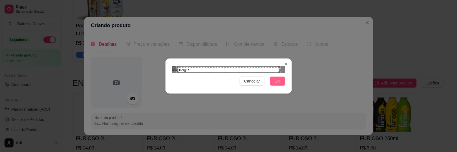
click at [275, 84] on span "OK" at bounding box center [278, 81] width 6 height 6
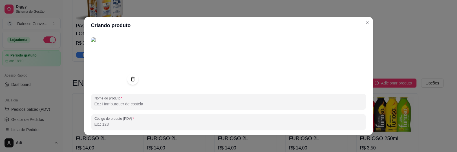
scroll to position [28, 0]
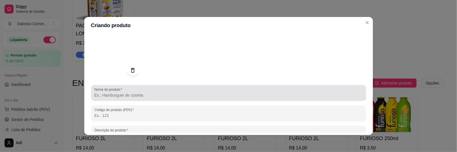
click at [123, 88] on label "Nome do produto" at bounding box center [110, 89] width 30 height 5
click at [123, 92] on input "Nome do produto" at bounding box center [229, 95] width 269 height 6
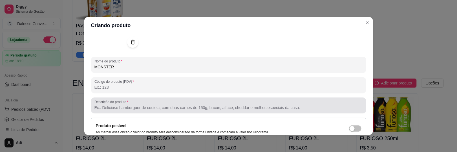
scroll to position [85, 0]
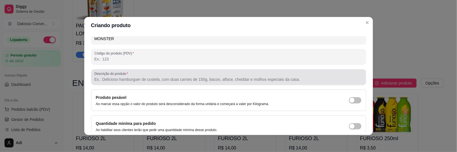
click at [106, 80] on input "Descrição do produto" at bounding box center [229, 79] width 269 height 6
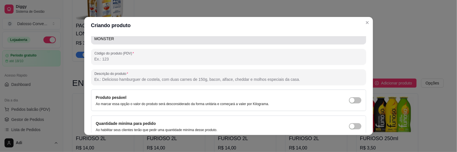
click at [126, 39] on input "MONSTER" at bounding box center [229, 39] width 269 height 6
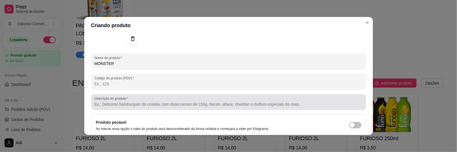
scroll to position [28, 0]
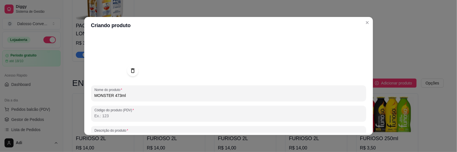
type input "MONSTER 473ml"
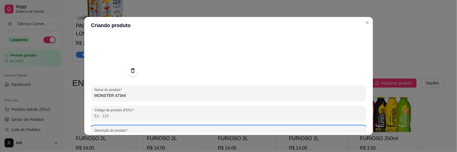
scroll to position [79, 0]
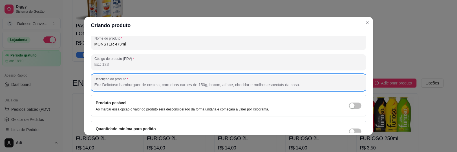
type input "f"
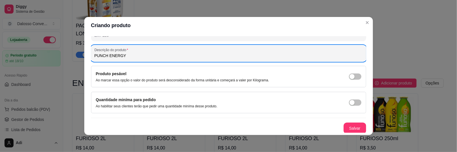
scroll to position [109, 0]
type input "PUNCH ENERGY"
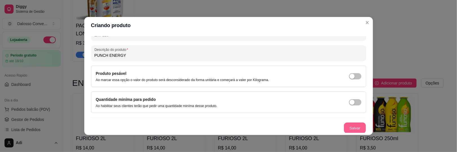
click at [344, 125] on button "Salvar" at bounding box center [355, 127] width 22 height 11
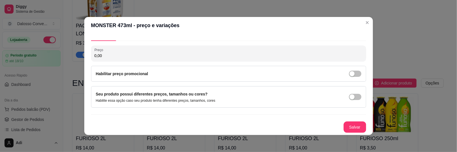
scroll to position [10, 0]
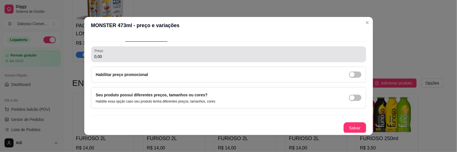
click at [113, 52] on div "0,00" at bounding box center [229, 54] width 269 height 11
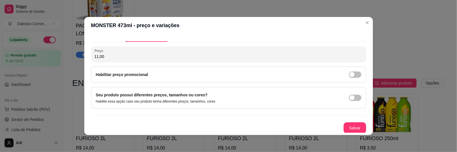
type input "11,00"
click at [344, 129] on button "Salvar" at bounding box center [355, 127] width 23 height 11
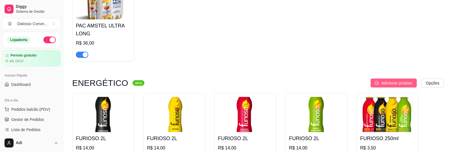
click at [379, 78] on button "Adicionar produto" at bounding box center [394, 82] width 46 height 9
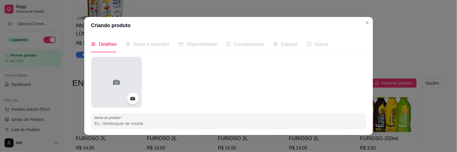
click at [111, 72] on div at bounding box center [116, 82] width 51 height 51
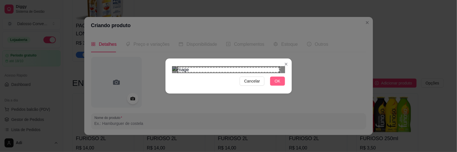
click at [280, 85] on button "OK" at bounding box center [277, 80] width 15 height 9
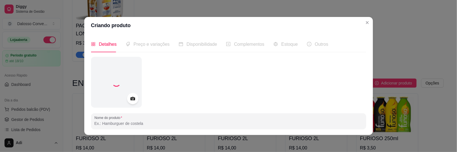
click at [139, 122] on input "Nome do produto" at bounding box center [229, 123] width 269 height 6
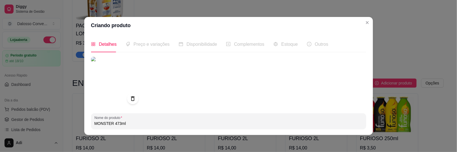
type input "MONSTER 473ml"
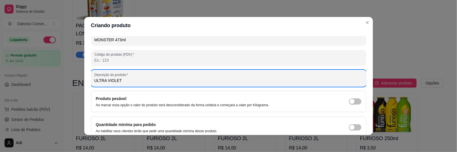
scroll to position [109, 0]
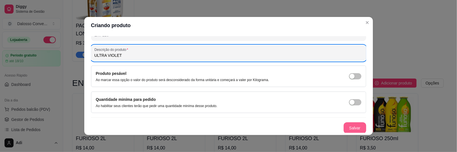
type input "ULTRA VIOLET"
click at [350, 131] on button "Salvar" at bounding box center [355, 127] width 23 height 11
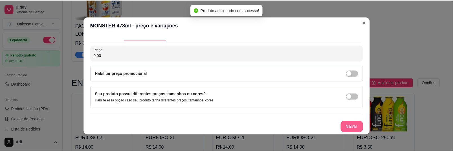
scroll to position [10, 0]
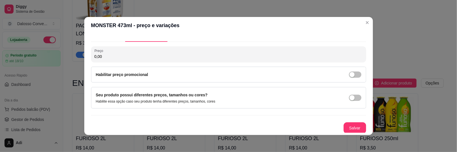
click at [259, 60] on div "Preço 0,00" at bounding box center [228, 54] width 275 height 16
type input "11,00"
click at [344, 125] on button "Salvar" at bounding box center [355, 127] width 22 height 11
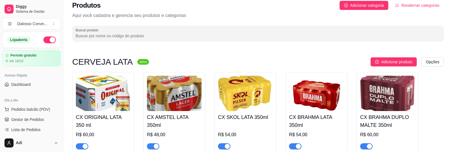
scroll to position [0, 0]
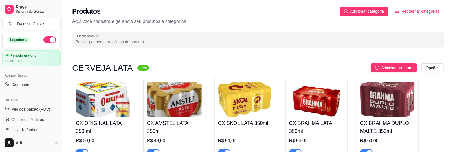
click at [44, 43] on div "Loja aberta" at bounding box center [32, 40] width 58 height 16
click at [45, 41] on button "button" at bounding box center [49, 39] width 12 height 7
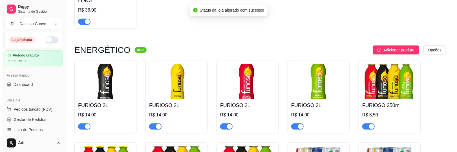
scroll to position [395, 0]
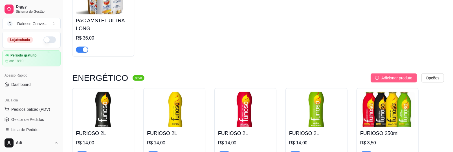
click at [374, 73] on button "Adicionar produto" at bounding box center [394, 77] width 46 height 9
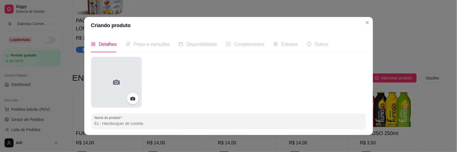
click at [97, 70] on div at bounding box center [116, 82] width 51 height 51
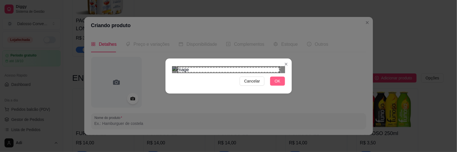
click at [276, 84] on span "OK" at bounding box center [278, 81] width 6 height 6
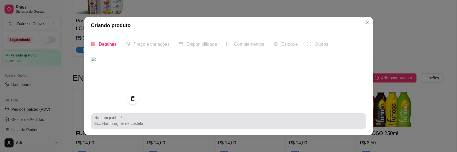
drag, startPoint x: 138, startPoint y: 130, endPoint x: 138, endPoint y: 126, distance: 3.4
click at [138, 130] on div "Nome do produto Código do produto (PDV) Descrição do produto Produto pesável Ao…" at bounding box center [228, 149] width 275 height 185
click at [135, 122] on input "Nome do produto" at bounding box center [229, 123] width 269 height 6
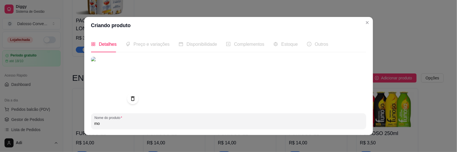
type input "m"
type input "MONSTER 473ml"
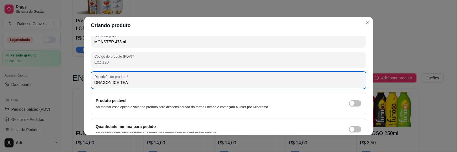
scroll to position [109, 0]
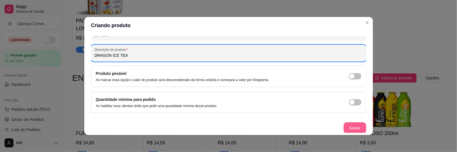
type input "DRAGON ICE TEA"
click at [351, 130] on button "Salvar" at bounding box center [355, 127] width 23 height 11
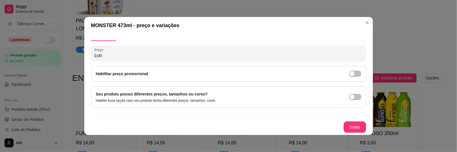
scroll to position [10, 0]
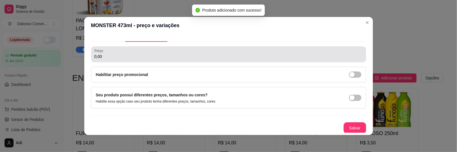
click at [130, 54] on input "0,00" at bounding box center [229, 57] width 269 height 6
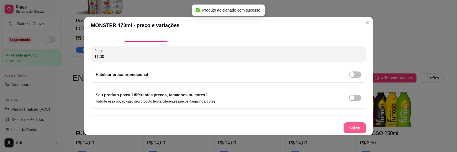
type input "11,00"
click at [349, 131] on button "Salvar" at bounding box center [355, 127] width 23 height 11
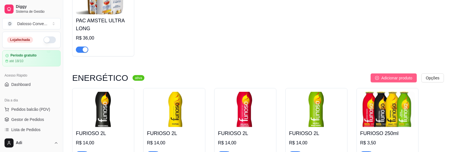
click at [380, 73] on button "Adicionar produto" at bounding box center [394, 77] width 46 height 9
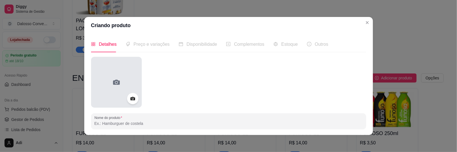
click at [119, 90] on div at bounding box center [116, 82] width 51 height 51
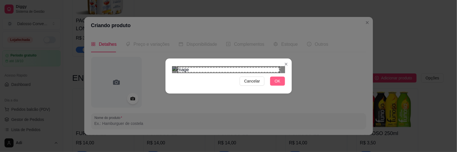
click at [277, 84] on span "OK" at bounding box center [278, 81] width 6 height 6
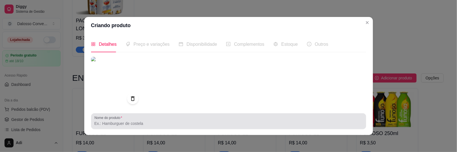
click at [113, 123] on input "Nome do produto" at bounding box center [229, 123] width 269 height 6
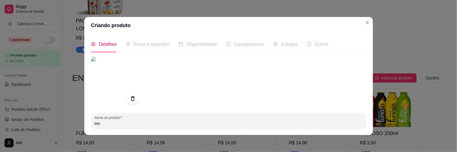
type input "m"
type input "MONSTER 473ml"
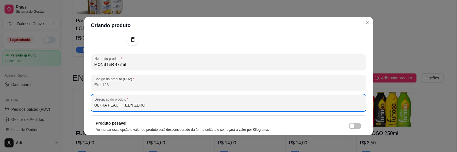
scroll to position [109, 0]
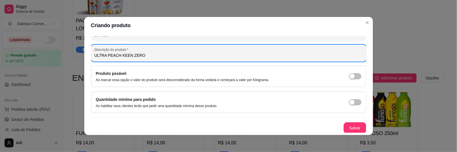
type input "ULTRA PEACH KEEN ZERO"
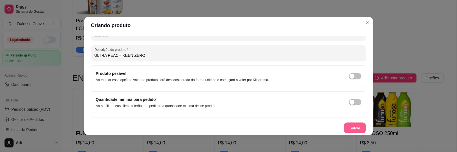
click at [346, 128] on button "Salvar" at bounding box center [355, 127] width 22 height 11
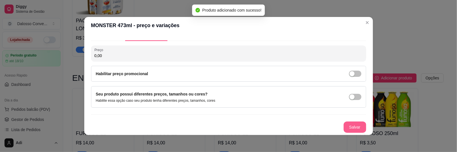
scroll to position [10, 0]
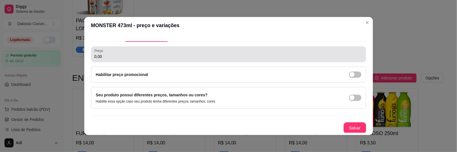
click at [104, 59] on div "0,00" at bounding box center [229, 54] width 269 height 11
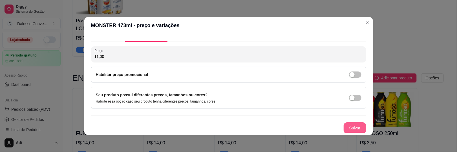
type input "11,00"
click at [345, 123] on button "Salvar" at bounding box center [355, 127] width 22 height 11
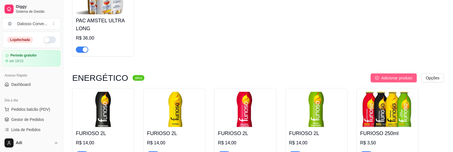
click at [381, 75] on span "Adicionar produto" at bounding box center [396, 78] width 31 height 6
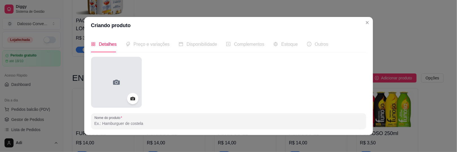
click at [114, 82] on icon at bounding box center [116, 82] width 9 height 9
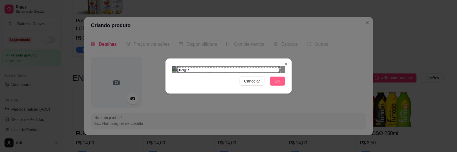
click at [275, 84] on span "OK" at bounding box center [278, 81] width 6 height 6
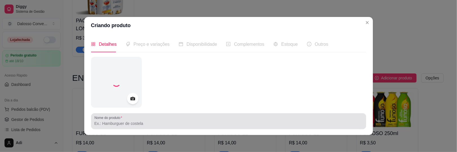
click at [106, 120] on div at bounding box center [229, 120] width 269 height 11
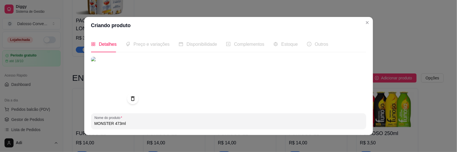
type input "MONSTER 473ml"
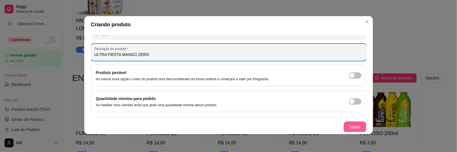
scroll to position [1, 0]
type input "ULTRA FIESTA MANGO ZERO"
click at [344, 126] on button "Salvar" at bounding box center [355, 126] width 23 height 11
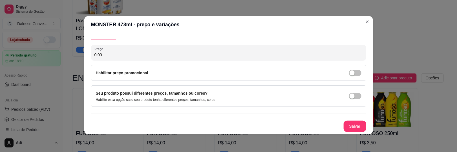
scroll to position [10, 0]
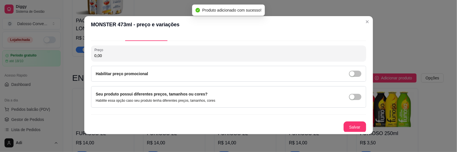
click at [150, 54] on input "0,00" at bounding box center [229, 56] width 269 height 6
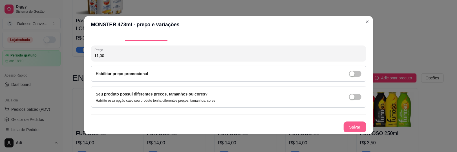
type input "11,00"
click at [348, 125] on button "Salvar" at bounding box center [355, 126] width 23 height 11
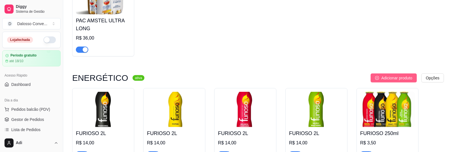
click at [379, 73] on button "Adicionar produto" at bounding box center [394, 77] width 46 height 9
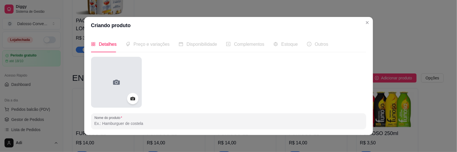
click at [118, 81] on icon at bounding box center [116, 82] width 9 height 9
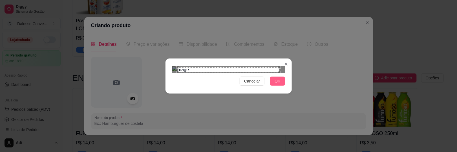
click at [272, 85] on button "OK" at bounding box center [277, 80] width 15 height 9
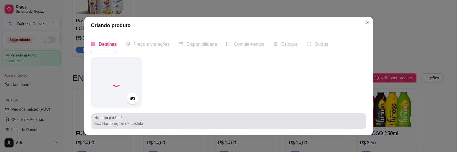
click at [133, 121] on input "Nome do produto" at bounding box center [229, 123] width 269 height 6
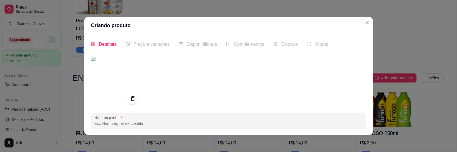
type input "m"
type input "MONSTER 473ml"
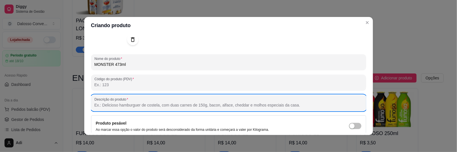
type input "A"
type input "s"
type input "A"
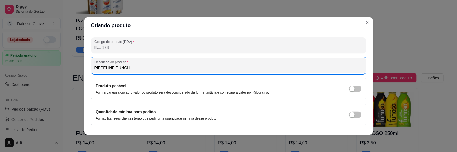
scroll to position [109, 0]
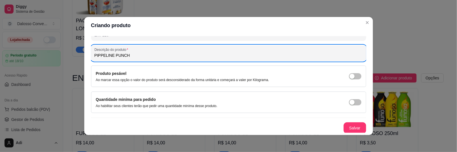
type input "PIPPELINE PUNCH"
click at [347, 127] on button "Salvar" at bounding box center [355, 127] width 23 height 11
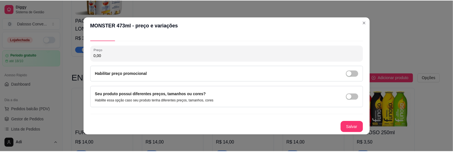
scroll to position [10, 0]
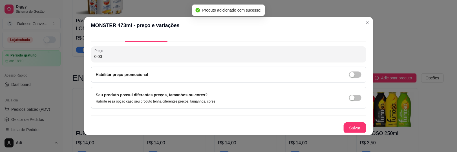
click at [103, 54] on input "0,00" at bounding box center [229, 57] width 269 height 6
click at [95, 55] on input "0,00" at bounding box center [229, 57] width 269 height 6
click at [103, 56] on input "0,00" at bounding box center [229, 57] width 269 height 6
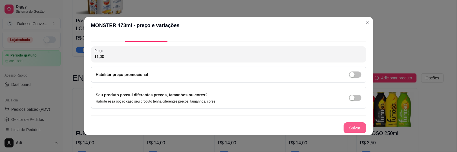
type input "11,00"
click at [344, 130] on button "Salvar" at bounding box center [355, 127] width 23 height 11
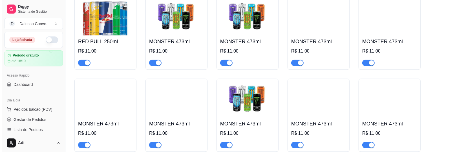
scroll to position [726, 0]
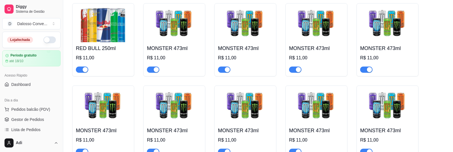
click at [306, 29] on img at bounding box center [316, 24] width 55 height 35
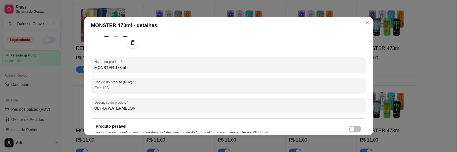
scroll to position [56, 0]
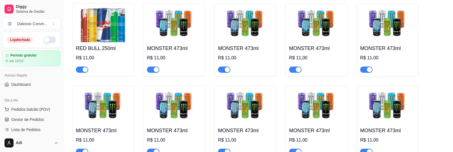
click at [384, 44] on h4 "MONSTER 473ml" at bounding box center [387, 48] width 55 height 8
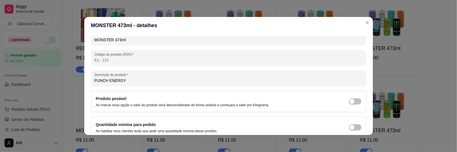
scroll to position [85, 0]
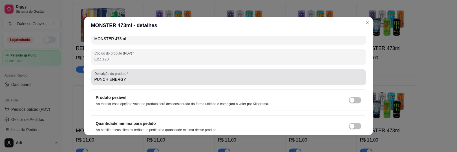
drag, startPoint x: 125, startPoint y: 78, endPoint x: 50, endPoint y: 82, distance: 75.1
click at [50, 82] on div "MONSTER 473ml - detalhes Detalhes Preço e variações Disponibilidade Complemento…" at bounding box center [228, 76] width 457 height 152
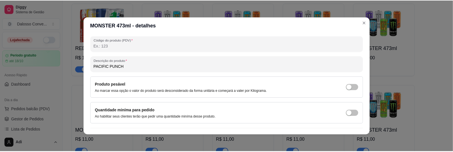
scroll to position [109, 0]
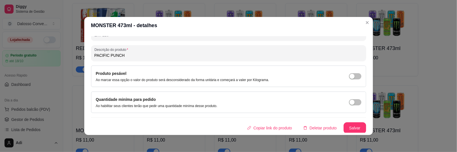
type input "PACIFIC PUNCH"
click at [347, 122] on button "Salvar" at bounding box center [355, 127] width 22 height 11
click at [350, 126] on button "Salvar" at bounding box center [355, 127] width 22 height 11
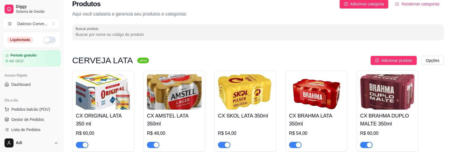
scroll to position [0, 0]
